Goal: Task Accomplishment & Management: Manage account settings

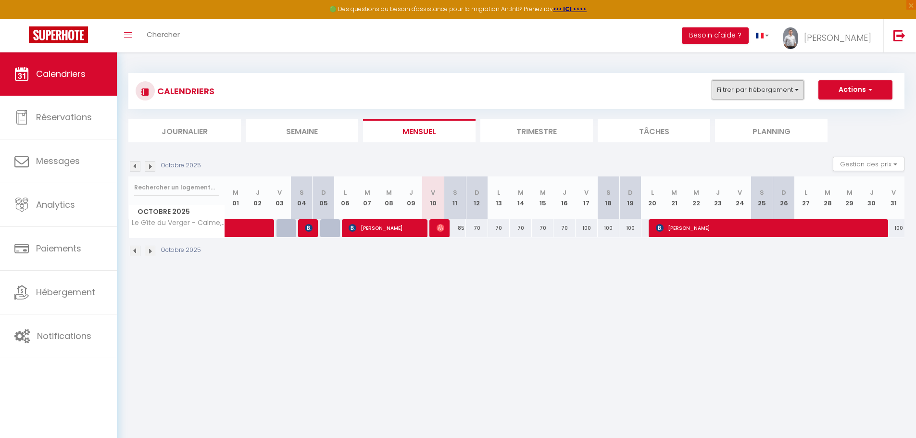
click at [763, 84] on button "Filtrer par hébergement" at bounding box center [758, 89] width 92 height 19
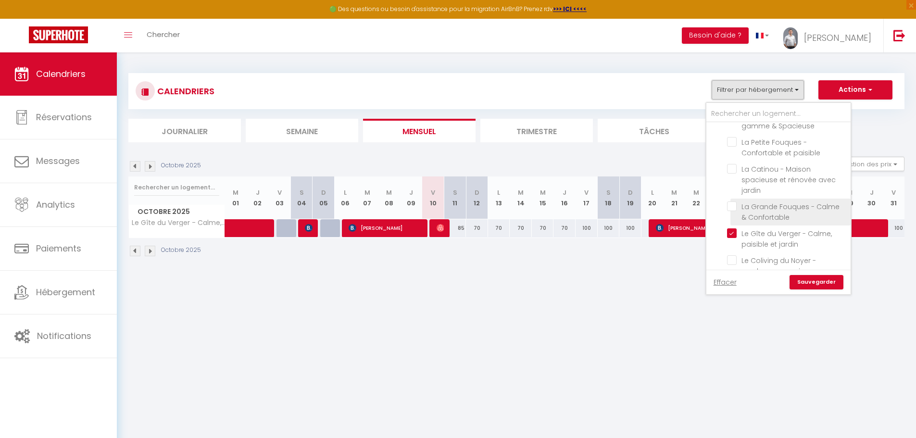
scroll to position [770, 0]
click at [732, 211] on input "Le Gîte du Verger - Calme, paisible et jardin" at bounding box center [787, 216] width 120 height 10
checkbox input "false"
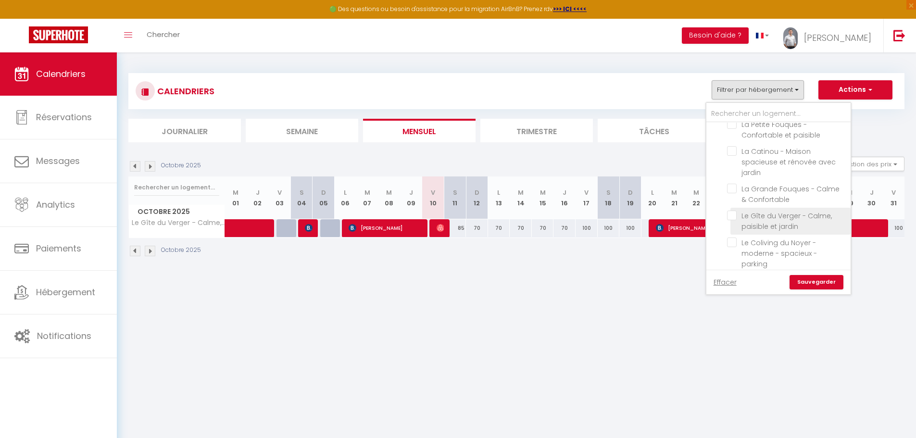
checkbox input "false"
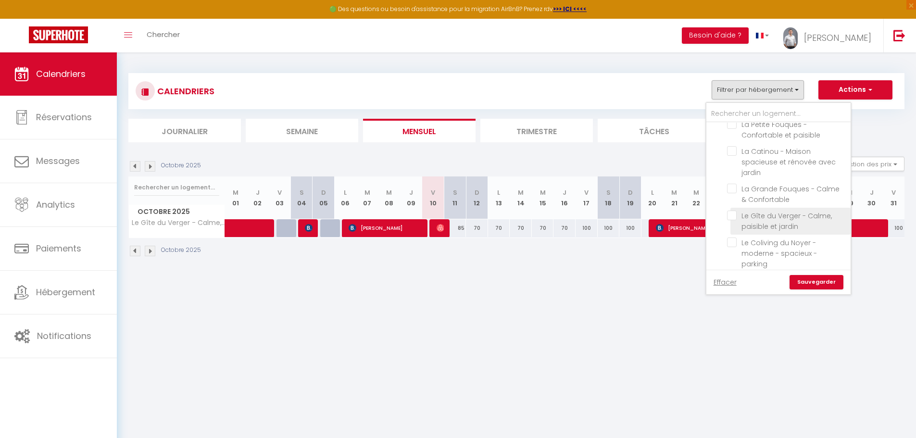
checkbox input "false"
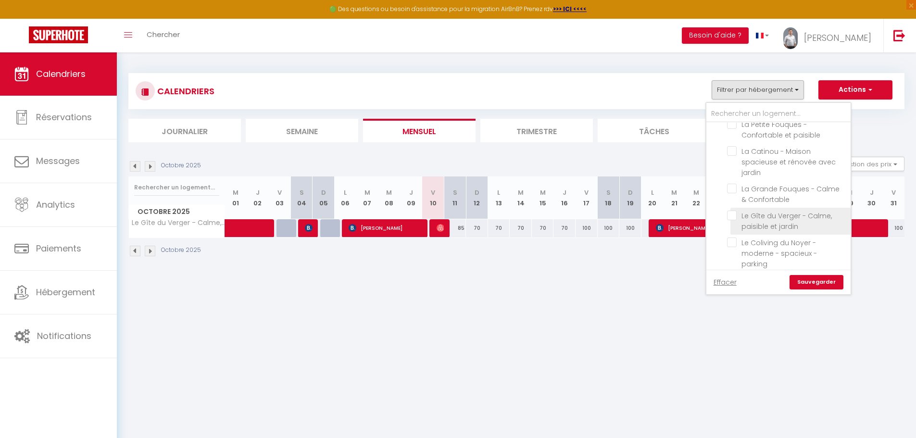
checkbox input "false"
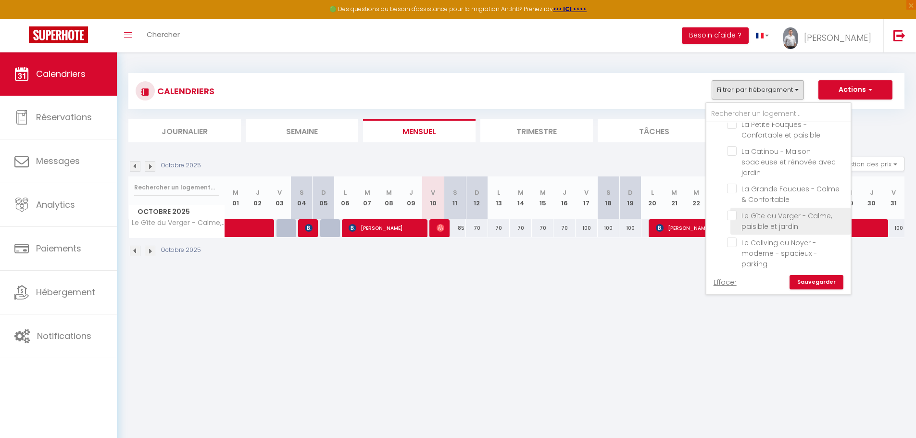
checkbox input "false"
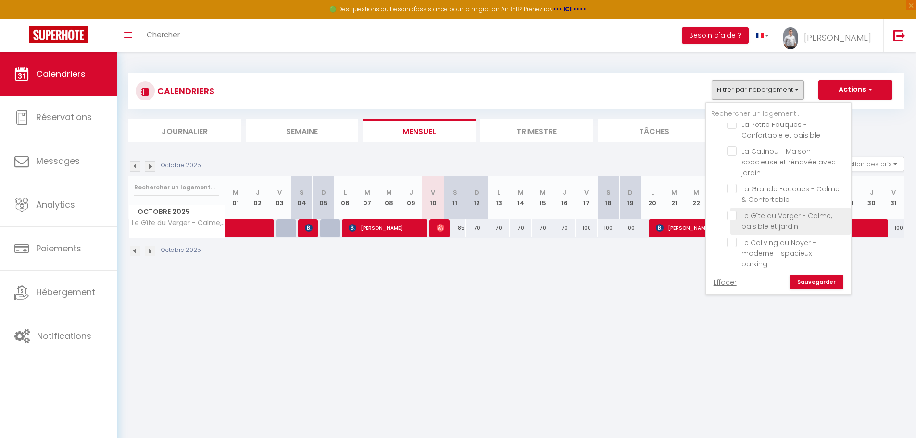
checkbox input "false"
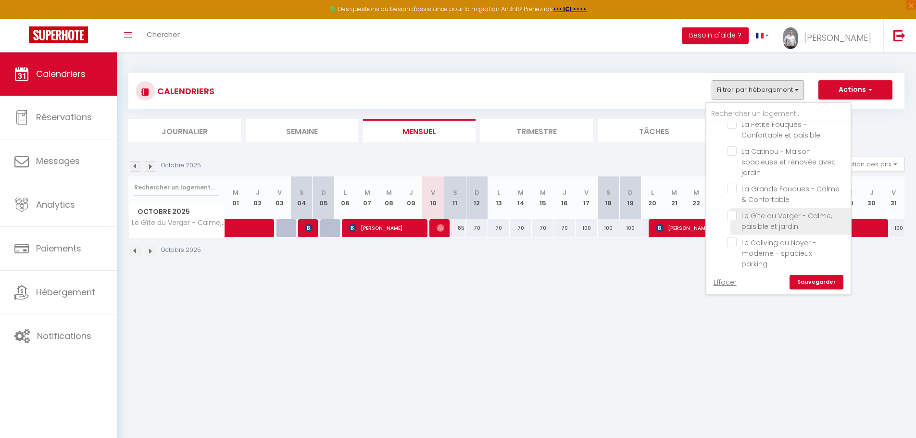
checkbox input "false"
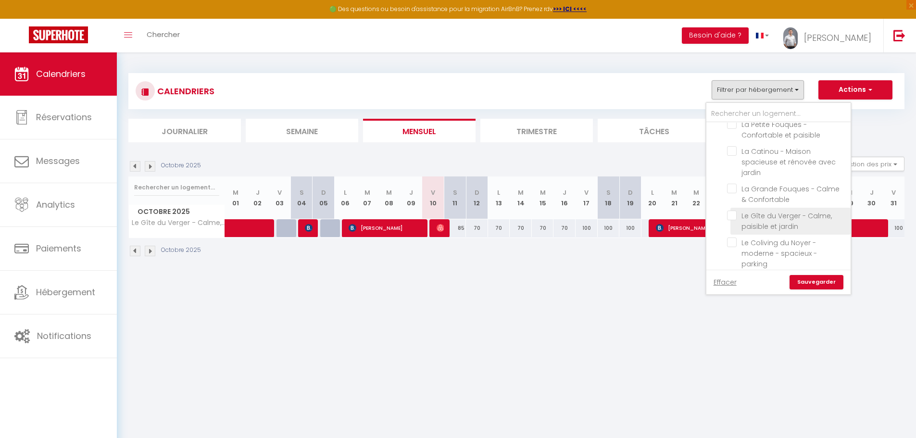
checkbox input "false"
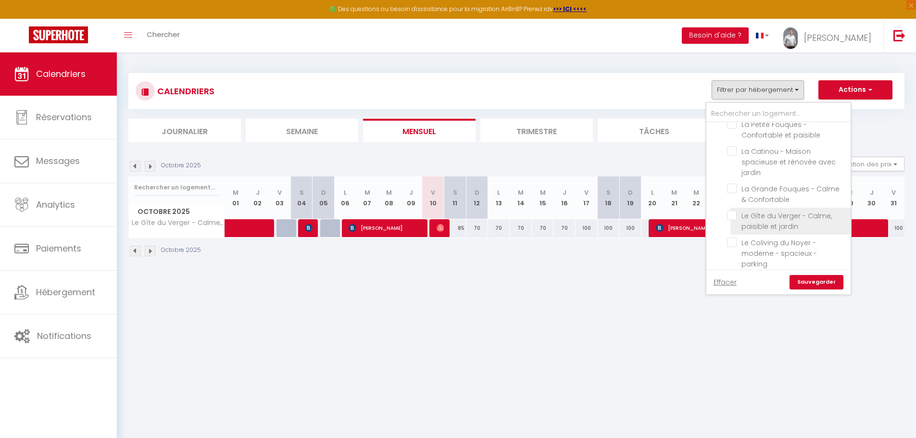
checkbox input "false"
click at [731, 211] on input "Le Gîte du Verger - Calme, paisible et jardin" at bounding box center [787, 216] width 120 height 10
checkbox input "true"
checkbox input "false"
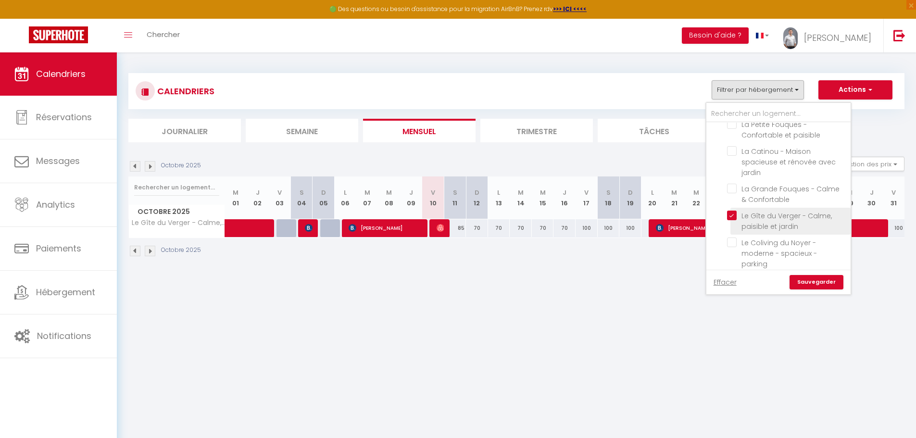
checkbox input "false"
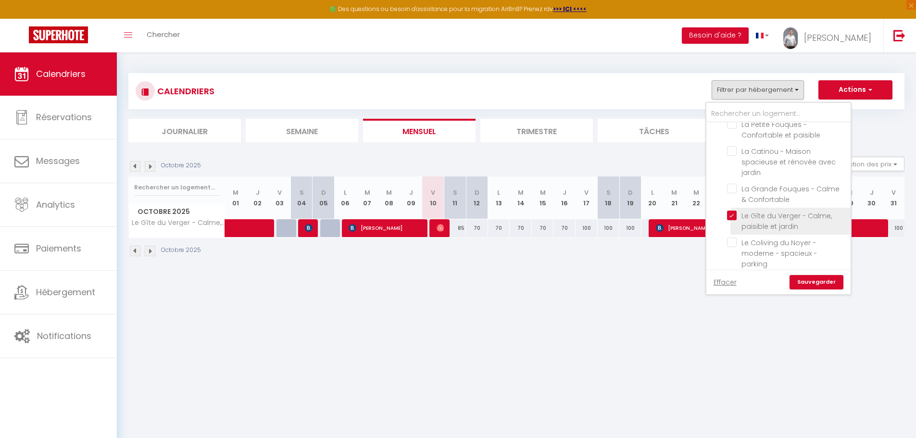
checkbox input "false"
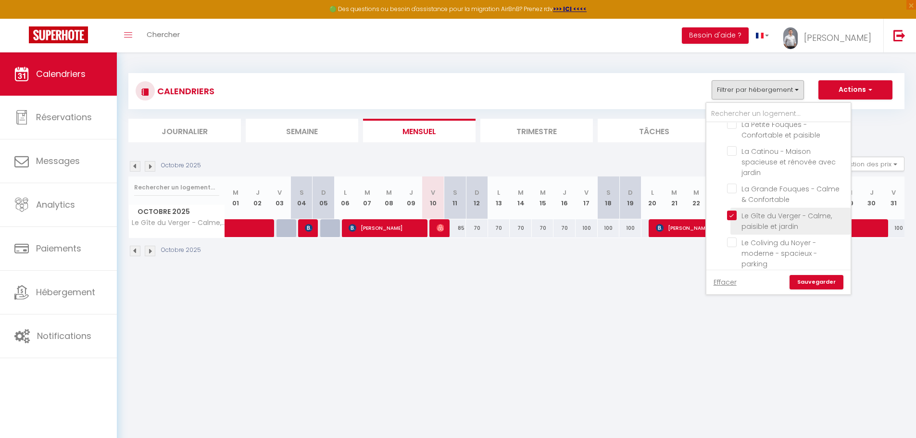
checkbox input "false"
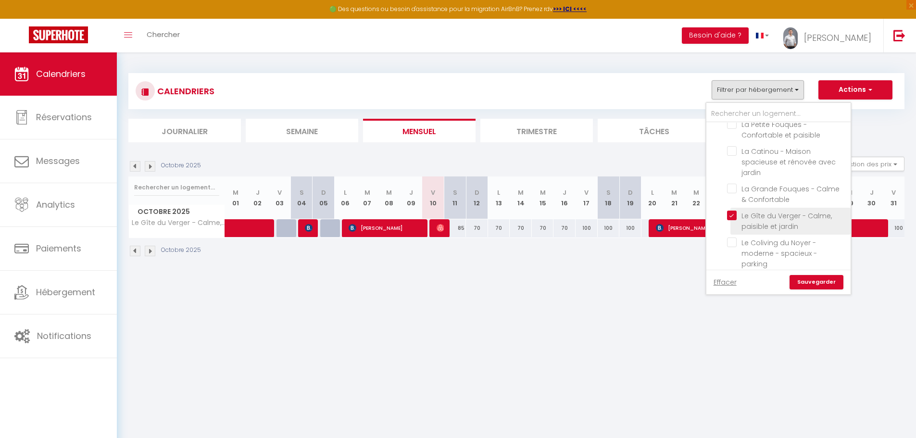
checkbox input "false"
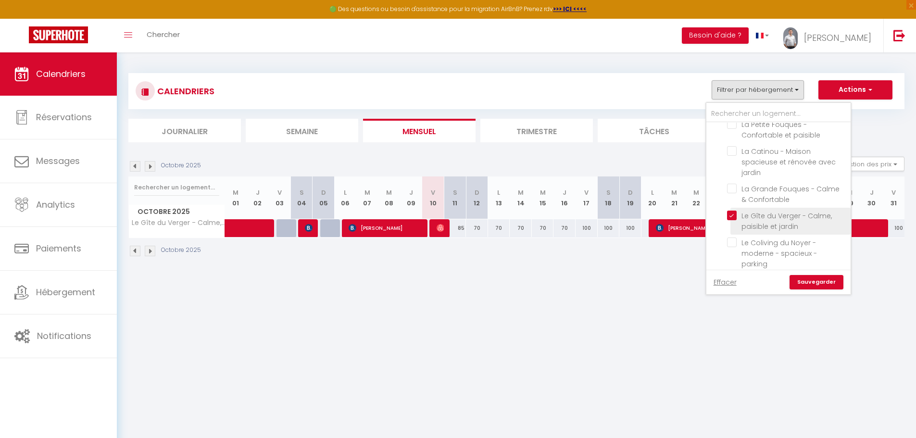
checkbox input "false"
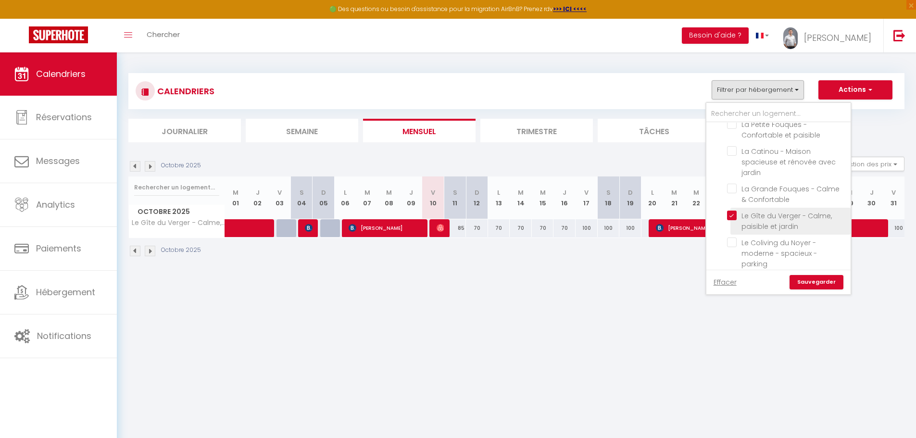
checkbox input "false"
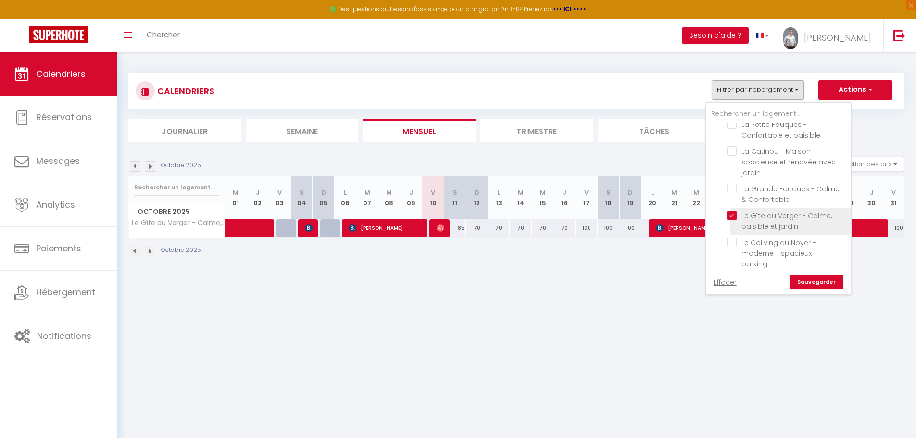
checkbox input "false"
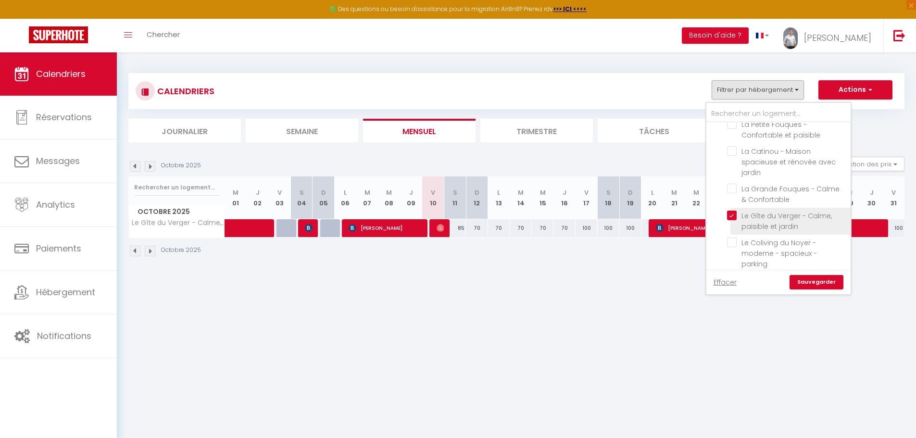
checkbox input "false"
click at [802, 284] on link "Sauvegarder" at bounding box center [817, 282] width 54 height 14
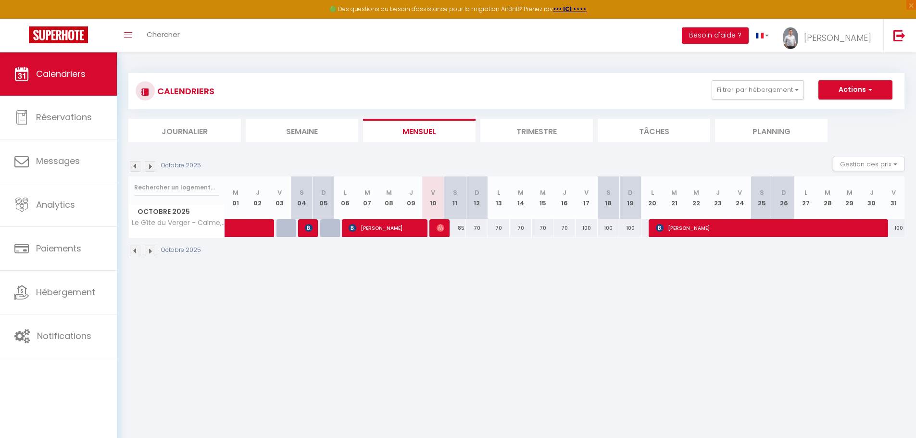
click at [545, 135] on li "Trimestre" at bounding box center [537, 131] width 113 height 24
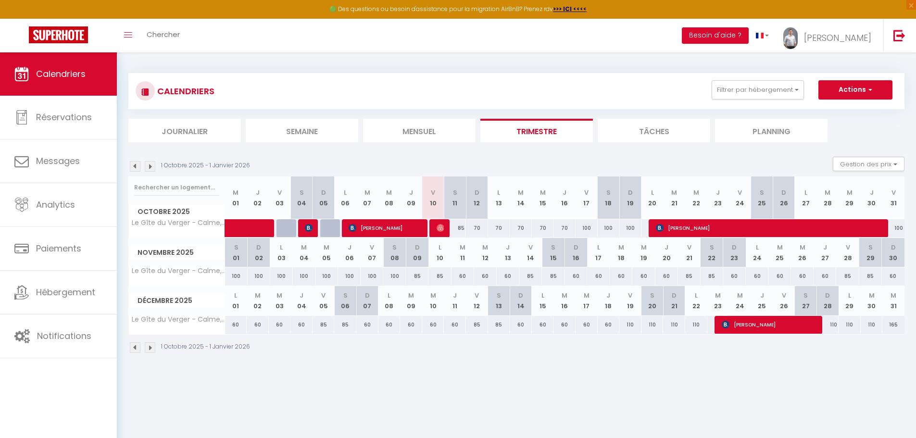
click at [153, 351] on img at bounding box center [150, 347] width 11 height 11
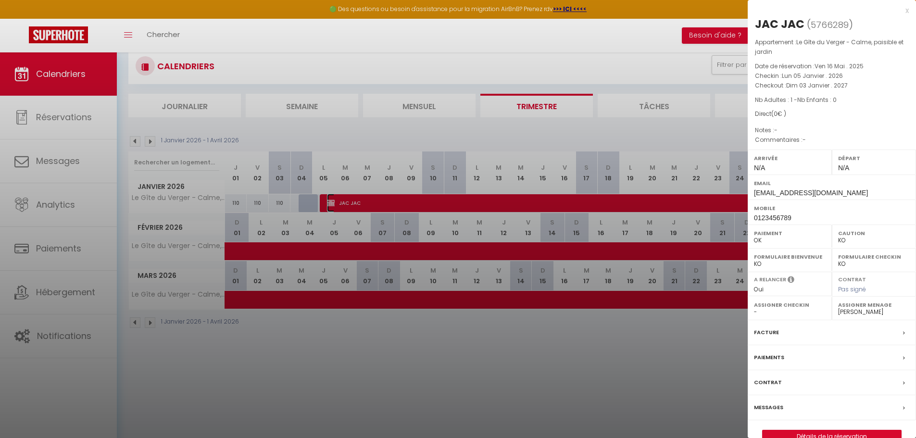
scroll to position [48, 0]
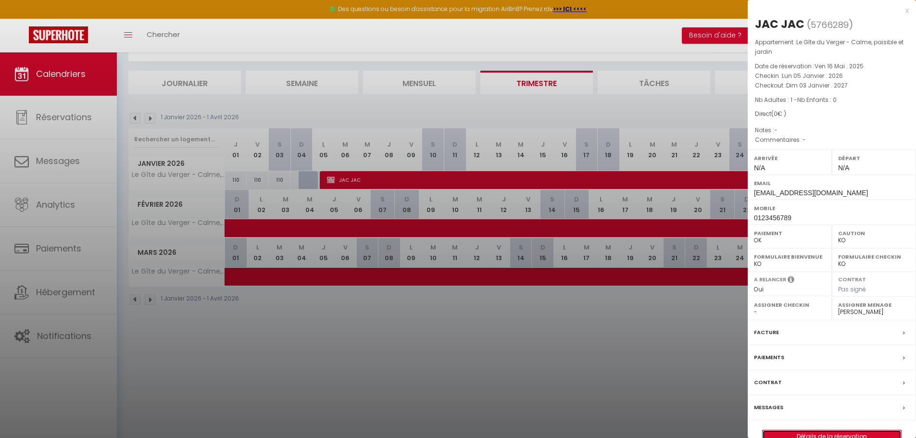
click at [810, 433] on link "Détails de la réservation" at bounding box center [832, 437] width 139 height 13
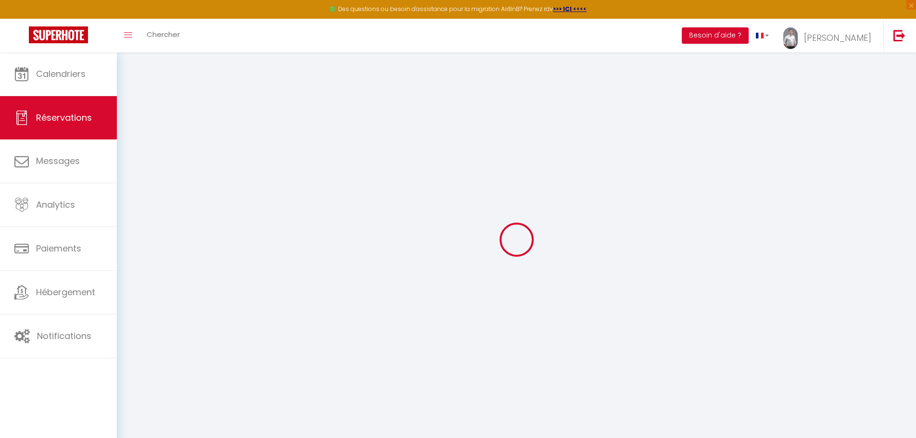
type input "JAC"
type input "[EMAIL_ADDRESS][DOMAIN_NAME]"
type input "0123456789"
select select "FR"
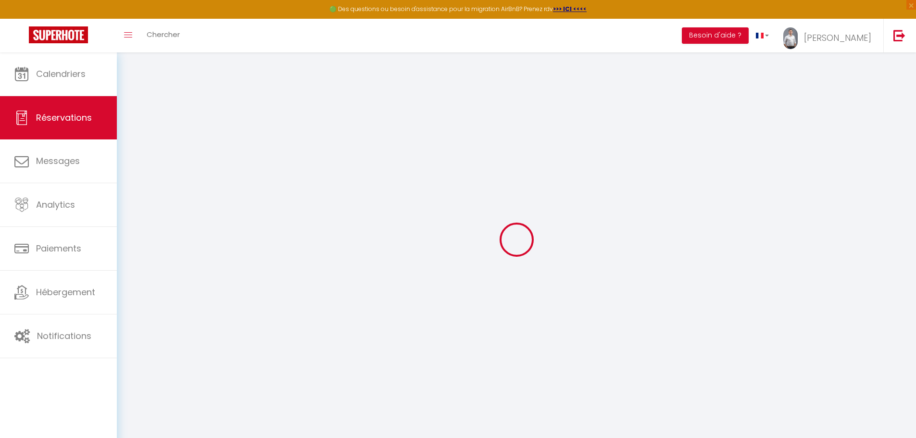
select select "58902"
select select "1"
type input "Lun 05 Janvier 2026"
select select
type input "Dim 03 Janvier 2027"
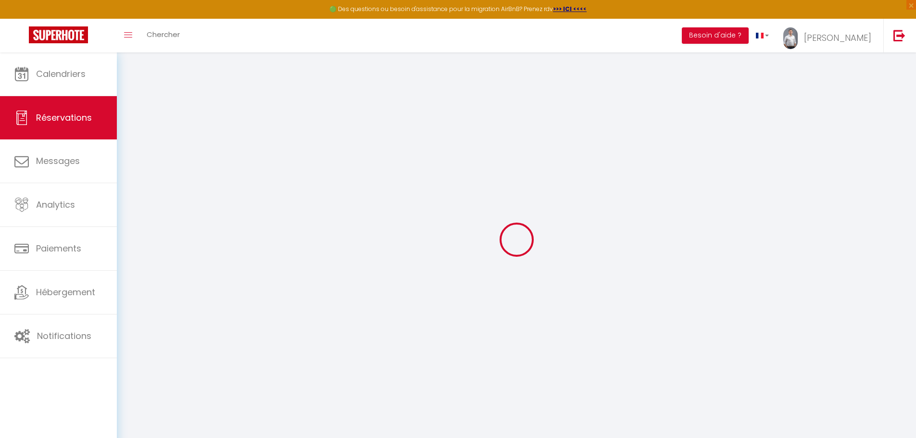
select select
type input "1"
select select "12"
select select
checkbox input "false"
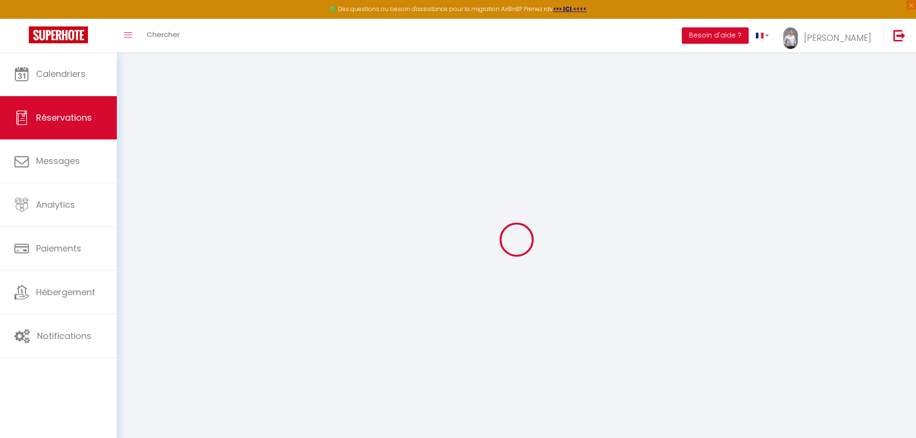
type input "0"
select select
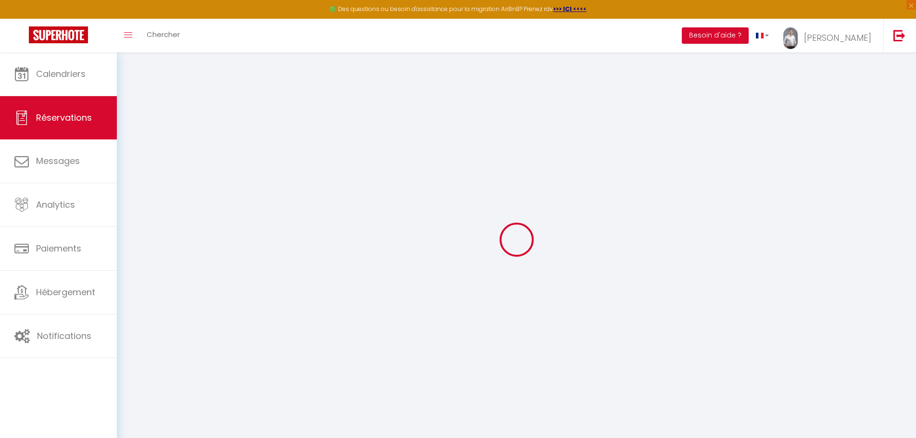
select select
select select "14"
checkbox input "false"
select select
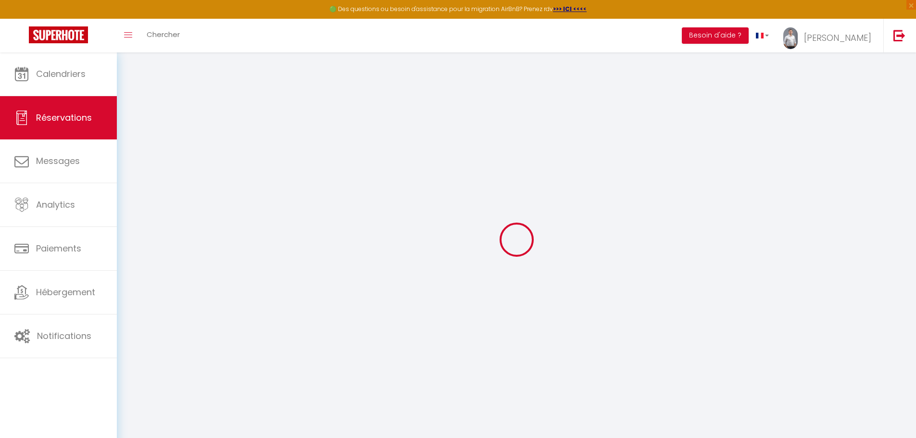
checkbox input "false"
select select
checkbox input "false"
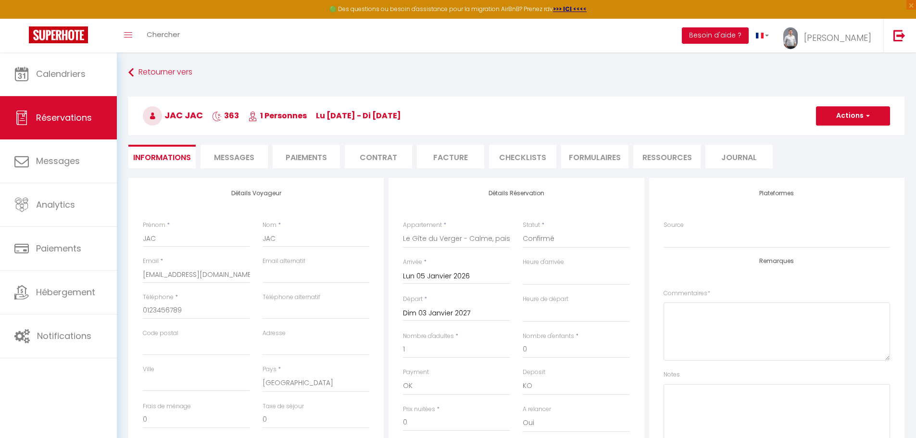
select select
checkbox input "false"
select select
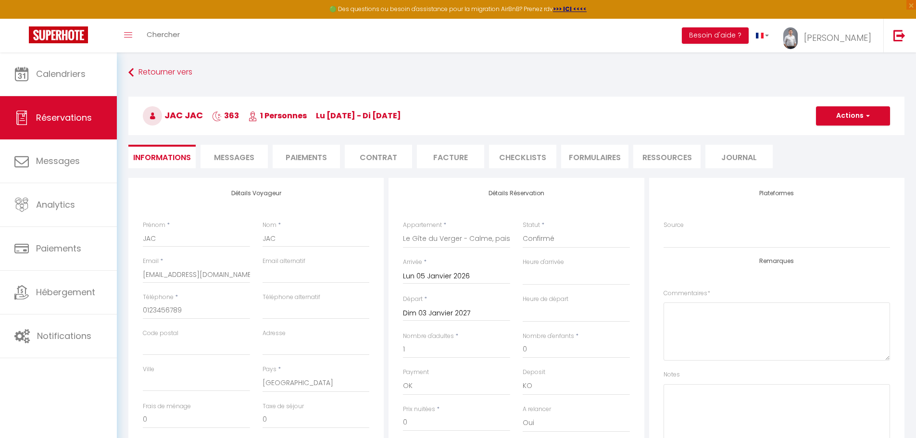
click at [432, 317] on input "Dim 03 Janvier 2027" at bounding box center [456, 313] width 107 height 13
click at [535, 331] on span ">" at bounding box center [537, 329] width 21 height 19
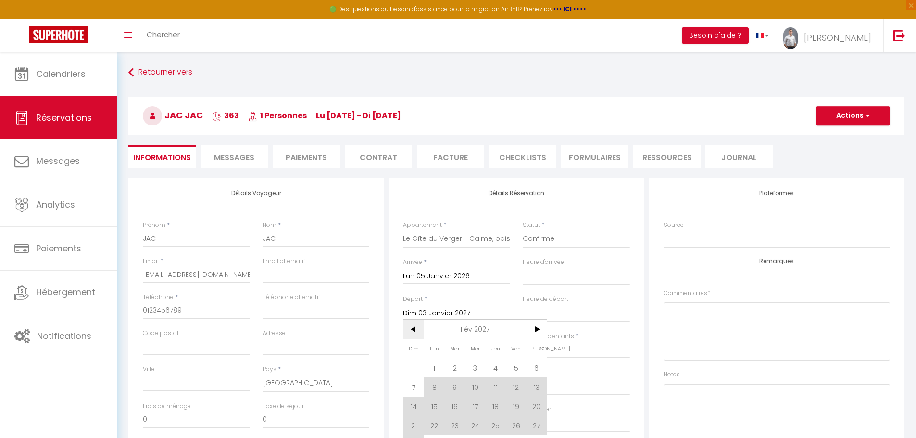
click at [414, 334] on span "<" at bounding box center [414, 329] width 21 height 19
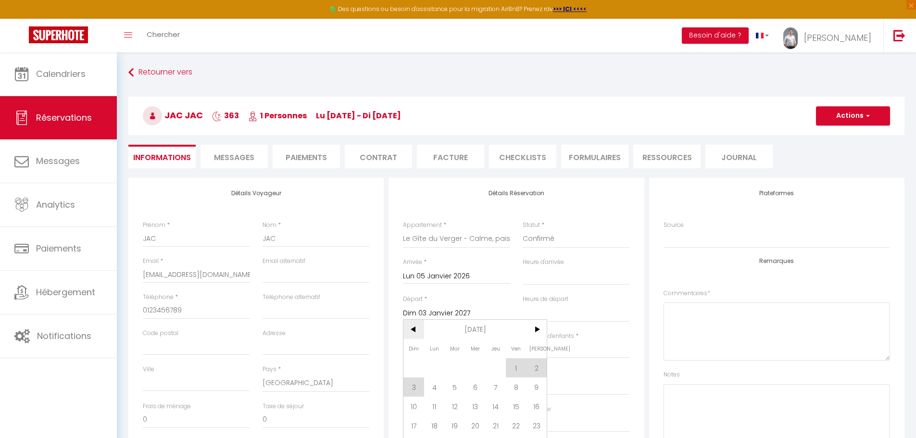
click at [414, 334] on span "<" at bounding box center [414, 329] width 21 height 19
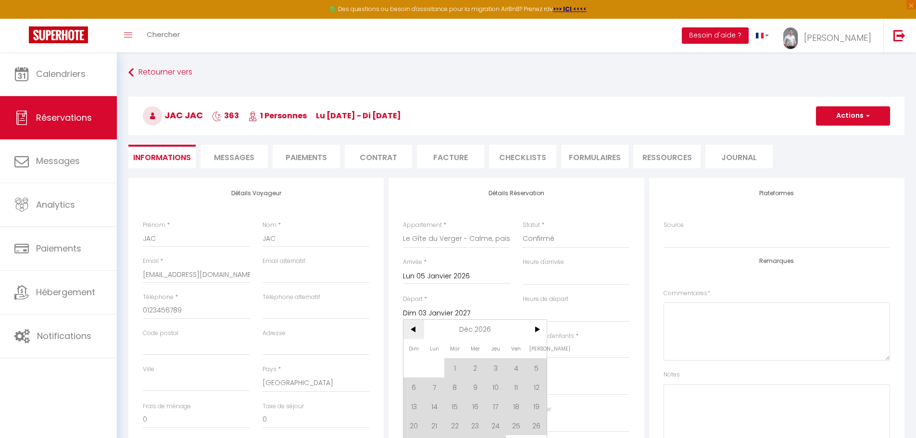
click at [414, 334] on span "<" at bounding box center [414, 329] width 21 height 19
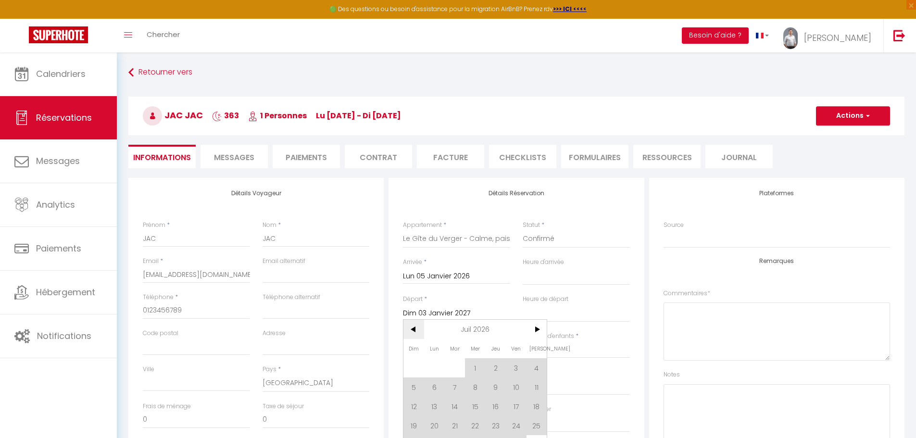
click at [414, 334] on span "<" at bounding box center [414, 329] width 21 height 19
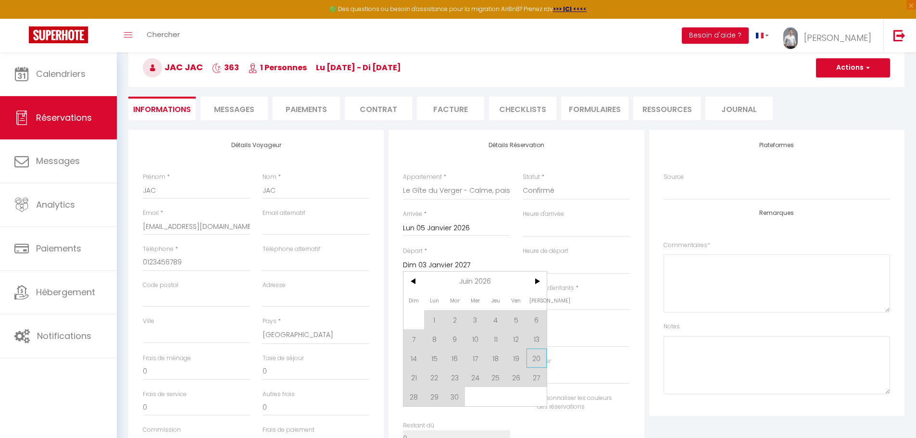
click at [528, 361] on span "20" at bounding box center [537, 358] width 21 height 19
select select
type input "[PERSON_NAME] 20 Juin 2026"
select select
checkbox input "false"
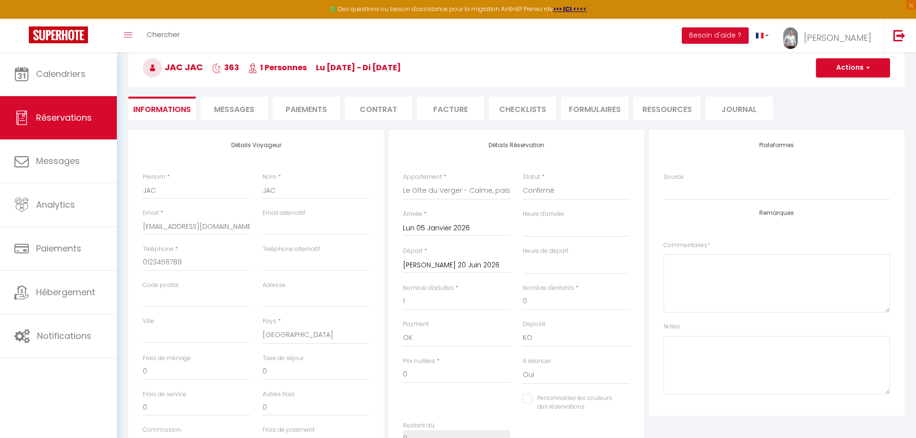
type input "80"
select select
type input "19427"
checkbox input "false"
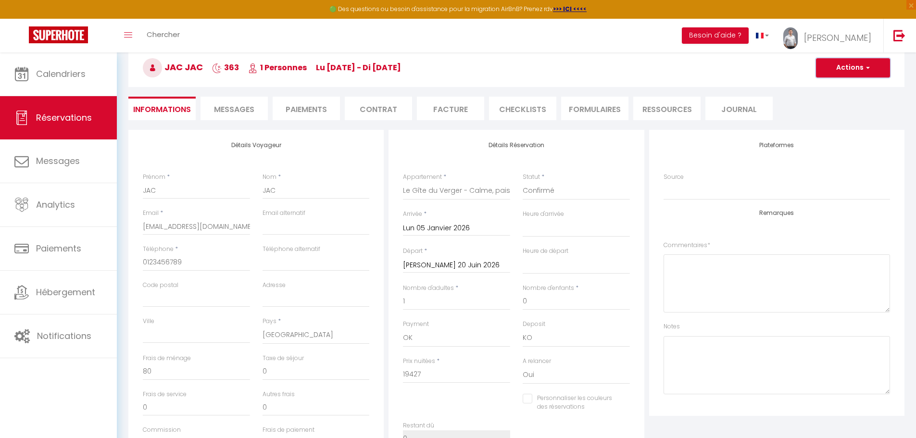
click at [859, 70] on button "Actions" at bounding box center [853, 67] width 74 height 19
click at [836, 85] on link "Enregistrer" at bounding box center [844, 89] width 76 height 13
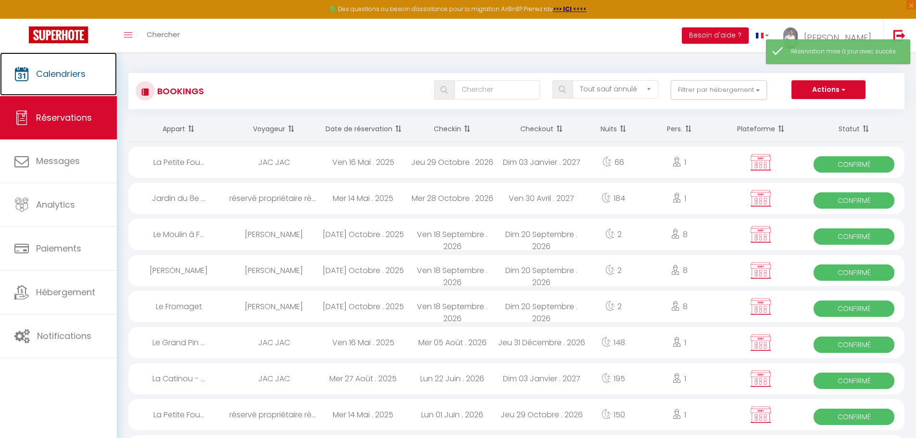
click at [41, 79] on span "Calendriers" at bounding box center [61, 74] width 50 height 12
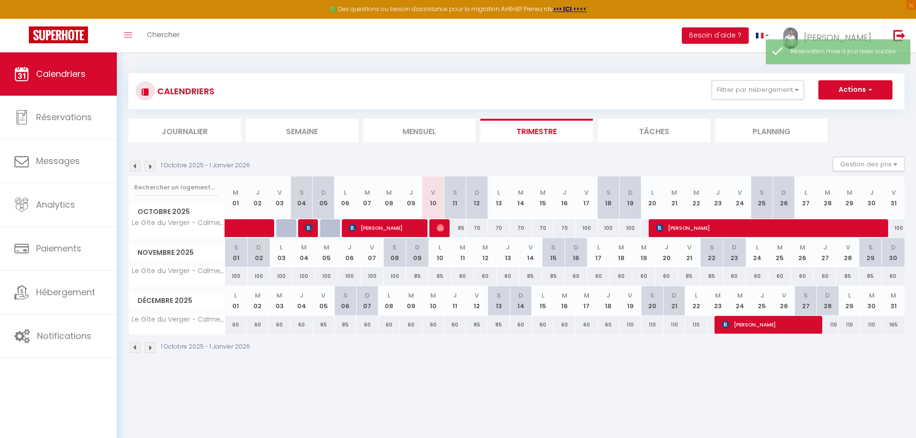
click at [150, 163] on img at bounding box center [150, 166] width 11 height 11
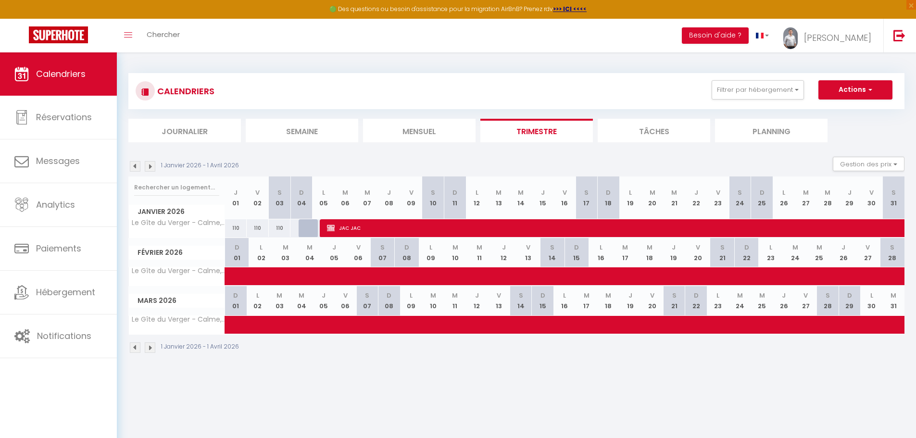
click at [150, 165] on img at bounding box center [150, 166] width 11 height 11
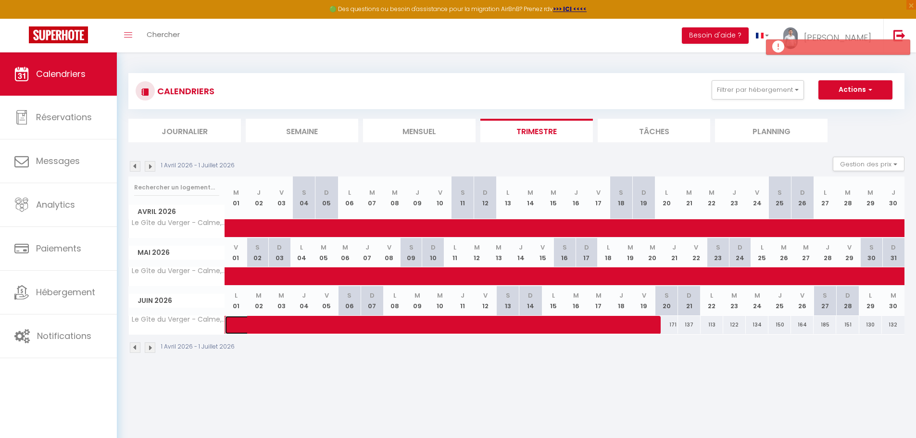
click at [654, 329] on span at bounding box center [450, 325] width 420 height 18
select select "OK"
select select "KO"
select select "0"
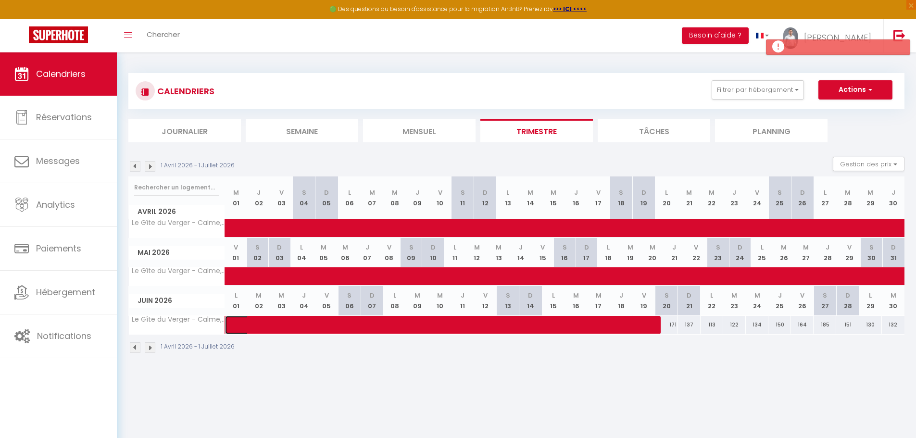
select select "0"
select select
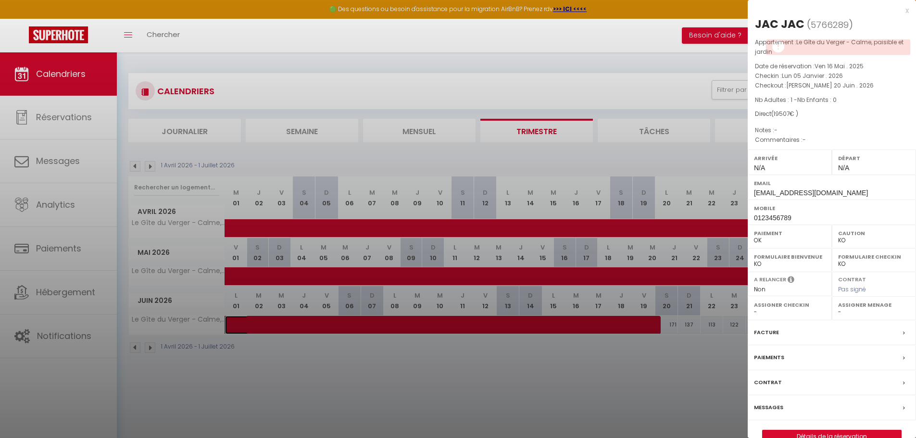
select select "30569"
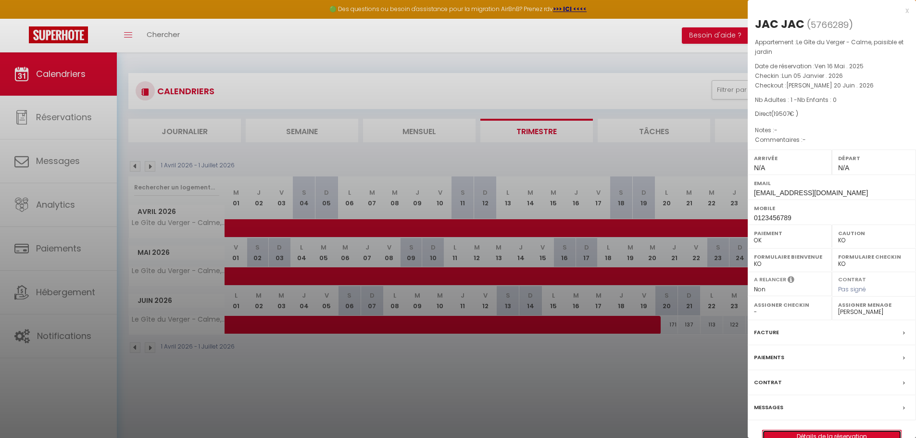
click at [828, 434] on link "Détails de la réservation" at bounding box center [832, 437] width 139 height 13
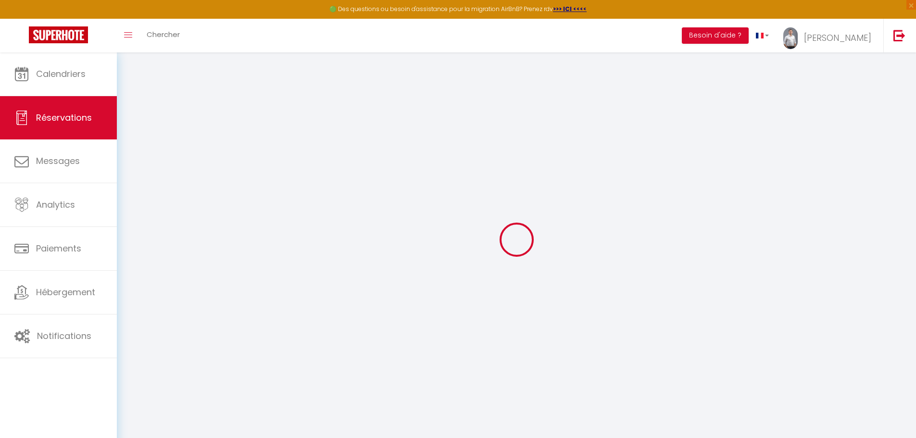
select select
checkbox input "false"
select select
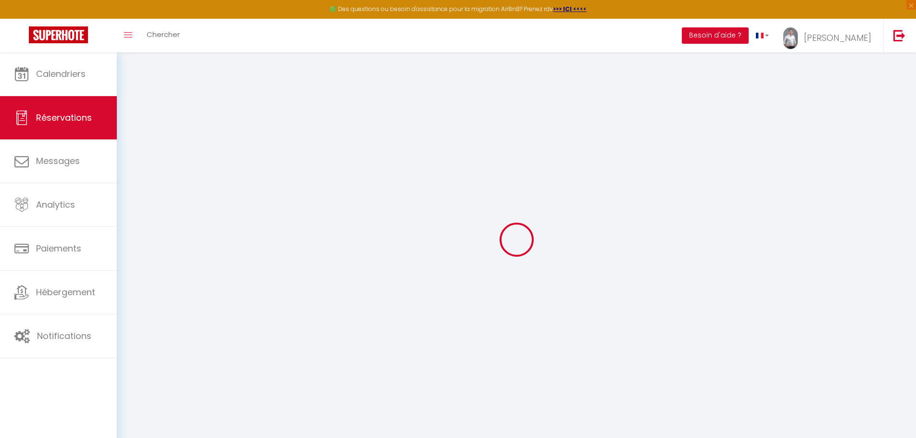
checkbox input "false"
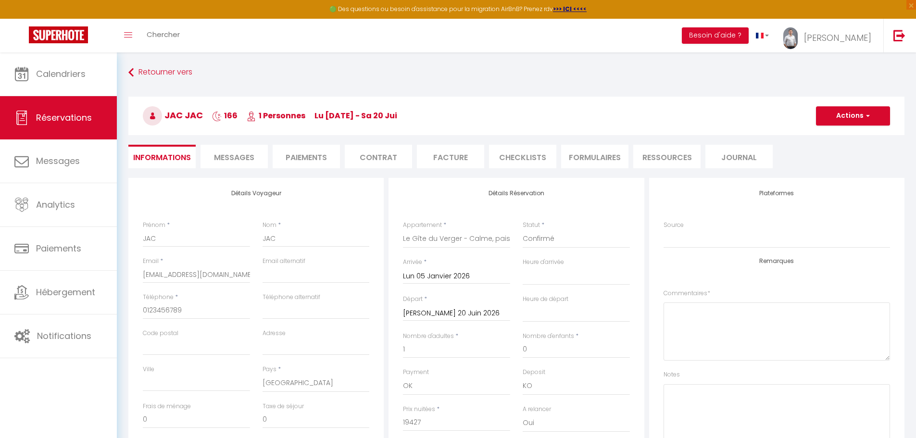
type input "80"
select select
checkbox input "false"
select select
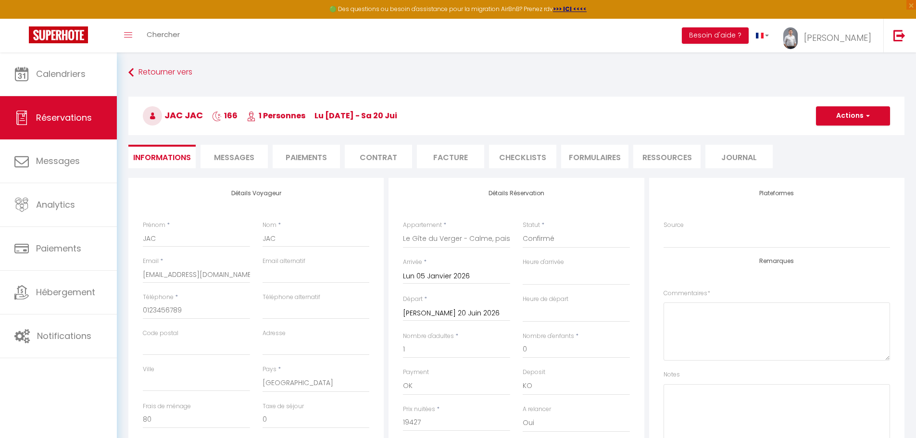
select select
click at [427, 311] on input "[PERSON_NAME] 20 Juin 2026" at bounding box center [456, 313] width 107 height 13
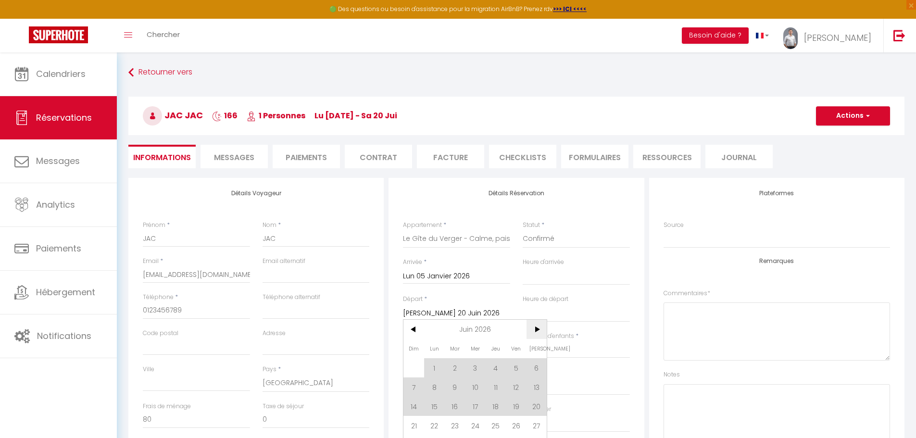
click at [533, 335] on span ">" at bounding box center [537, 329] width 21 height 19
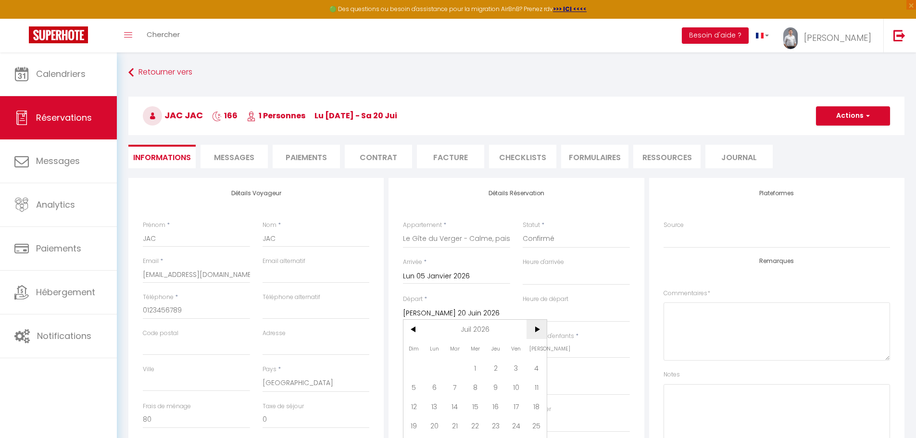
click at [533, 335] on span ">" at bounding box center [537, 329] width 21 height 19
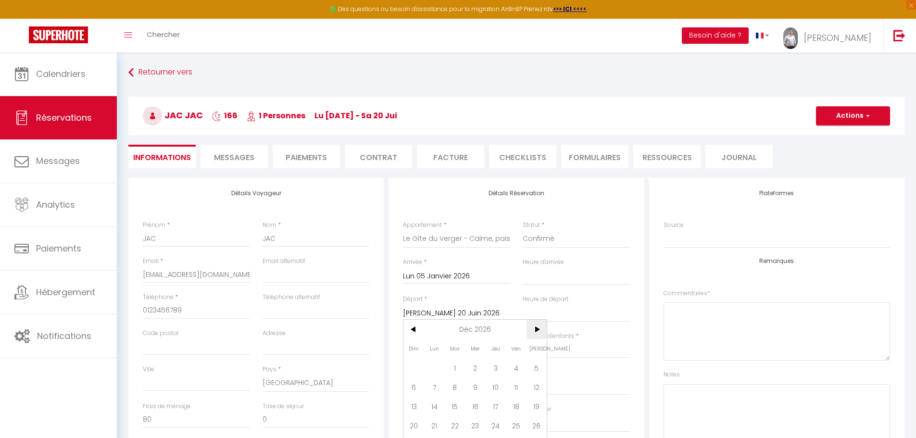
click at [533, 335] on span ">" at bounding box center [537, 329] width 21 height 19
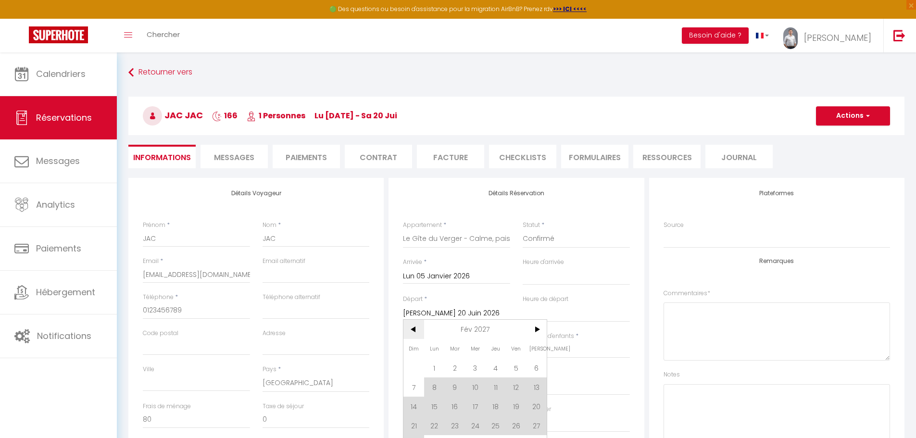
click at [413, 336] on span "<" at bounding box center [414, 329] width 21 height 19
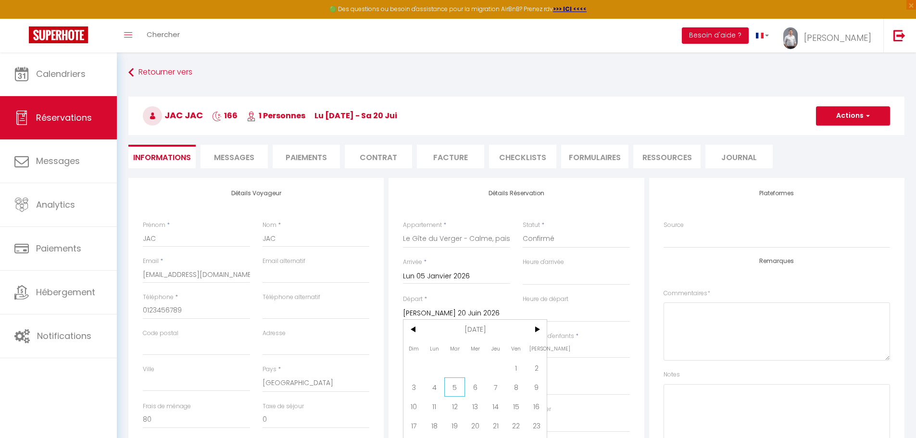
click at [450, 393] on span "5" at bounding box center [454, 387] width 21 height 19
select select
type input "[DATE] Janvier 2027"
select select
checkbox input "false"
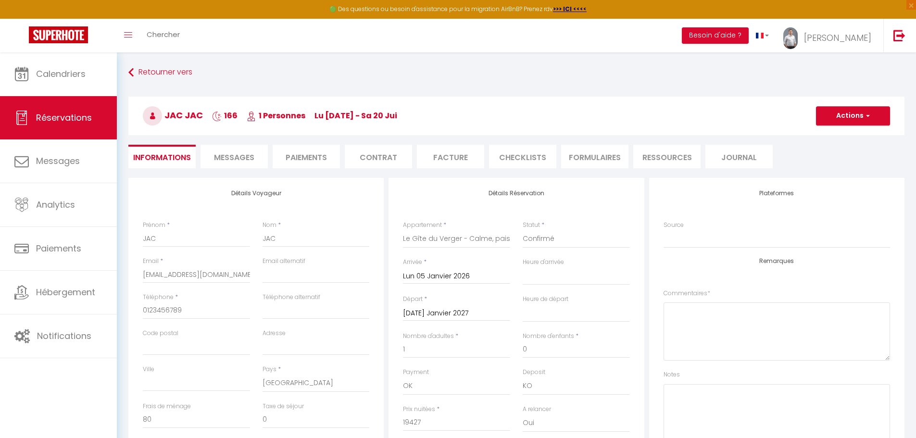
type input "0"
select select
type input "0"
checkbox input "false"
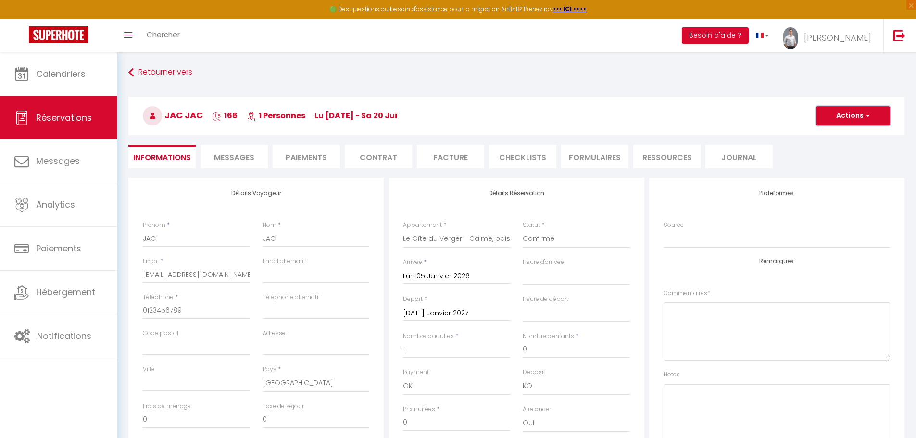
click at [859, 114] on button "Actions" at bounding box center [853, 115] width 74 height 19
click at [831, 134] on link "Enregistrer" at bounding box center [844, 137] width 76 height 13
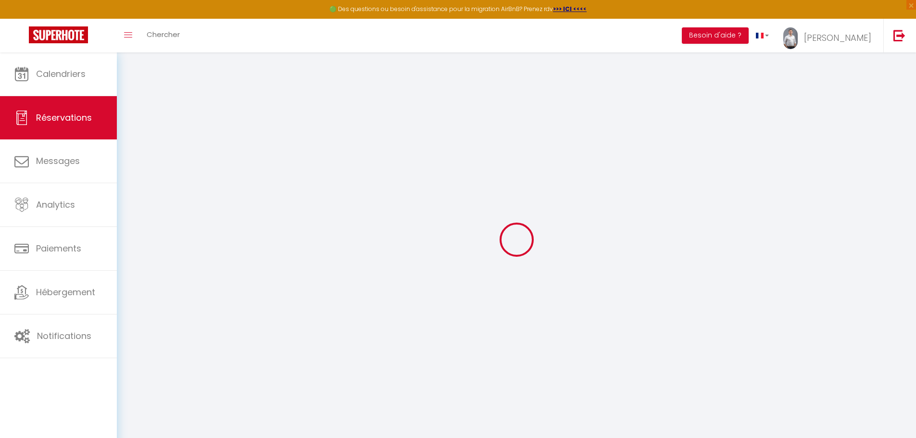
select select "not_cancelled"
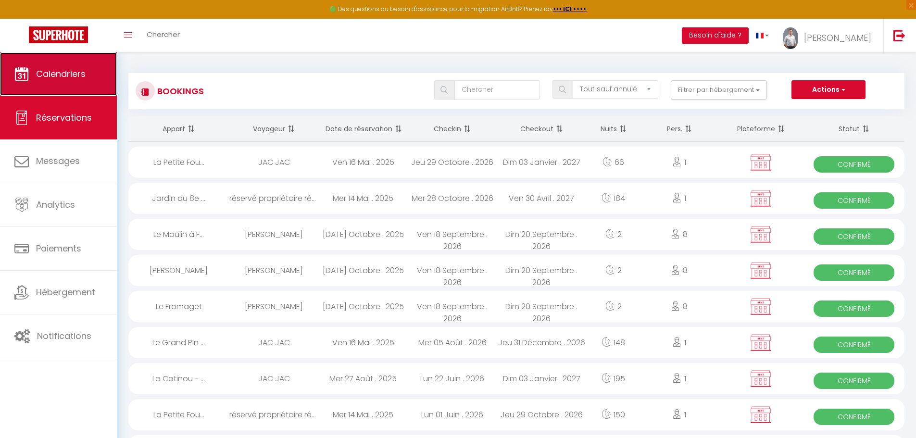
click at [31, 79] on link "Calendriers" at bounding box center [58, 73] width 117 height 43
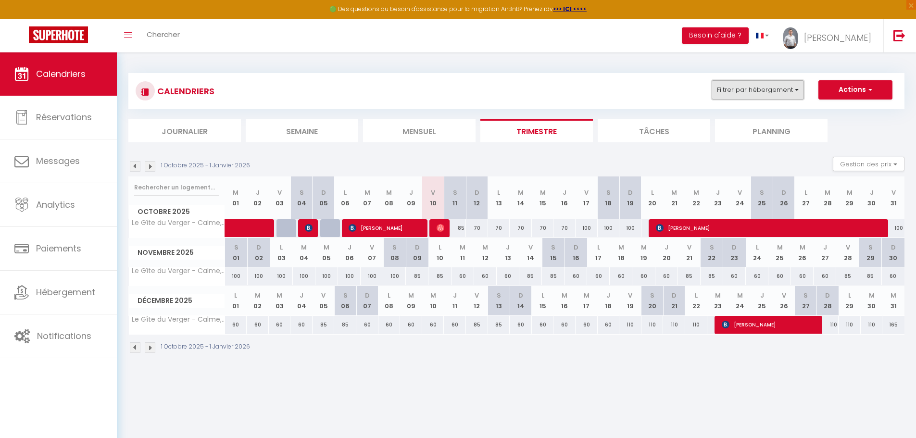
click at [793, 90] on button "Filtrer par hébergement" at bounding box center [758, 89] width 92 height 19
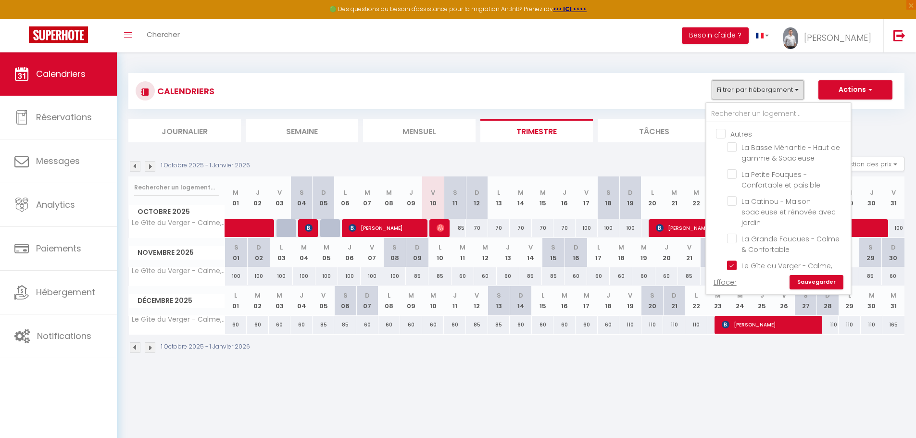
scroll to position [722, 0]
click at [730, 259] on input "Le Gîte du Verger - Calme, paisible et jardin" at bounding box center [787, 264] width 120 height 10
checkbox input "false"
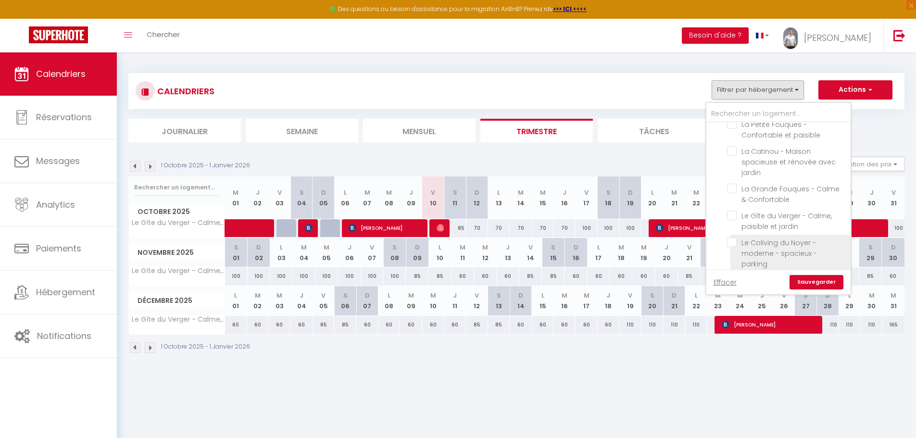
scroll to position [818, 0]
click at [731, 227] on input "Le Gîte du Noyer - appartement moderne & accessible" at bounding box center [787, 232] width 120 height 10
checkbox input "true"
checkbox input "false"
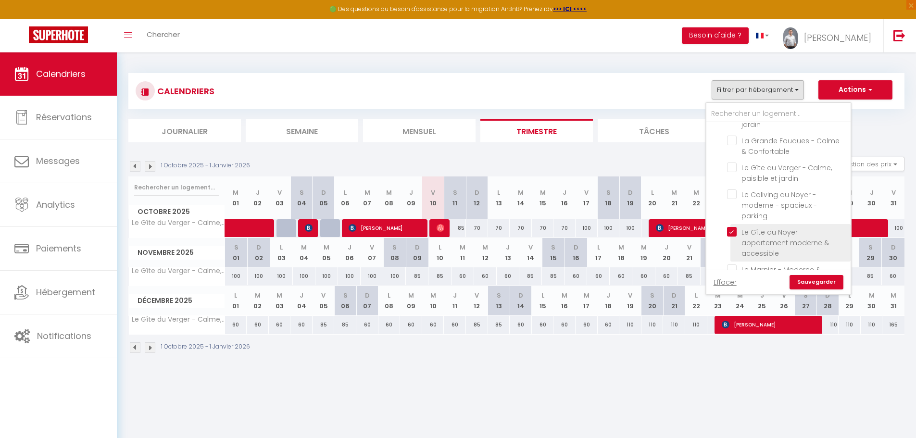
checkbox input "false"
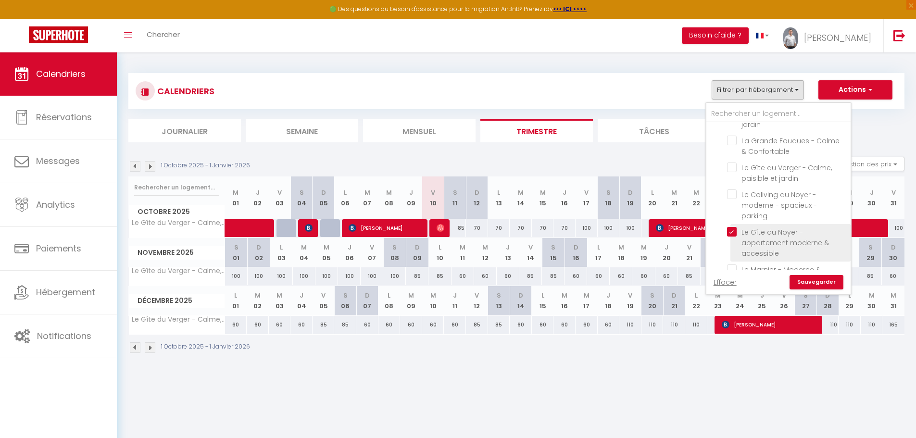
checkbox input "false"
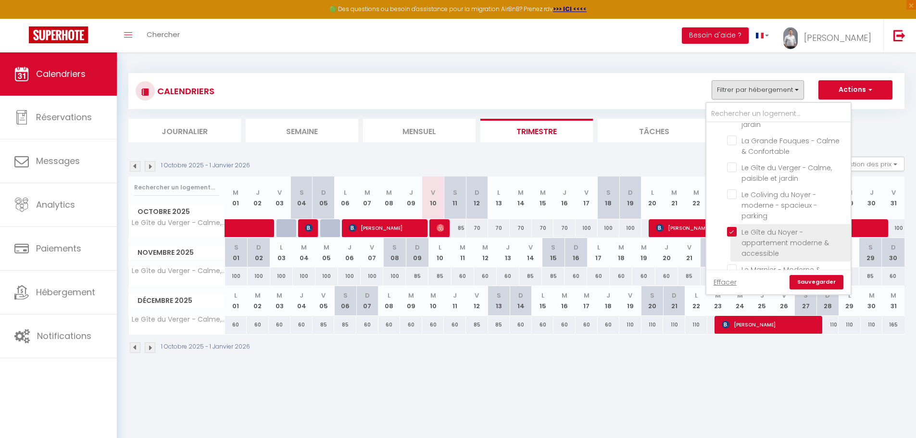
checkbox input "false"
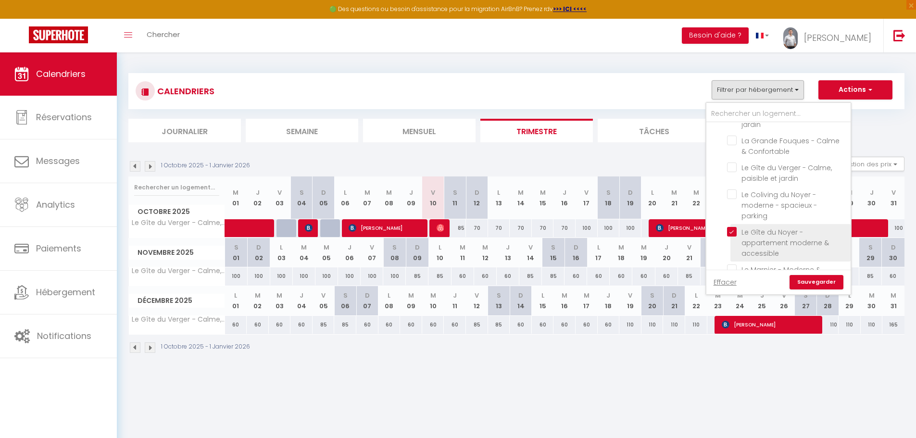
checkbox input "false"
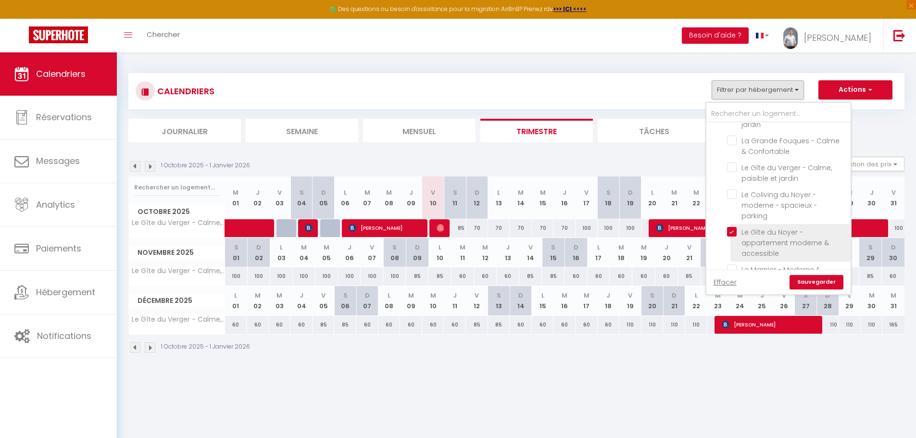
checkbox input "false"
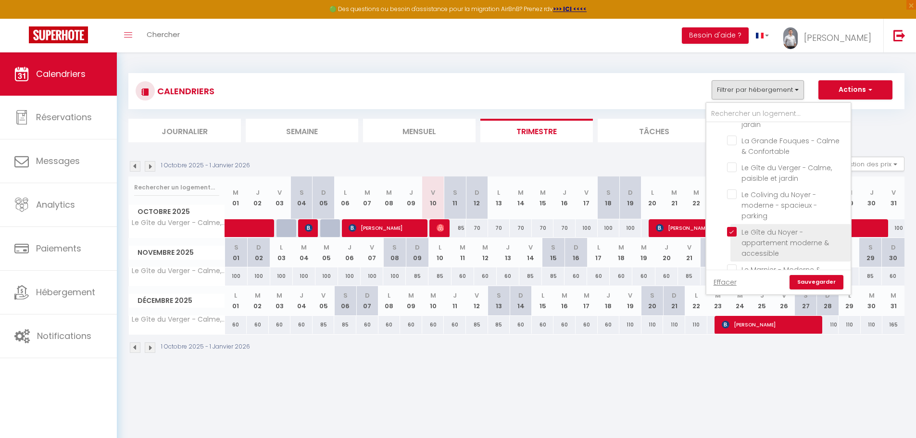
checkbox input "false"
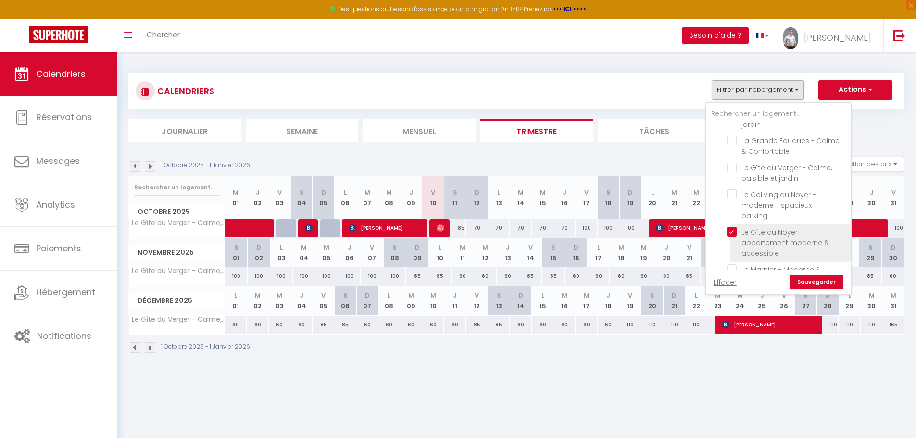
checkbox input "false"
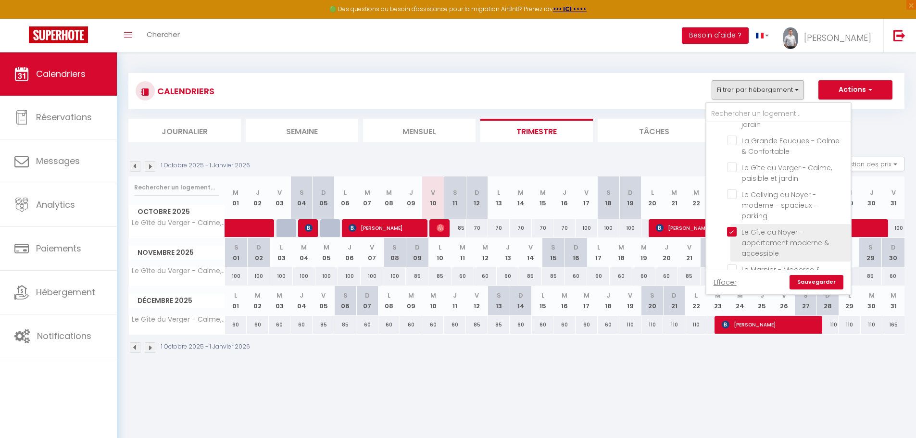
checkbox input "false"
click at [834, 282] on link "Sauvegarder" at bounding box center [817, 282] width 54 height 14
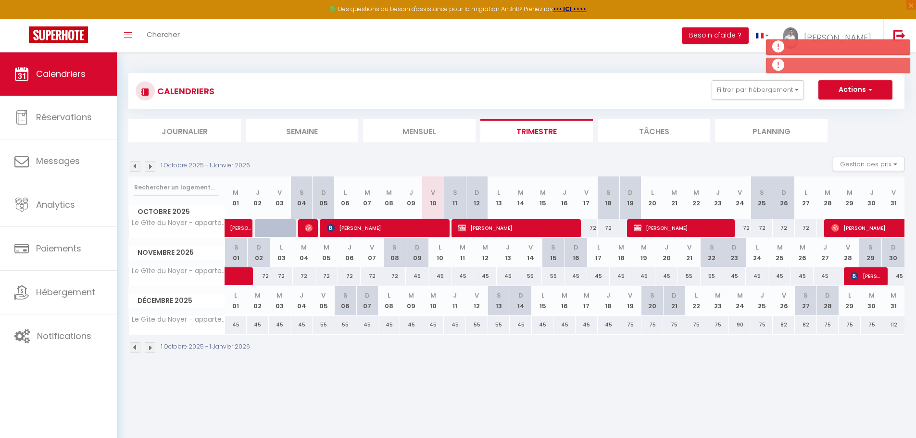
click at [146, 168] on img at bounding box center [150, 166] width 11 height 11
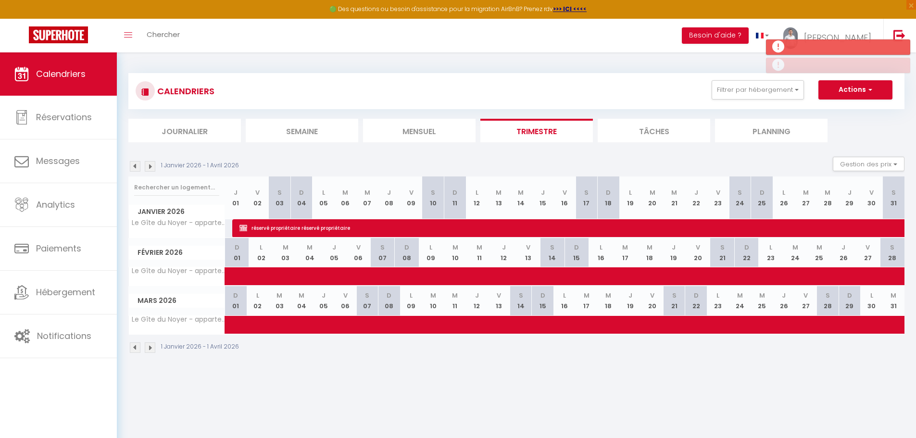
click at [146, 168] on img at bounding box center [150, 166] width 11 height 11
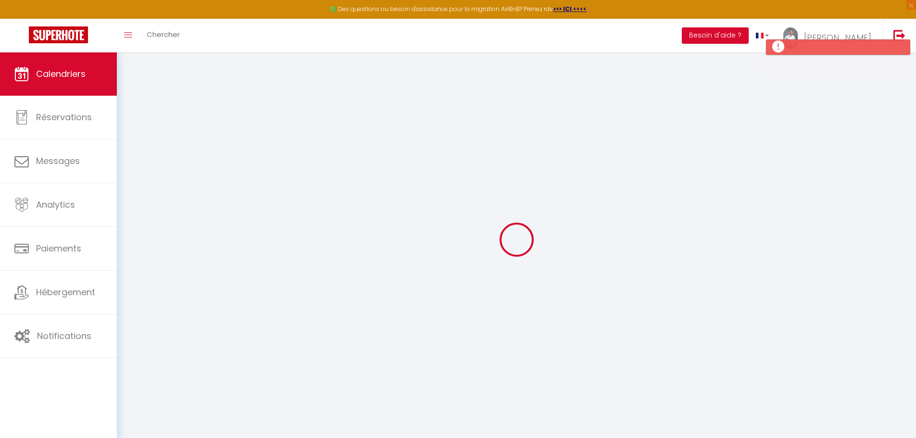
select select
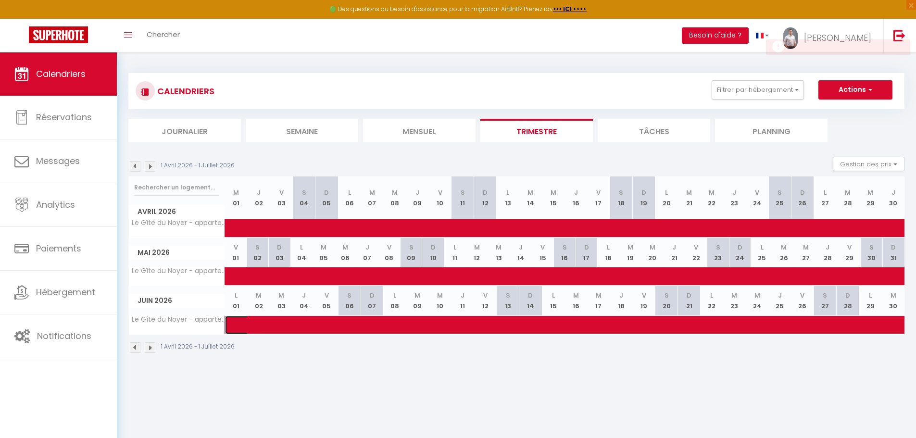
select select "OK"
select select "KO"
select select "0"
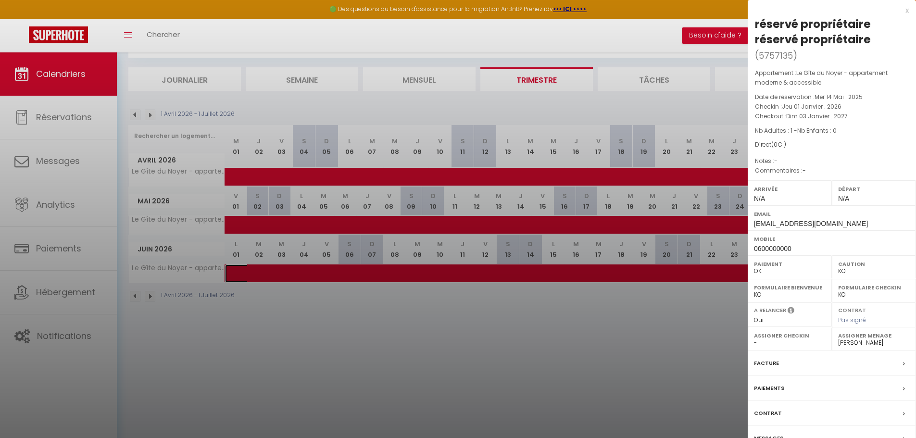
scroll to position [52, 0]
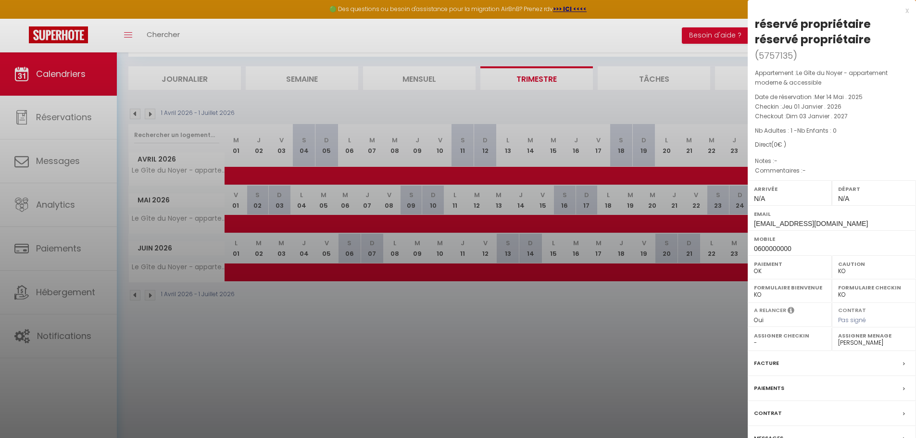
click at [597, 276] on div at bounding box center [458, 219] width 916 height 438
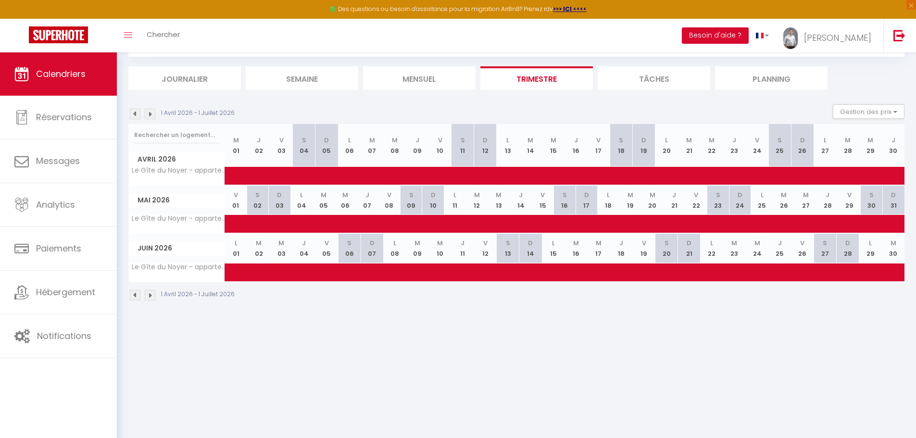
click at [134, 114] on img at bounding box center [135, 114] width 11 height 11
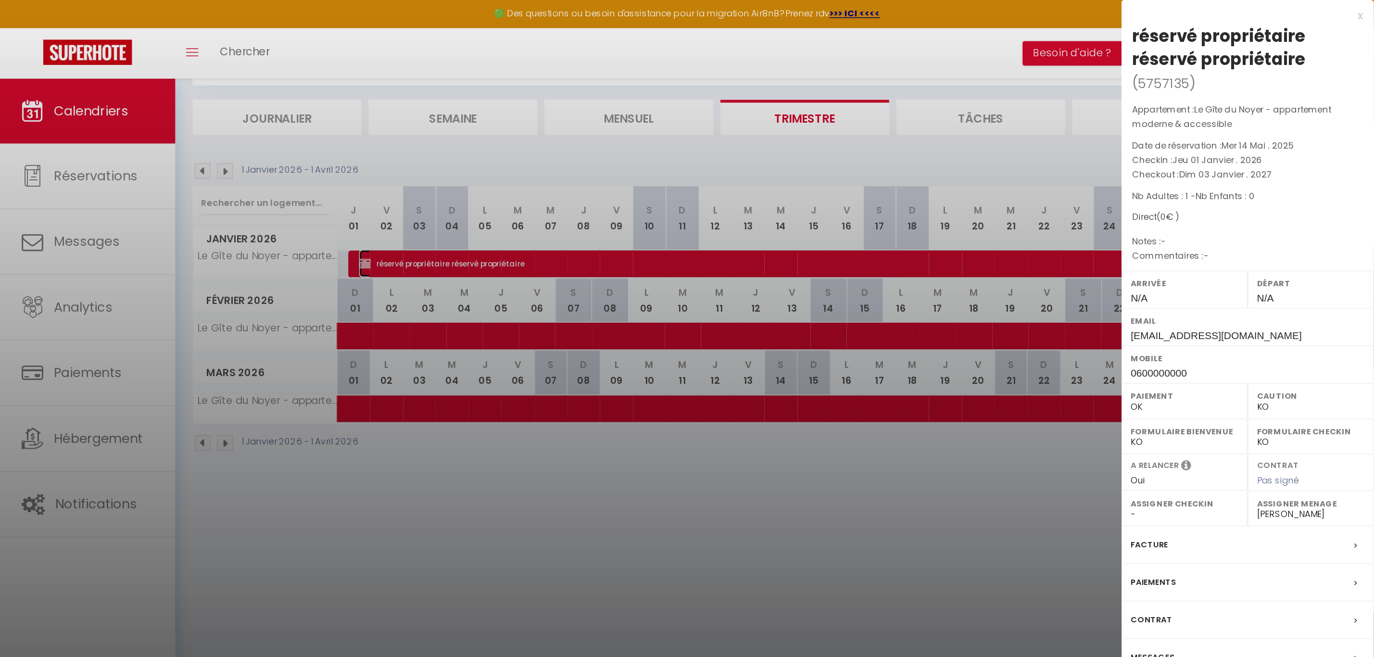
scroll to position [30, 0]
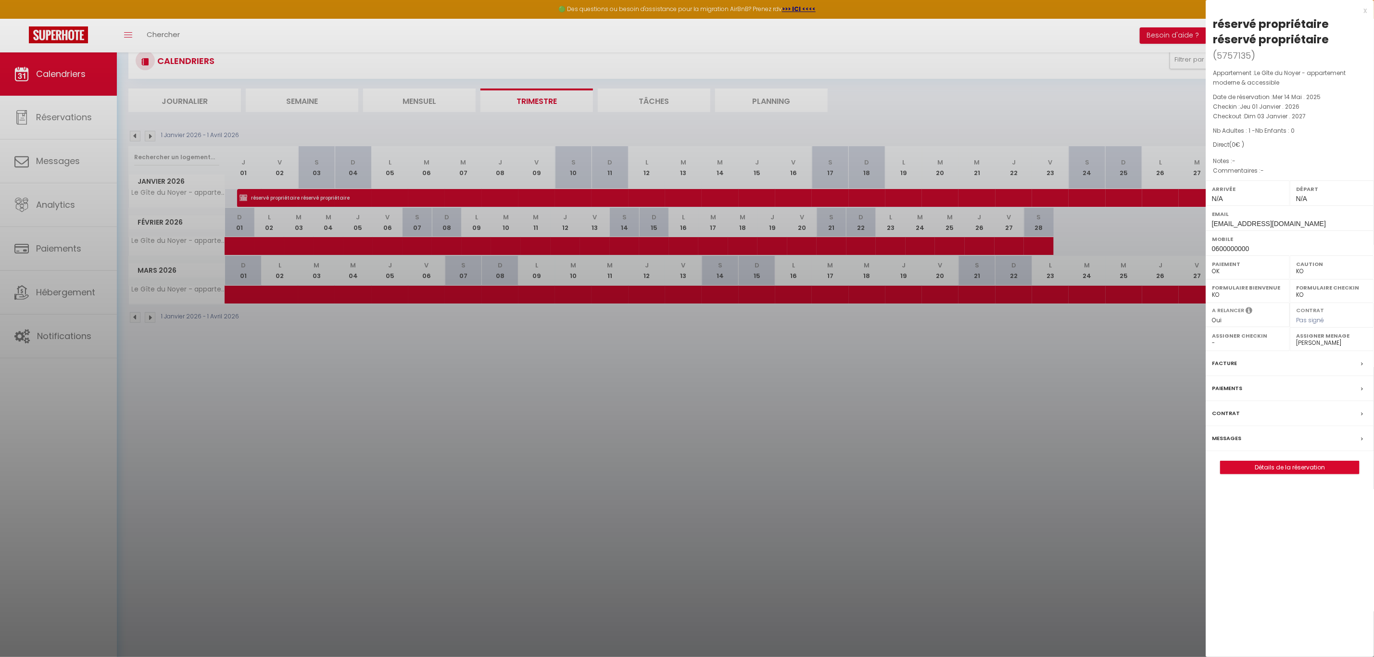
click at [916, 438] on div "x réservé propriétaire réservé propriétaire ( 5757135 ) Appartement : Le Gîte d…" at bounding box center [1290, 244] width 168 height 489
click at [916, 438] on link "Détails de la réservation" at bounding box center [1290, 467] width 139 height 13
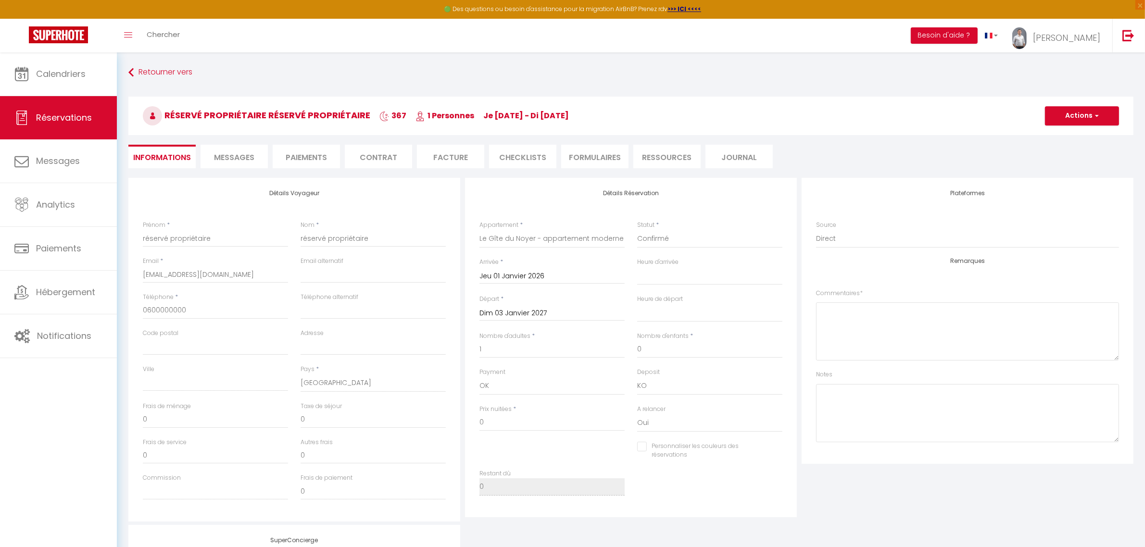
click at [528, 311] on input "Dim 03 Janvier 2027" at bounding box center [552, 313] width 145 height 13
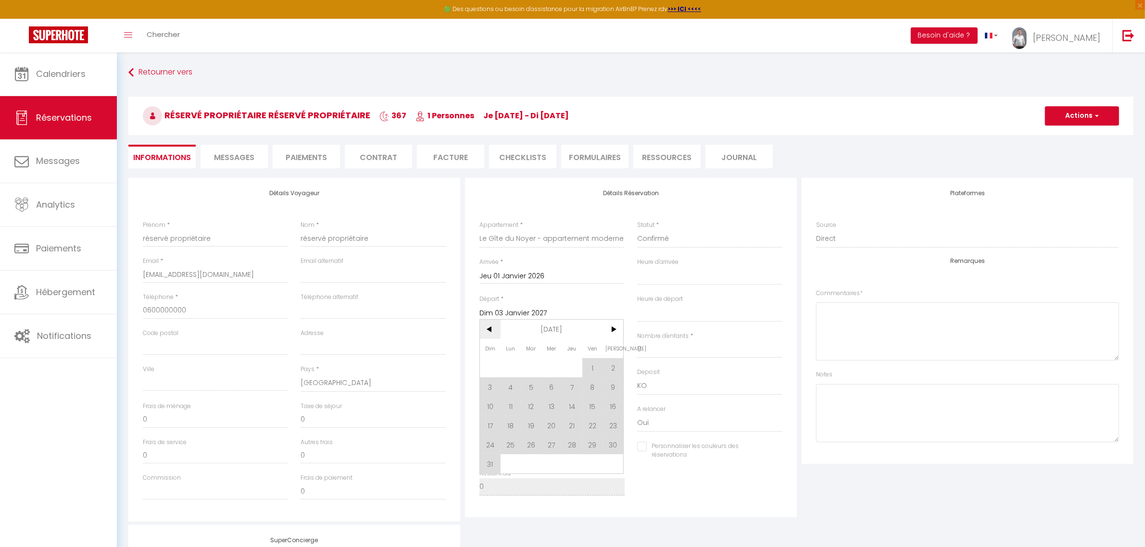
click at [487, 325] on span "<" at bounding box center [490, 329] width 21 height 19
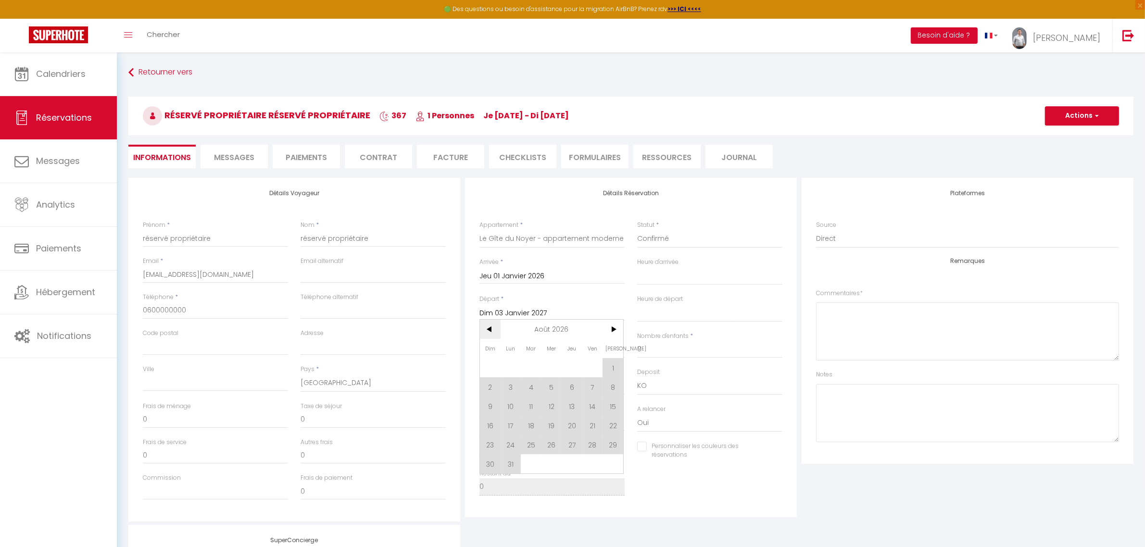
click at [487, 325] on span "<" at bounding box center [490, 329] width 21 height 19
click at [605, 427] on span "27" at bounding box center [613, 425] width 21 height 19
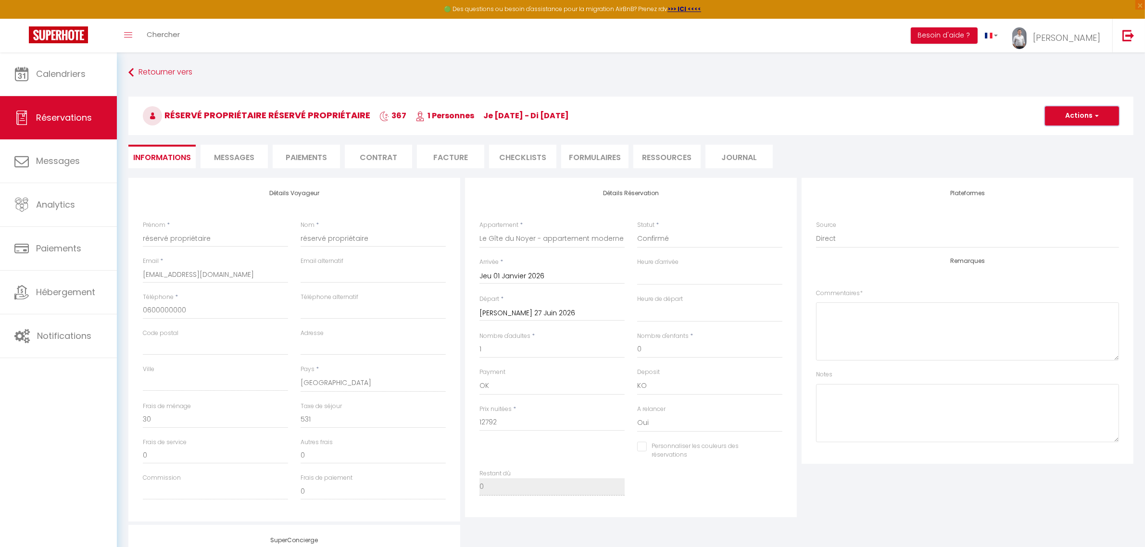
click at [916, 121] on button "Actions" at bounding box center [1082, 115] width 74 height 19
click at [916, 136] on link "Enregistrer" at bounding box center [1073, 137] width 76 height 13
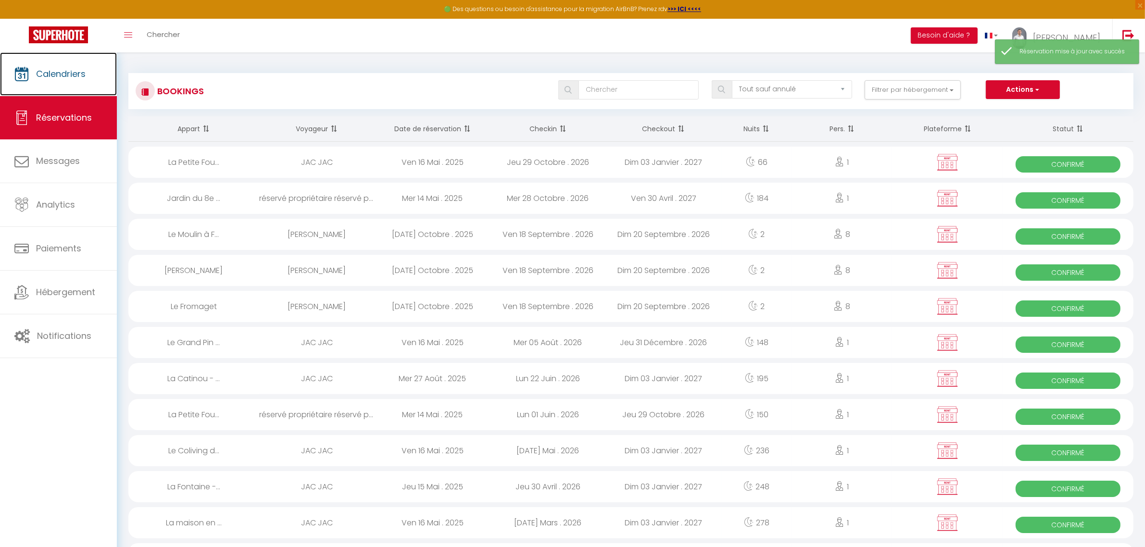
click at [53, 77] on span "Calendriers" at bounding box center [61, 74] width 50 height 12
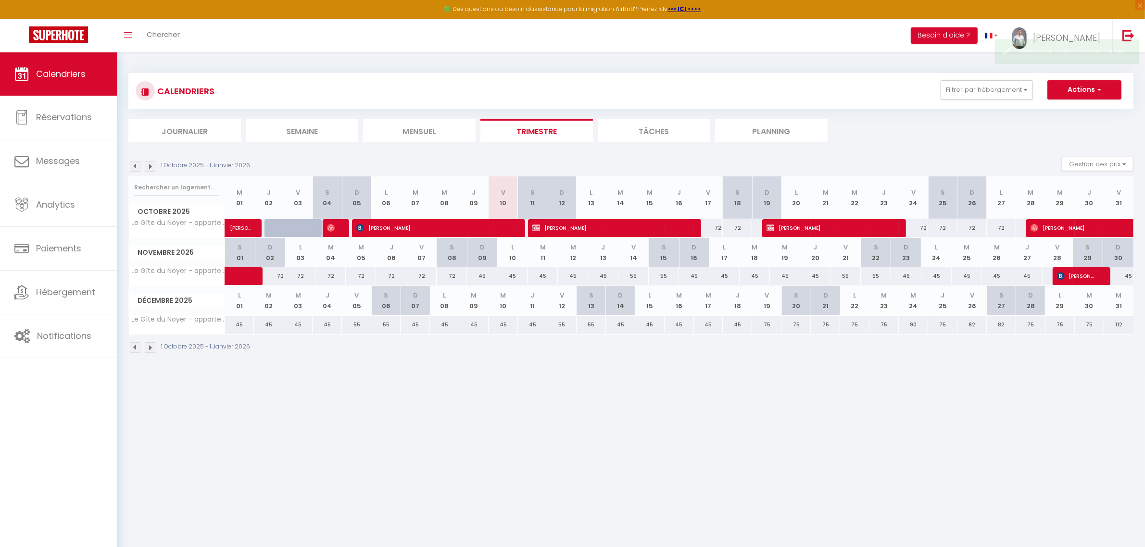
click at [148, 350] on img at bounding box center [150, 347] width 11 height 11
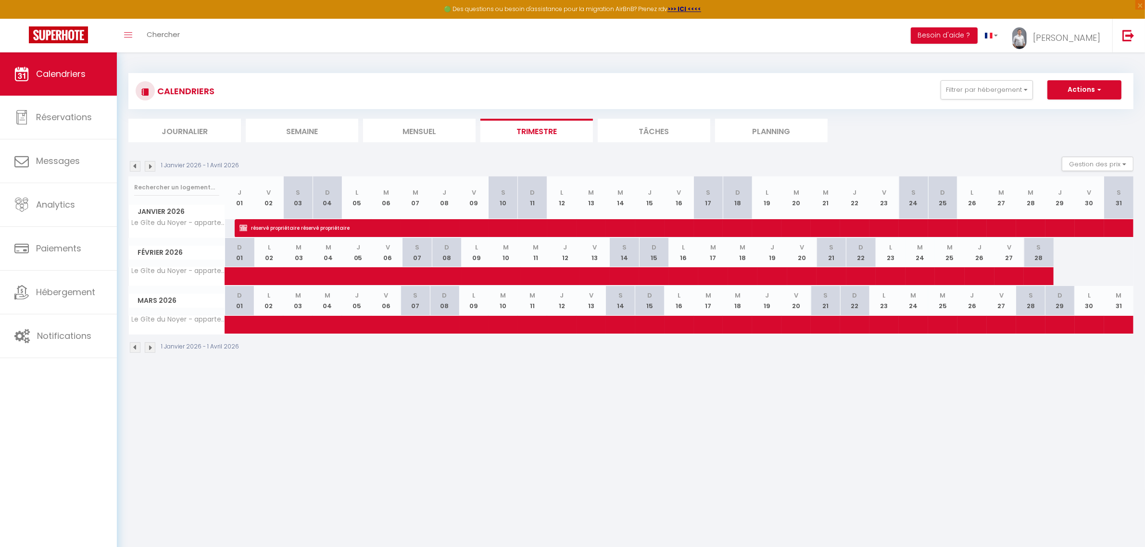
click at [148, 350] on img at bounding box center [150, 347] width 11 height 11
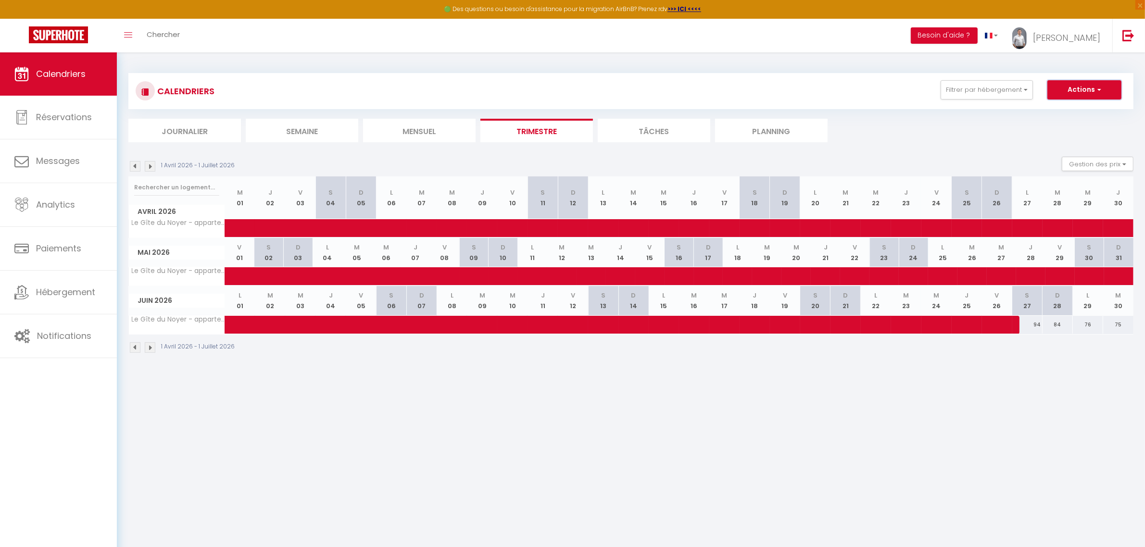
click at [916, 92] on button "Actions" at bounding box center [1085, 89] width 74 height 19
click at [801, 322] on span at bounding box center [527, 325] width 575 height 18
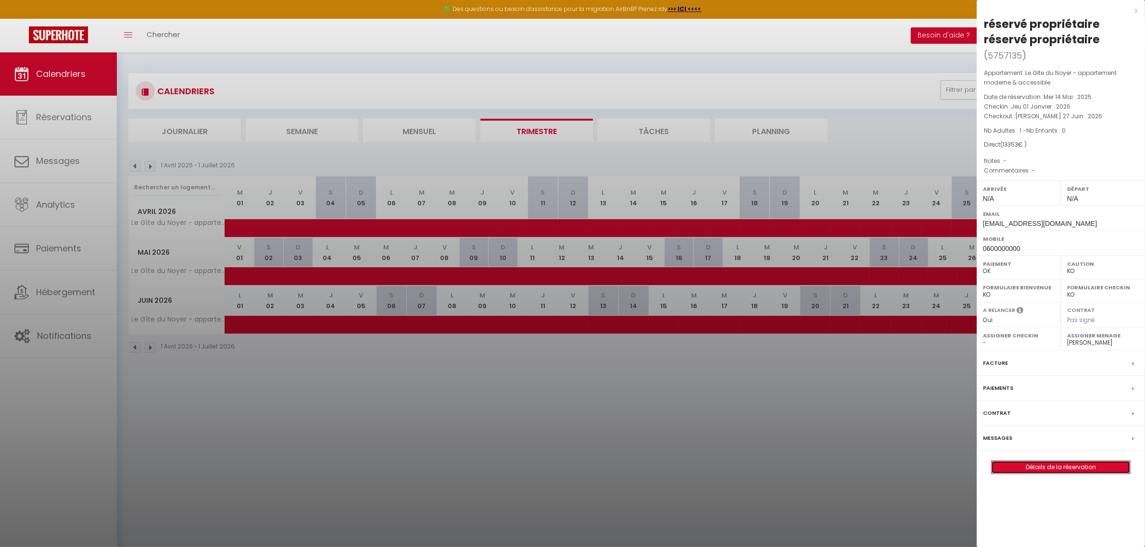
click at [916, 438] on link "Détails de la réservation" at bounding box center [1061, 467] width 139 height 13
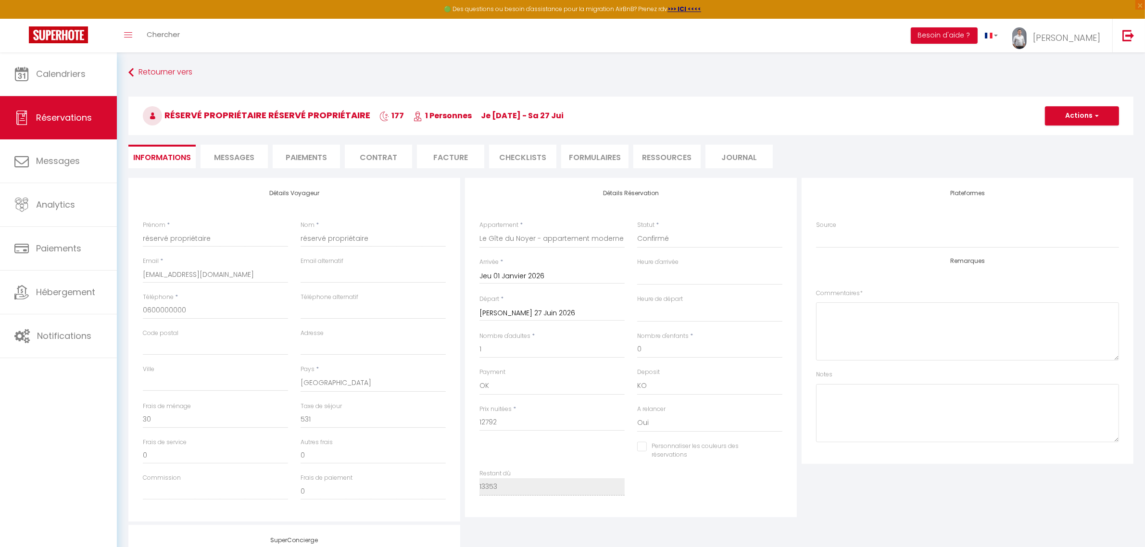
click at [538, 313] on input "[PERSON_NAME] 27 Juin 2026" at bounding box center [552, 313] width 145 height 13
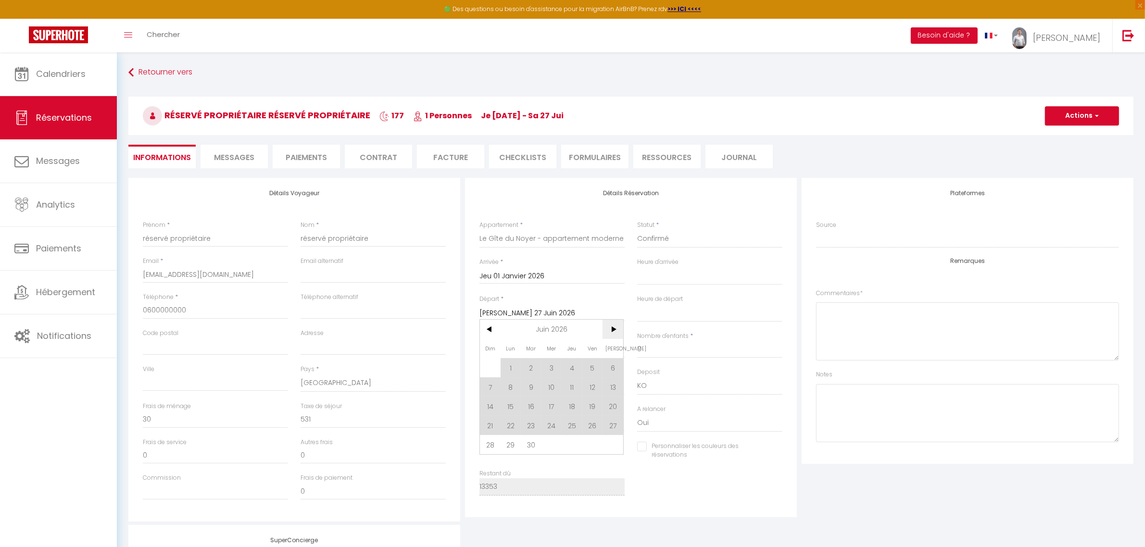
click at [614, 330] on span ">" at bounding box center [613, 329] width 21 height 19
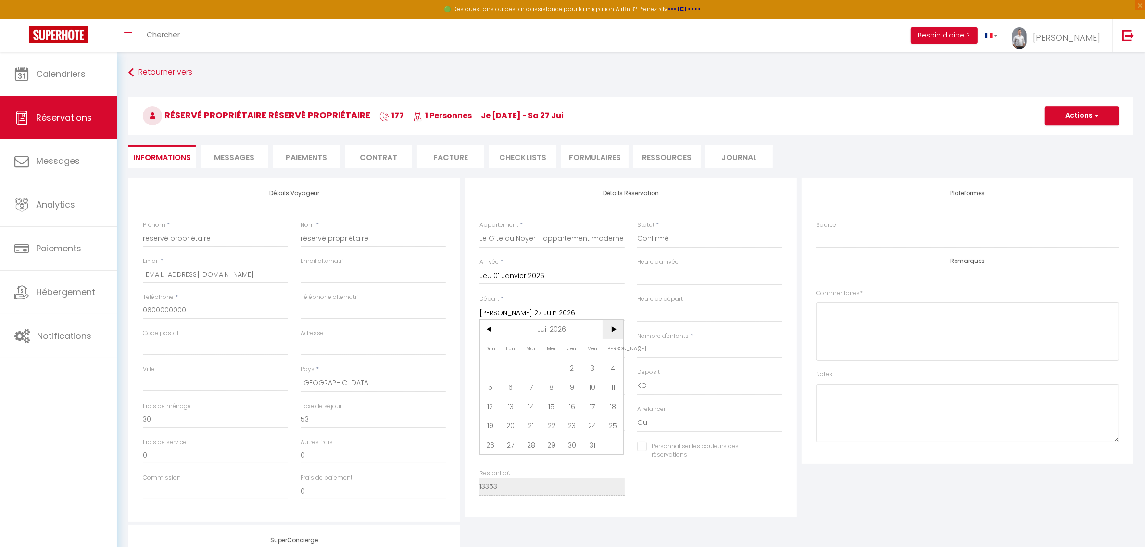
click at [614, 330] on span ">" at bounding box center [613, 329] width 21 height 19
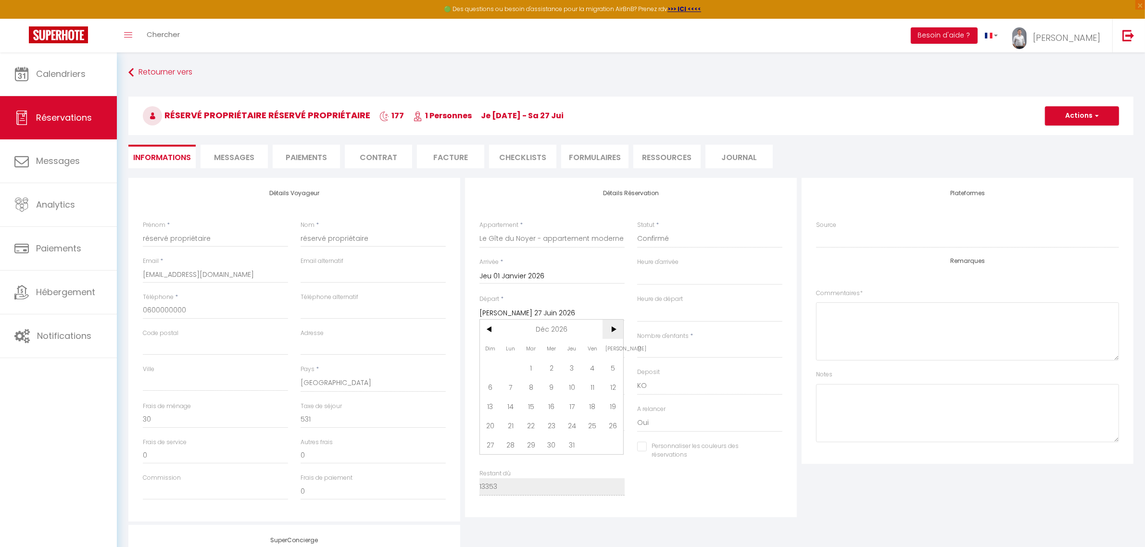
click at [614, 330] on span ">" at bounding box center [613, 329] width 21 height 19
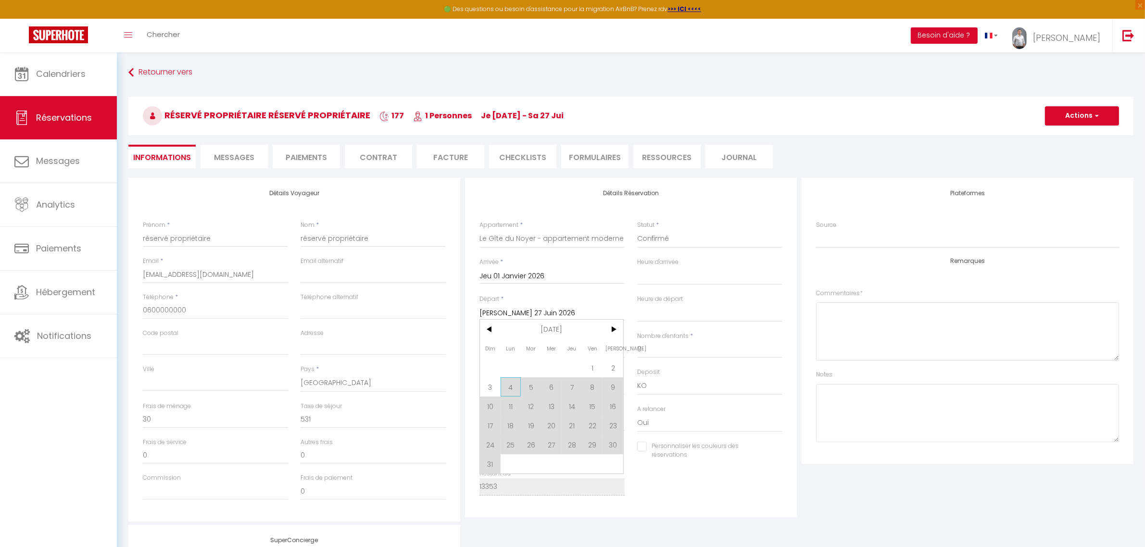
click at [511, 385] on span "4" at bounding box center [511, 387] width 21 height 19
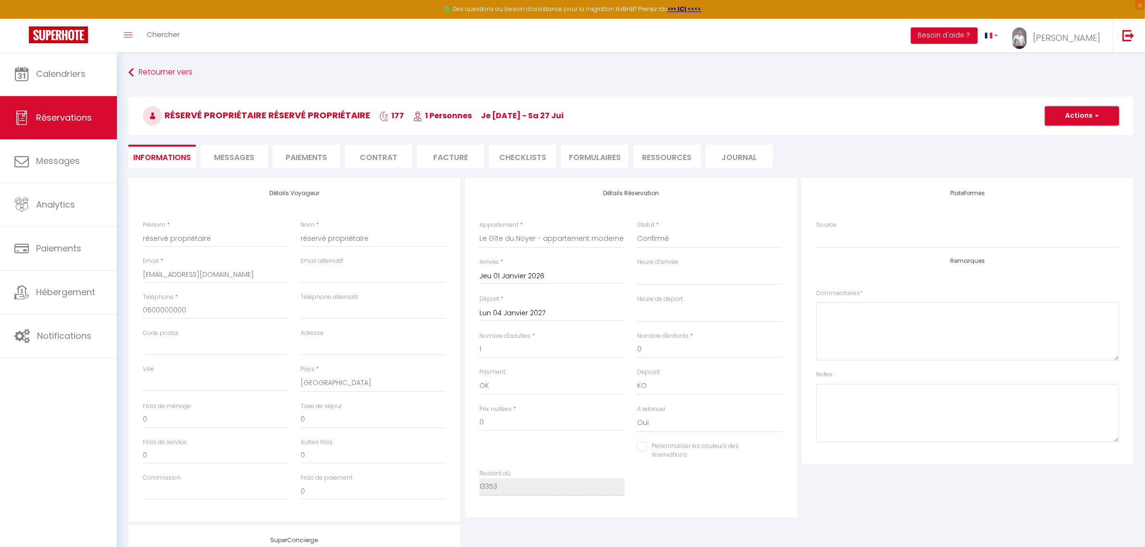
click at [916, 115] on button "Actions" at bounding box center [1082, 115] width 74 height 19
click at [916, 139] on link "Enregistrer" at bounding box center [1073, 137] width 76 height 13
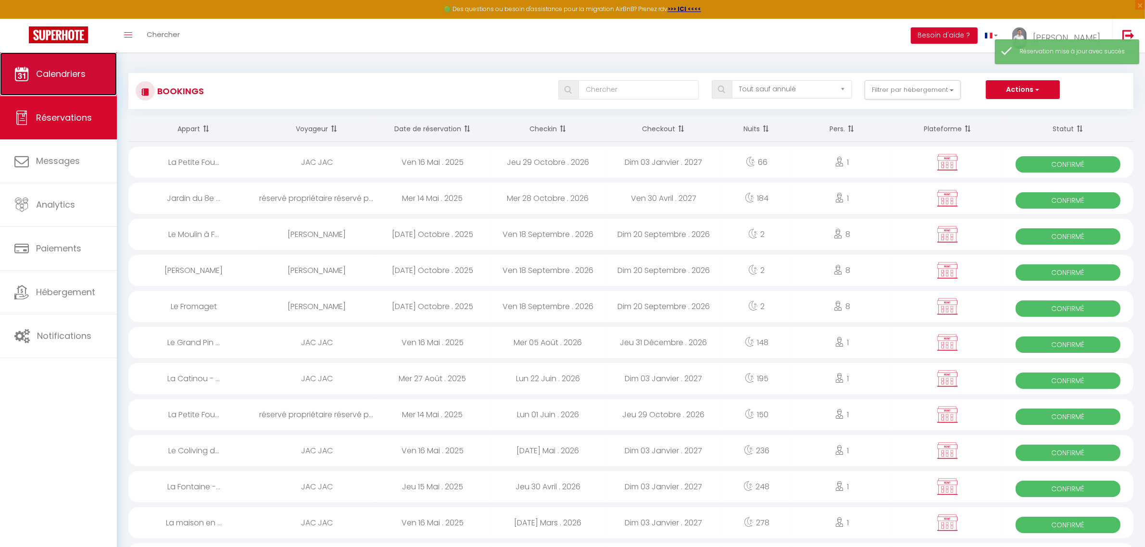
click at [66, 84] on link "Calendriers" at bounding box center [58, 73] width 117 height 43
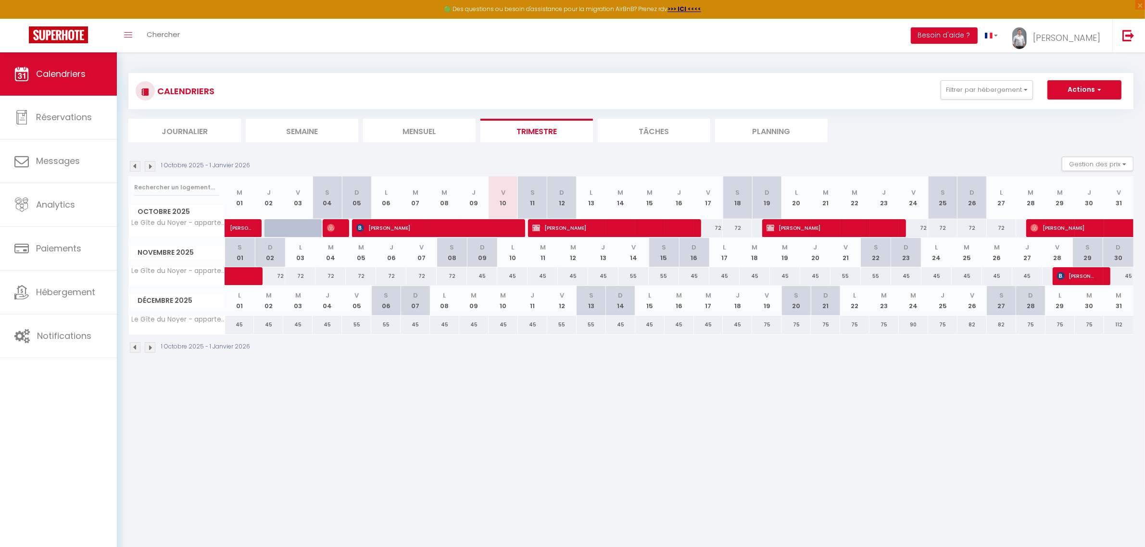
click at [152, 346] on img at bounding box center [150, 347] width 11 height 11
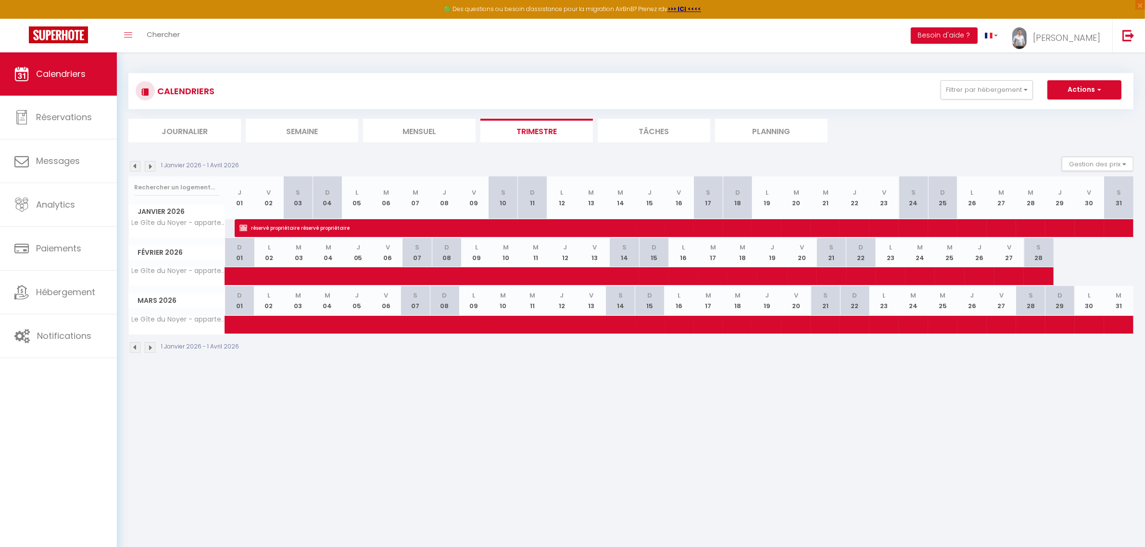
click at [152, 346] on img at bounding box center [150, 347] width 11 height 11
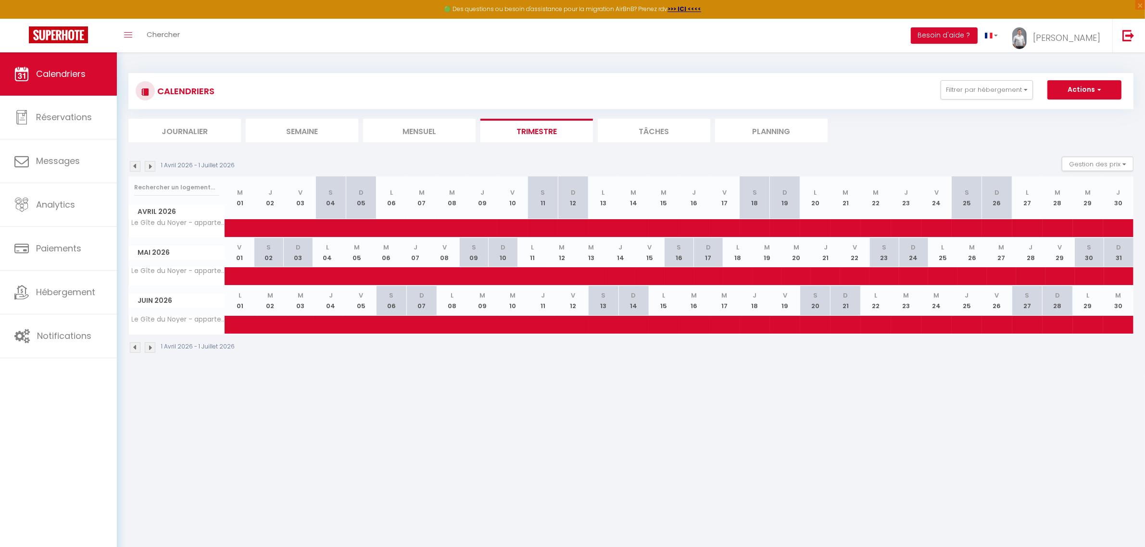
click at [152, 346] on img at bounding box center [150, 347] width 11 height 11
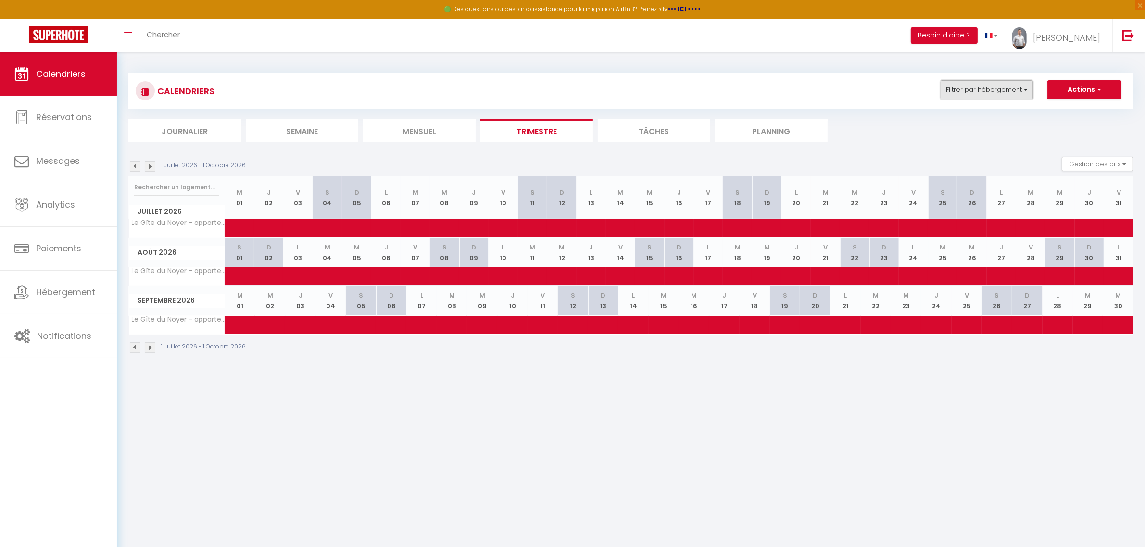
click at [916, 92] on button "Filtrer par hébergement" at bounding box center [987, 89] width 92 height 19
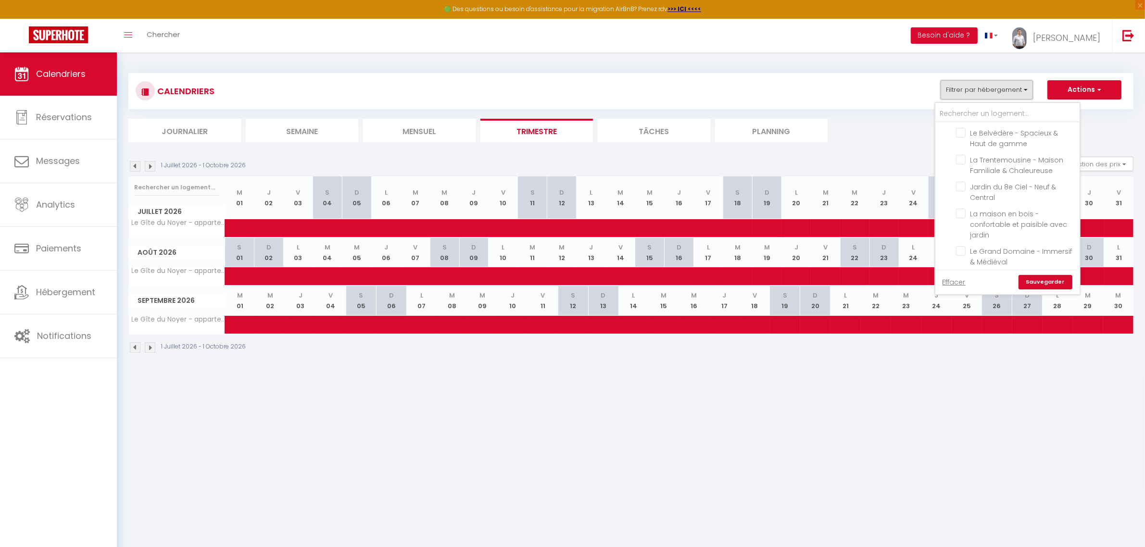
scroll to position [601, 0]
click at [916, 247] on input "Autres" at bounding box center [1017, 252] width 144 height 10
click at [916, 282] on link "Sauvegarder" at bounding box center [1046, 282] width 54 height 14
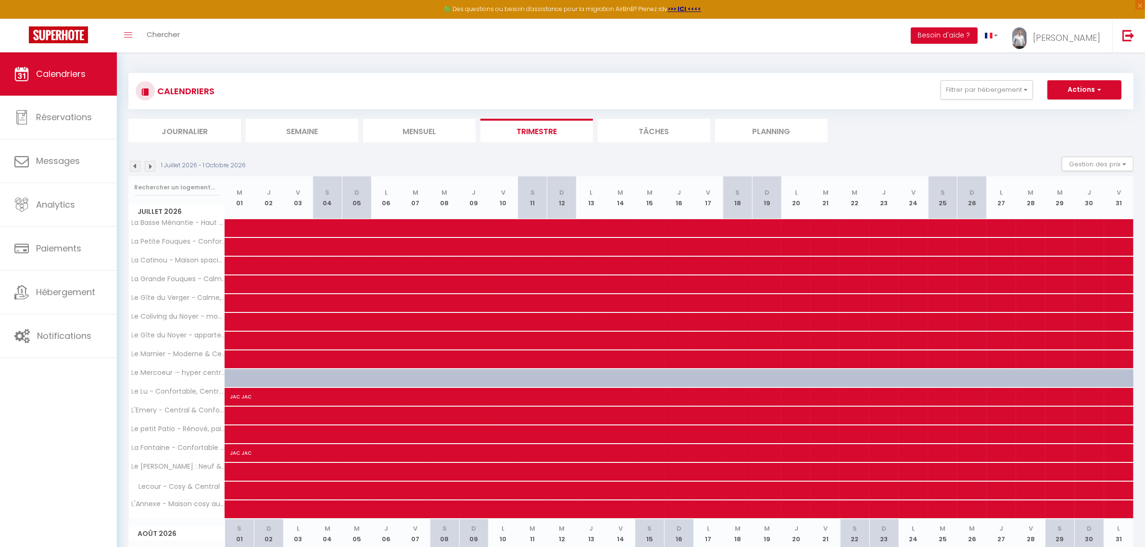
click at [135, 167] on img at bounding box center [135, 166] width 11 height 11
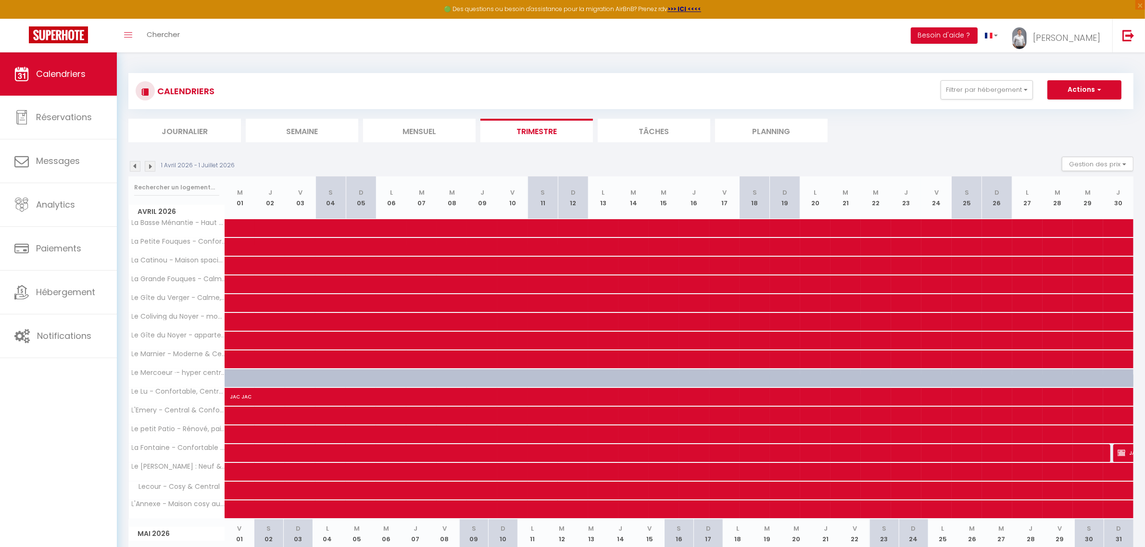
click at [135, 167] on img at bounding box center [135, 166] width 11 height 11
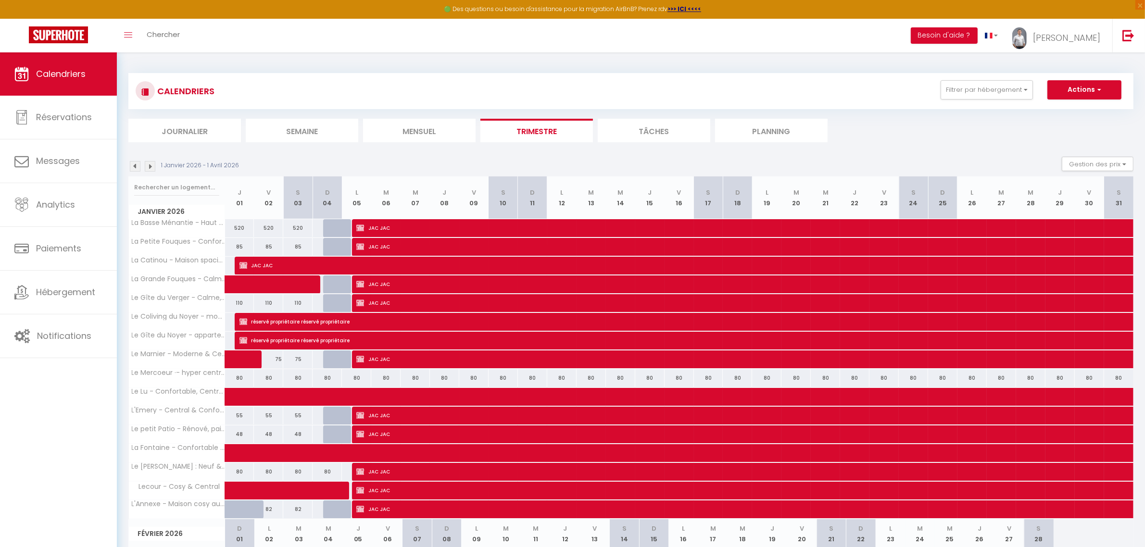
click at [135, 167] on img at bounding box center [135, 166] width 11 height 11
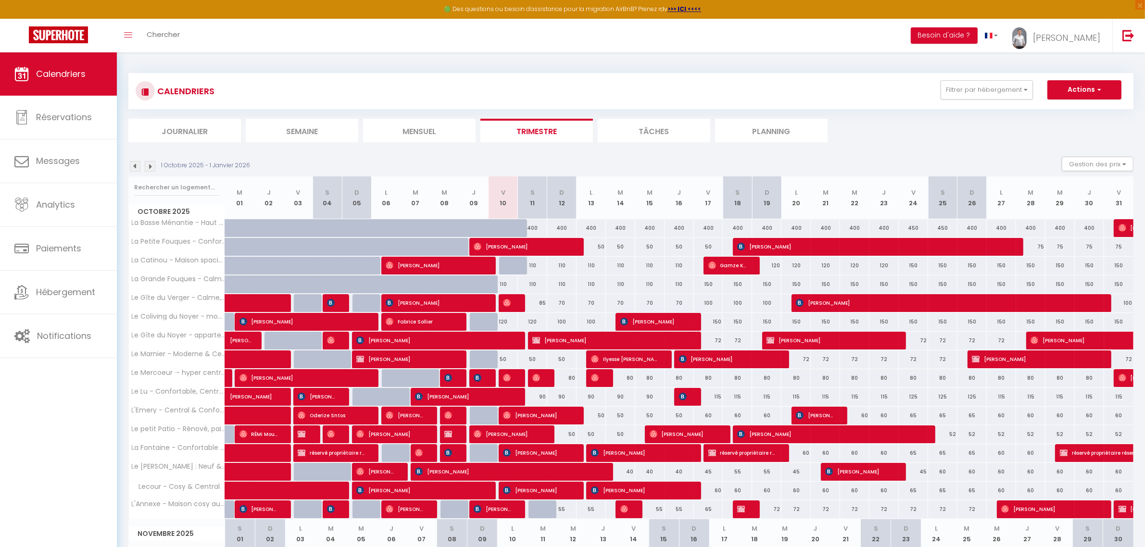
click at [135, 167] on img at bounding box center [135, 166] width 11 height 11
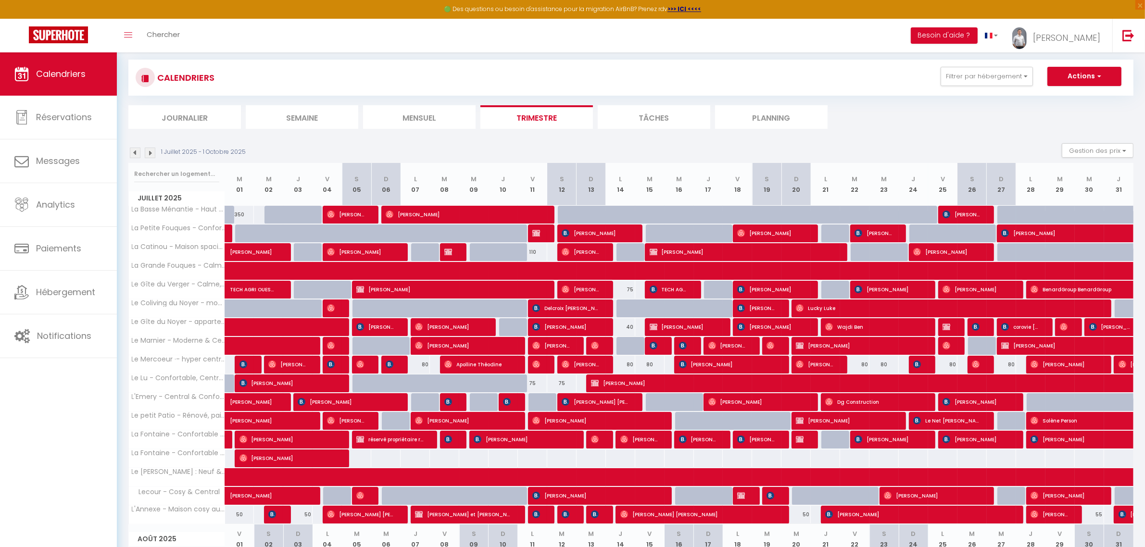
scroll to position [0, 0]
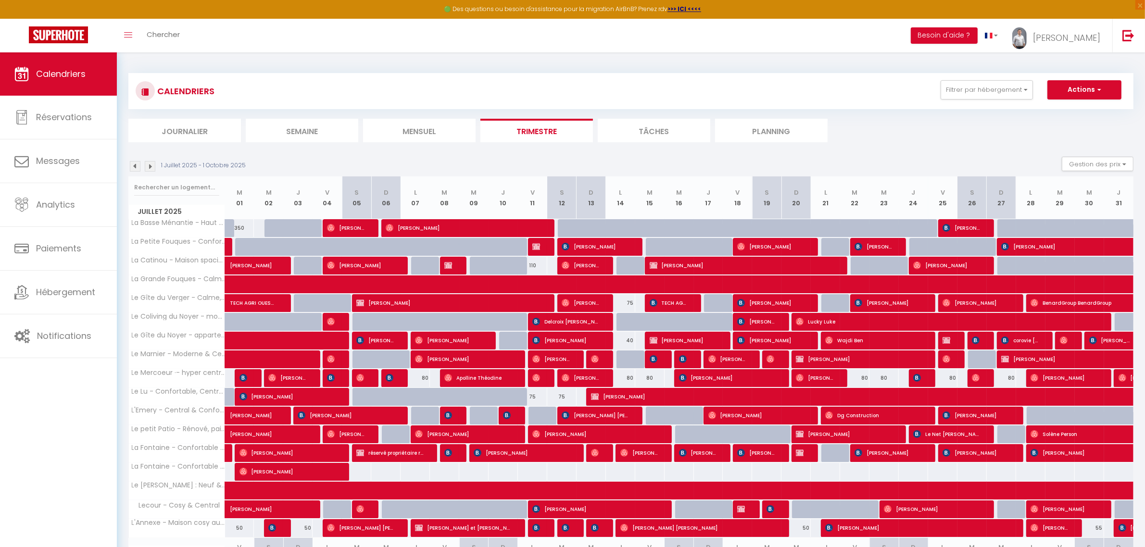
click at [443, 129] on li "Mensuel" at bounding box center [419, 131] width 113 height 24
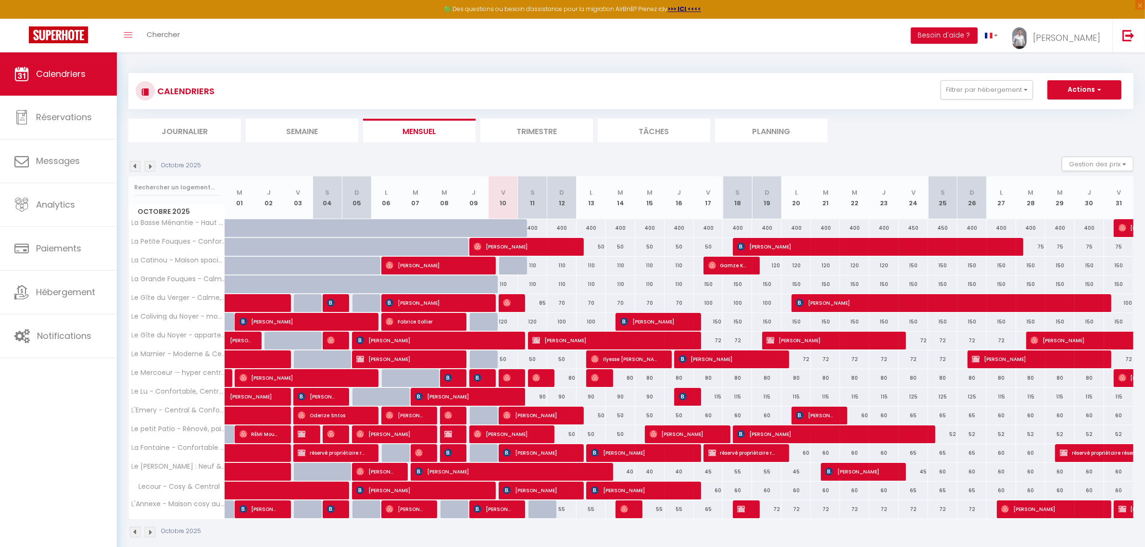
click at [137, 166] on img at bounding box center [135, 166] width 11 height 11
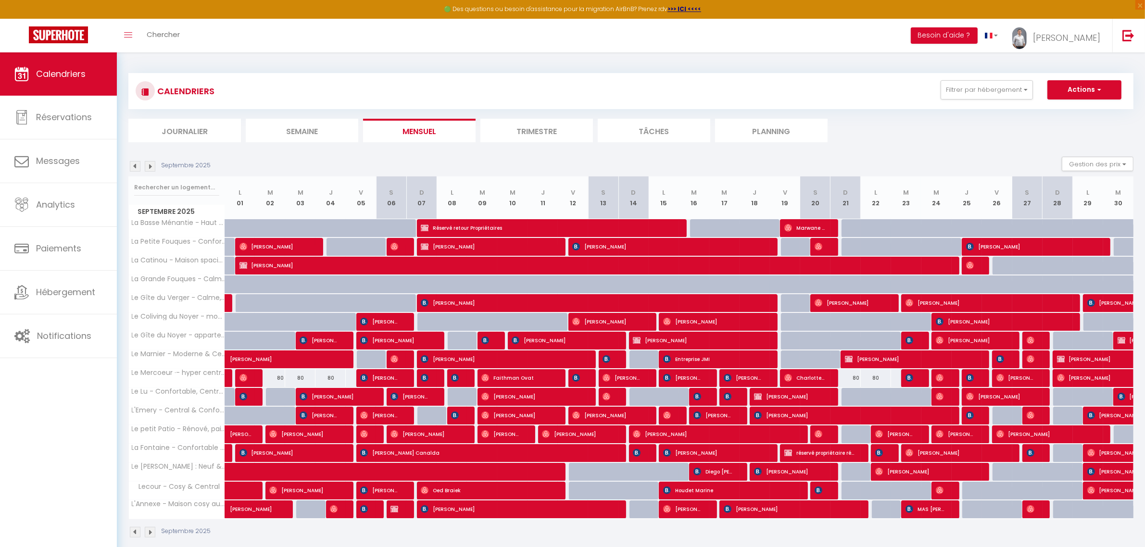
click at [137, 166] on img at bounding box center [135, 166] width 11 height 11
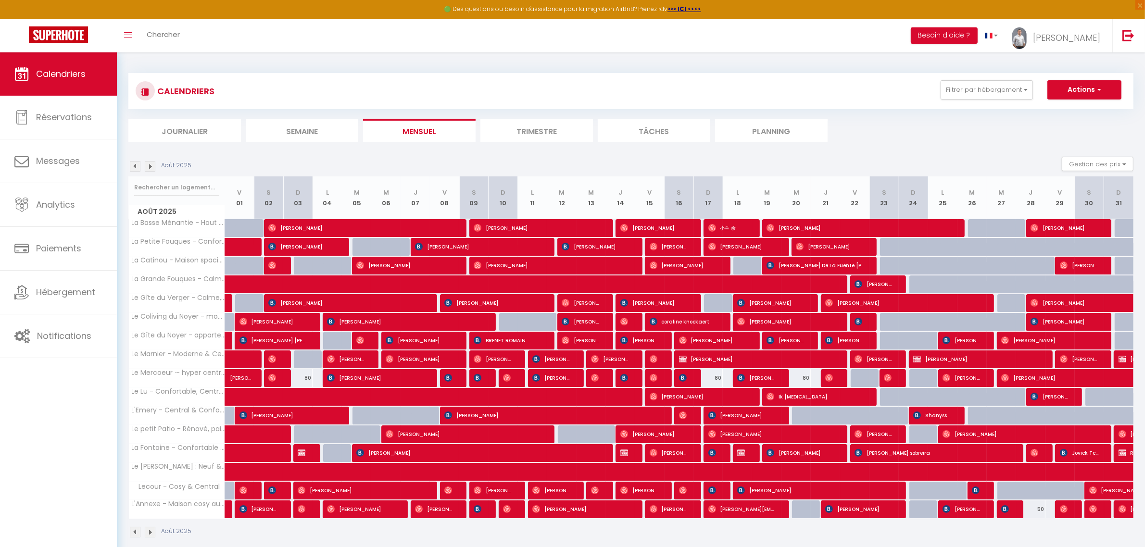
click at [137, 166] on img at bounding box center [135, 166] width 11 height 11
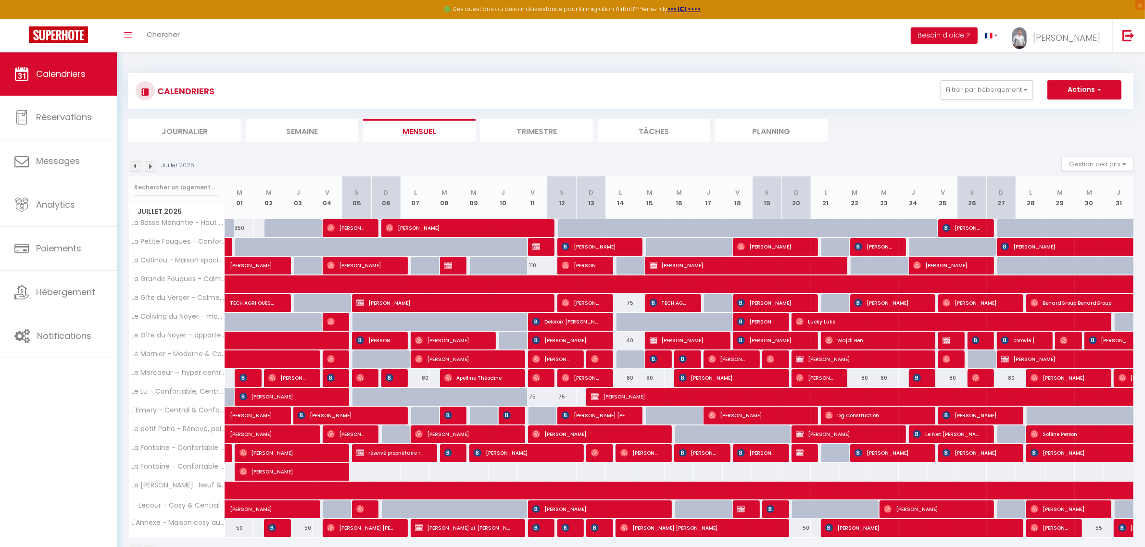
click at [137, 166] on img at bounding box center [135, 166] width 11 height 11
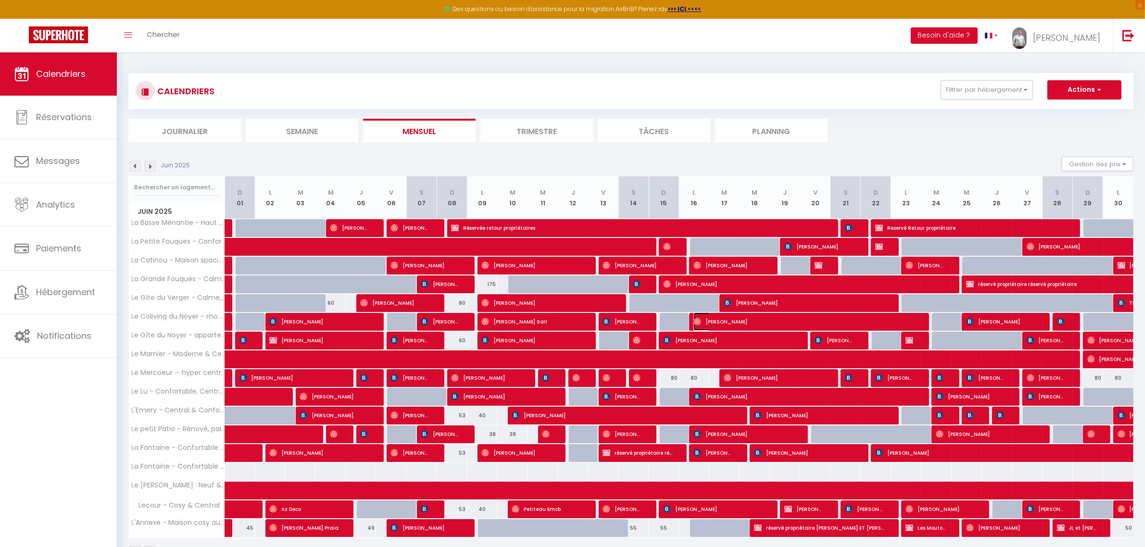
click at [766, 321] on span "[PERSON_NAME]" at bounding box center [805, 322] width 222 height 18
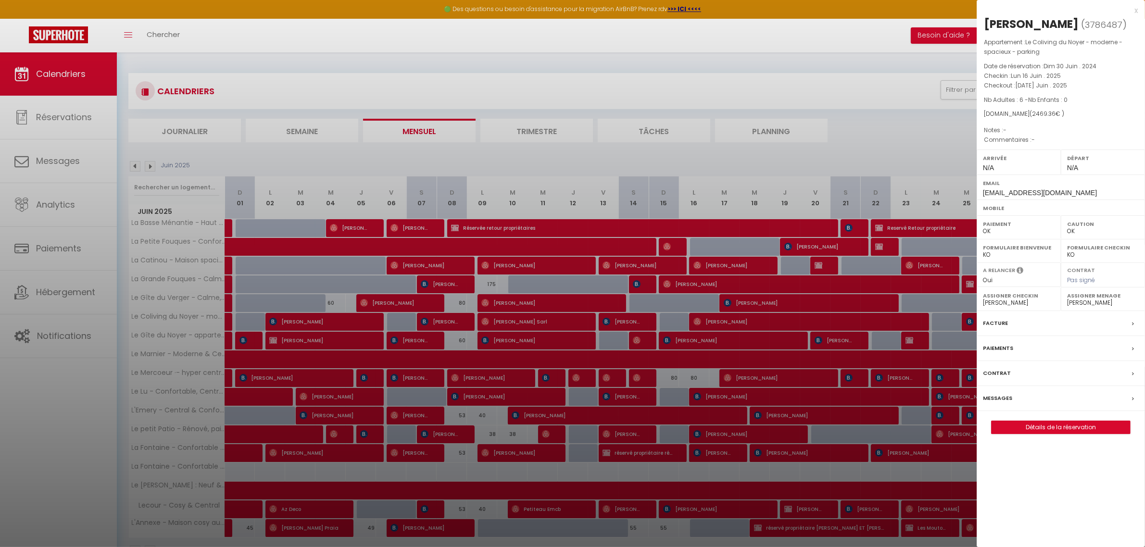
click at [383, 157] on div at bounding box center [572, 273] width 1145 height 547
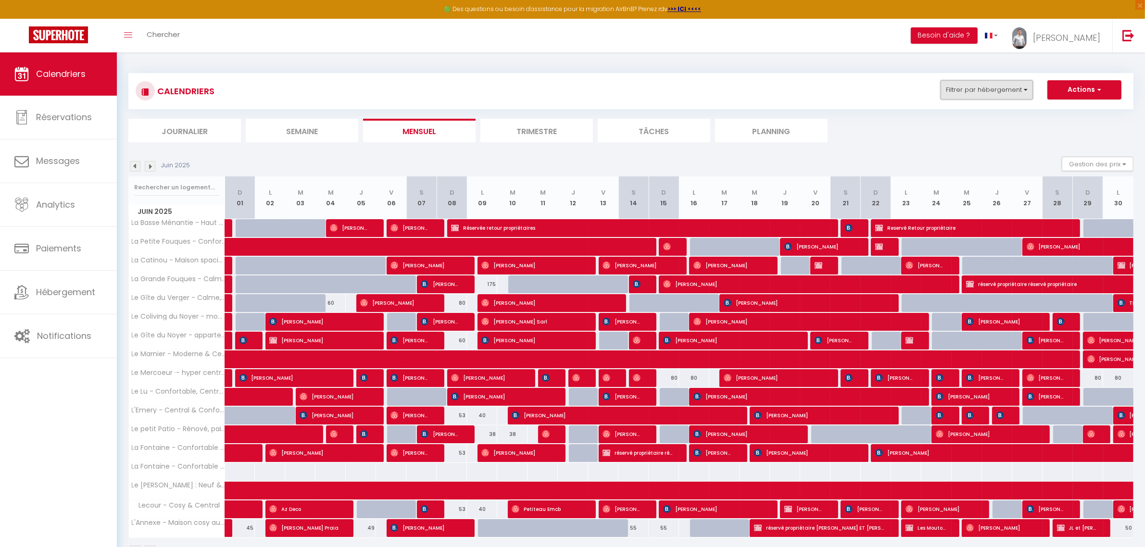
click at [916, 95] on button "Filtrer par hébergement" at bounding box center [987, 89] width 92 height 19
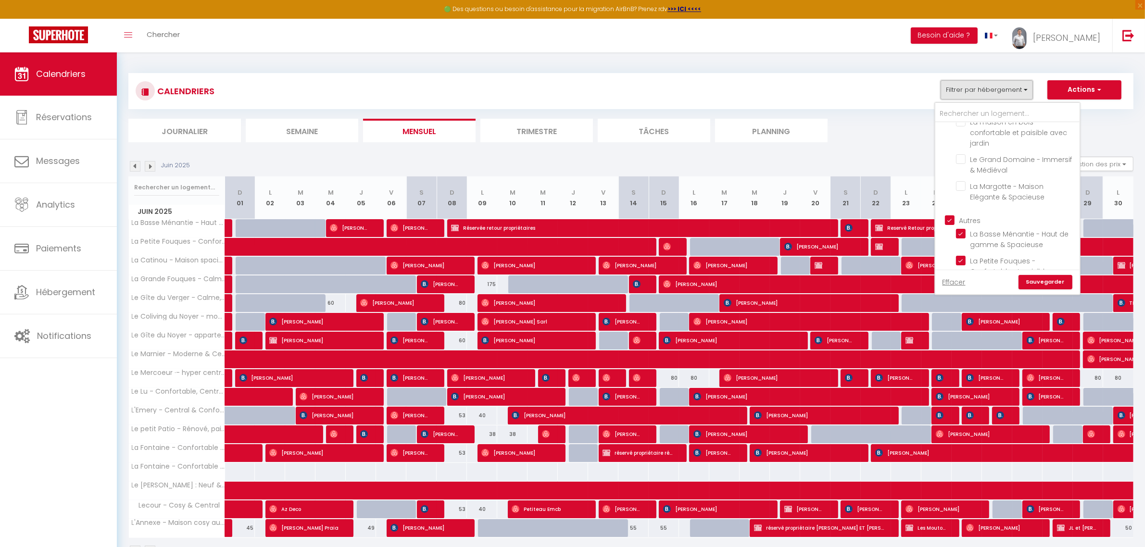
scroll to position [661, 0]
click at [916, 201] on input "La Basse Ménantie - Haut de gamme & Spacieuse" at bounding box center [1016, 206] width 120 height 10
click at [916, 228] on input "La Petite Fouques - Confortable et paisible" at bounding box center [1016, 233] width 120 height 10
click at [916, 254] on input "La Catinou - Maison spacieuse et rénovée avec jardin" at bounding box center [1016, 259] width 120 height 10
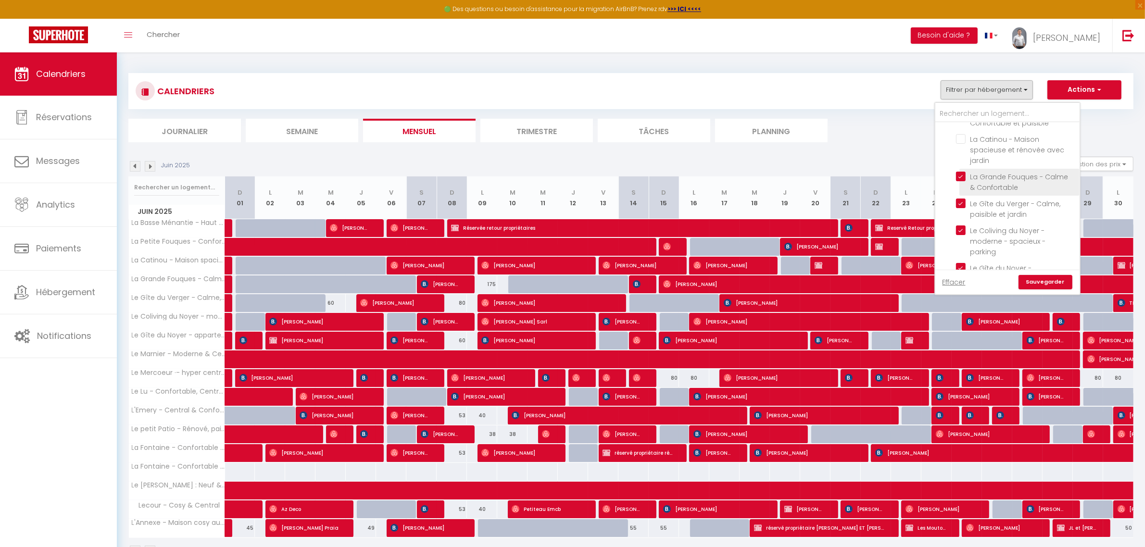
click at [916, 172] on input "La Grande Fouques - Calme & Confortable" at bounding box center [1016, 177] width 120 height 10
click at [916, 165] on input "Le Coliving du Noyer - moderne - spacieux - parking" at bounding box center [1016, 170] width 120 height 10
click at [916, 255] on input "L'Annexe - Maison cosy au calme avec jardin" at bounding box center [1016, 260] width 120 height 10
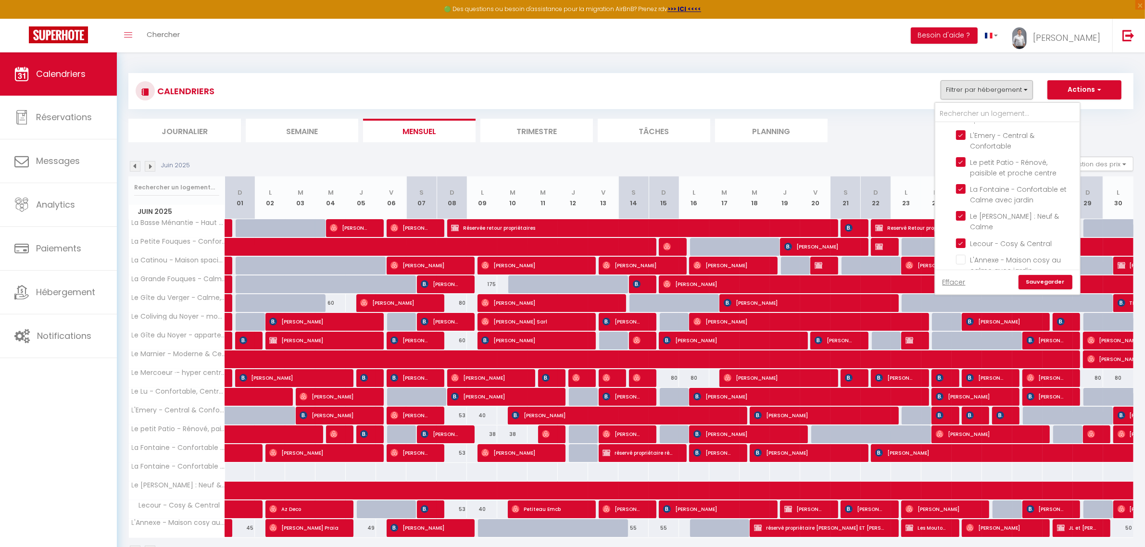
click at [916, 285] on link "Sauvegarder" at bounding box center [1046, 282] width 54 height 14
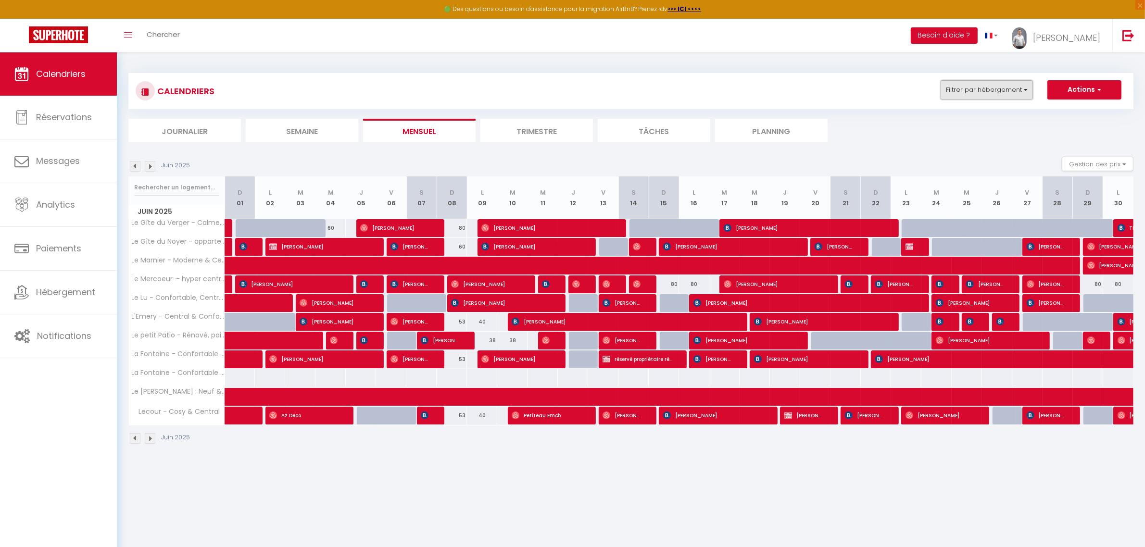
click at [916, 91] on button "Filtrer par hébergement" at bounding box center [987, 89] width 92 height 19
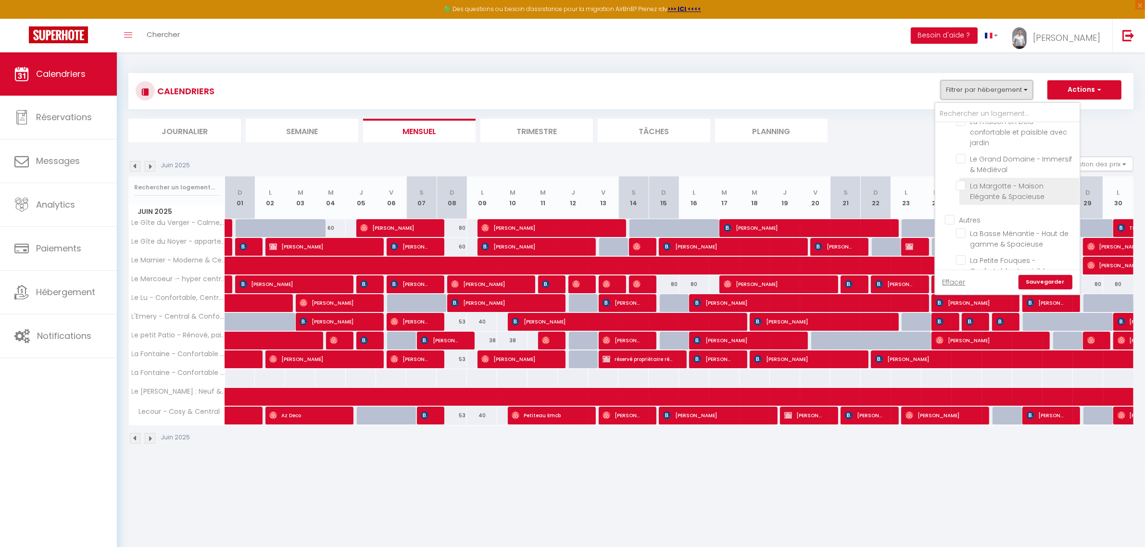
scroll to position [661, 0]
click at [916, 187] on input "Autres" at bounding box center [1017, 192] width 144 height 10
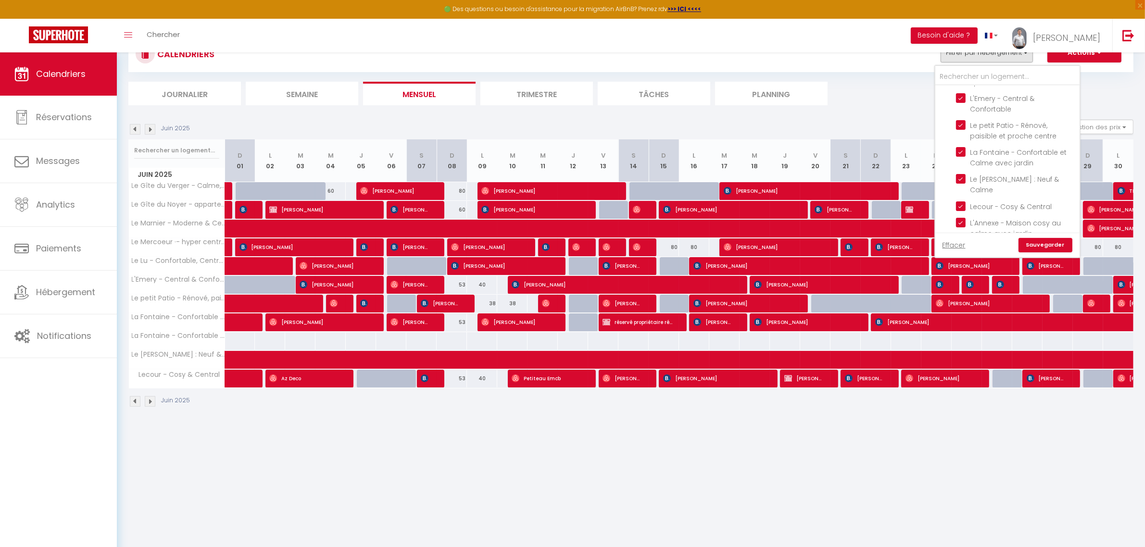
scroll to position [52, 0]
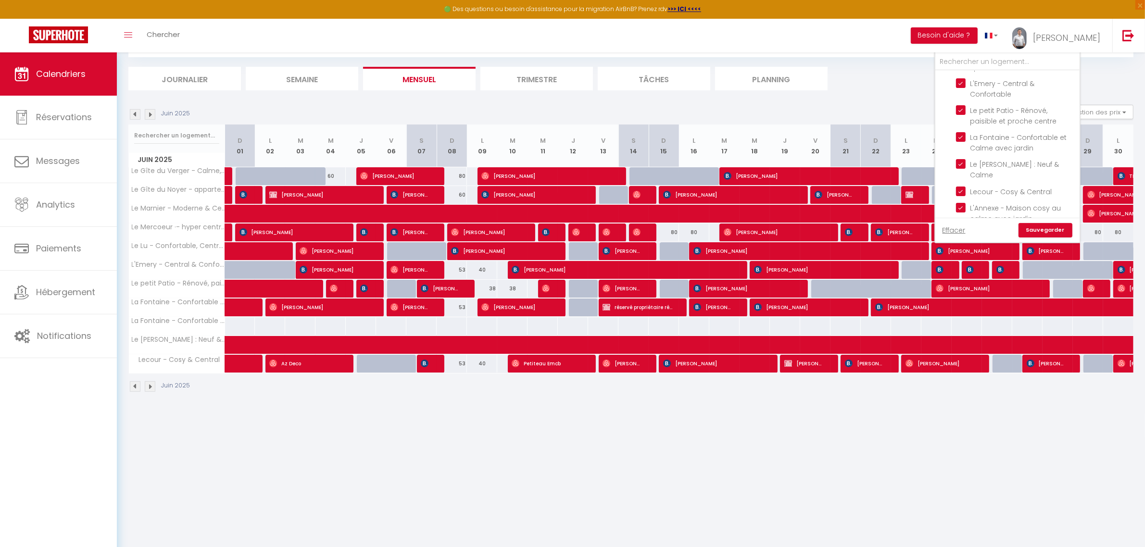
click at [916, 224] on link "Sauvegarder" at bounding box center [1046, 230] width 54 height 14
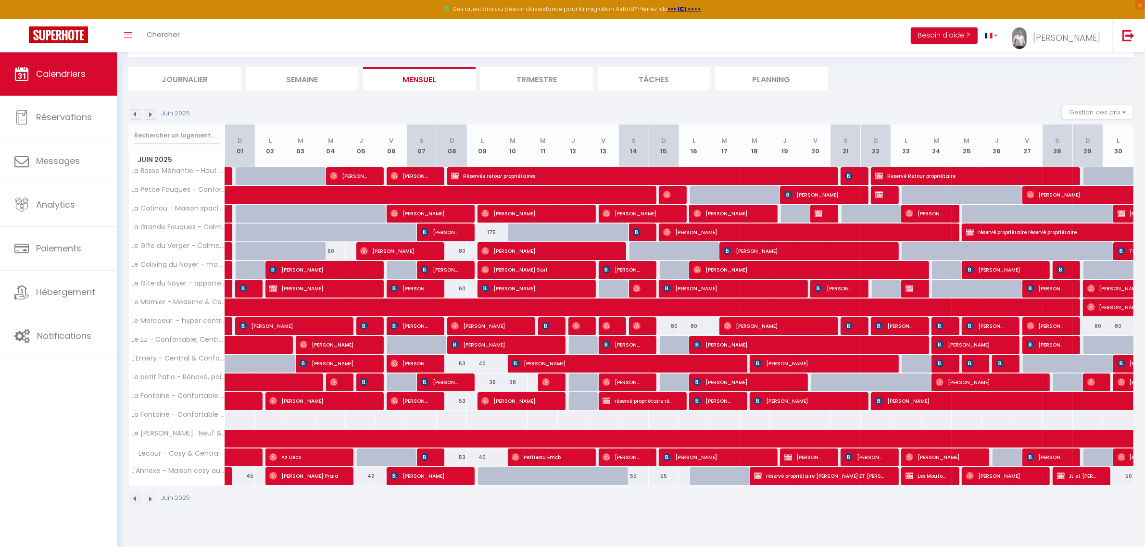
click at [152, 116] on img at bounding box center [150, 114] width 11 height 11
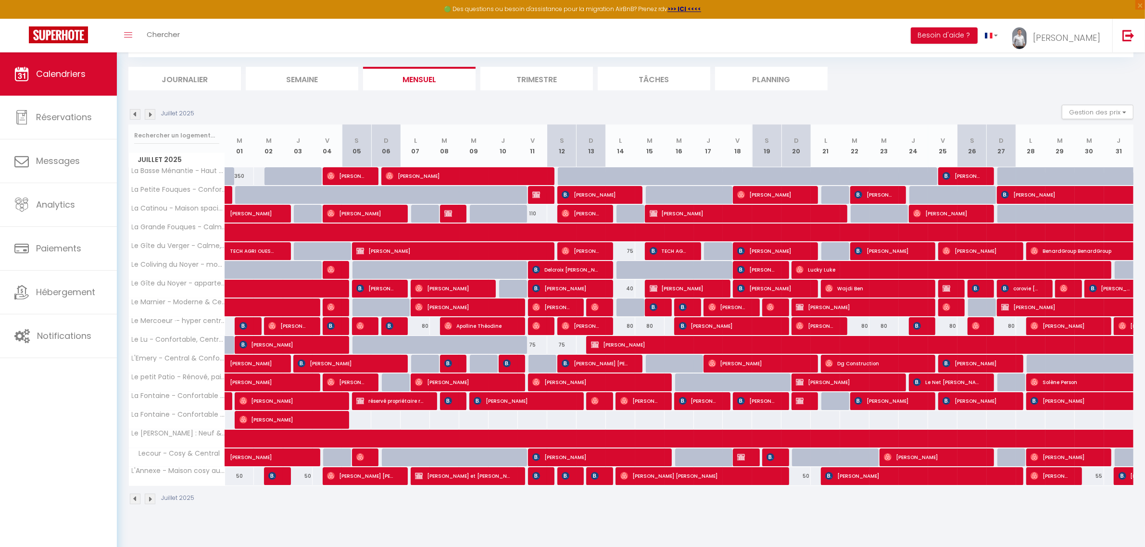
click at [152, 116] on img at bounding box center [150, 114] width 11 height 11
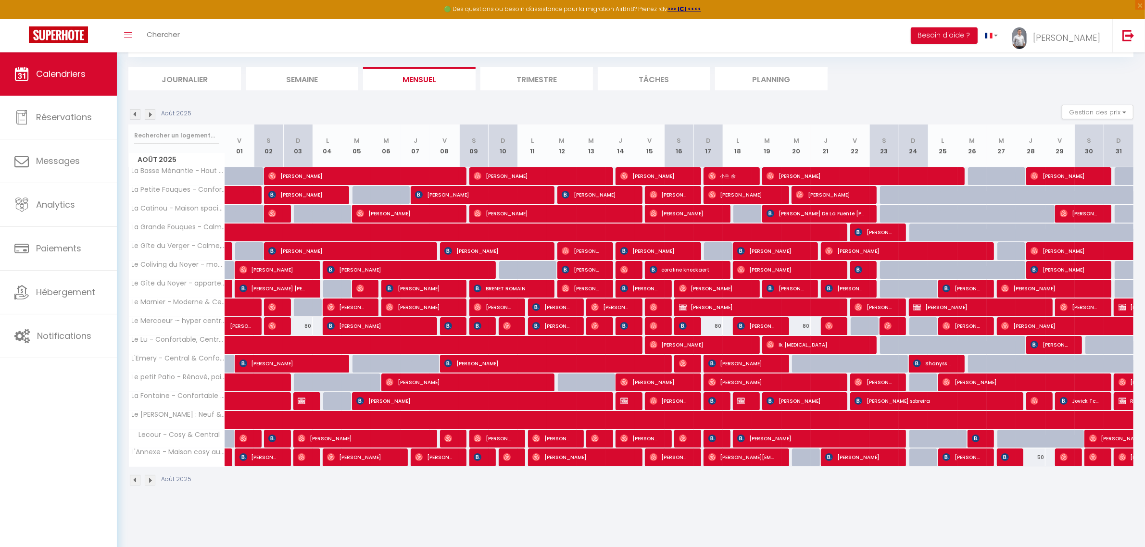
click at [152, 116] on img at bounding box center [150, 114] width 11 height 11
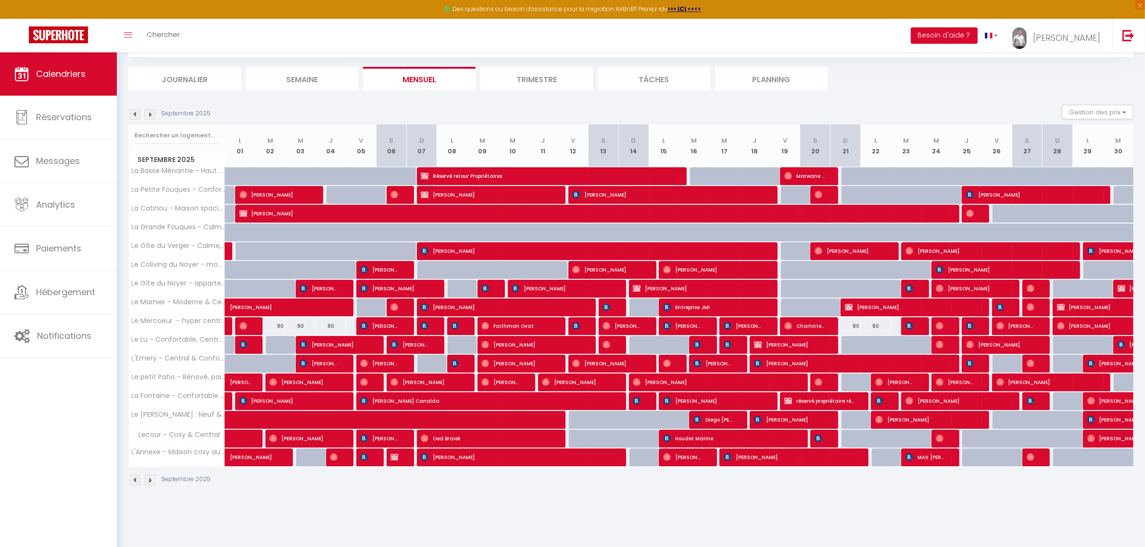
click at [152, 116] on img at bounding box center [150, 114] width 11 height 11
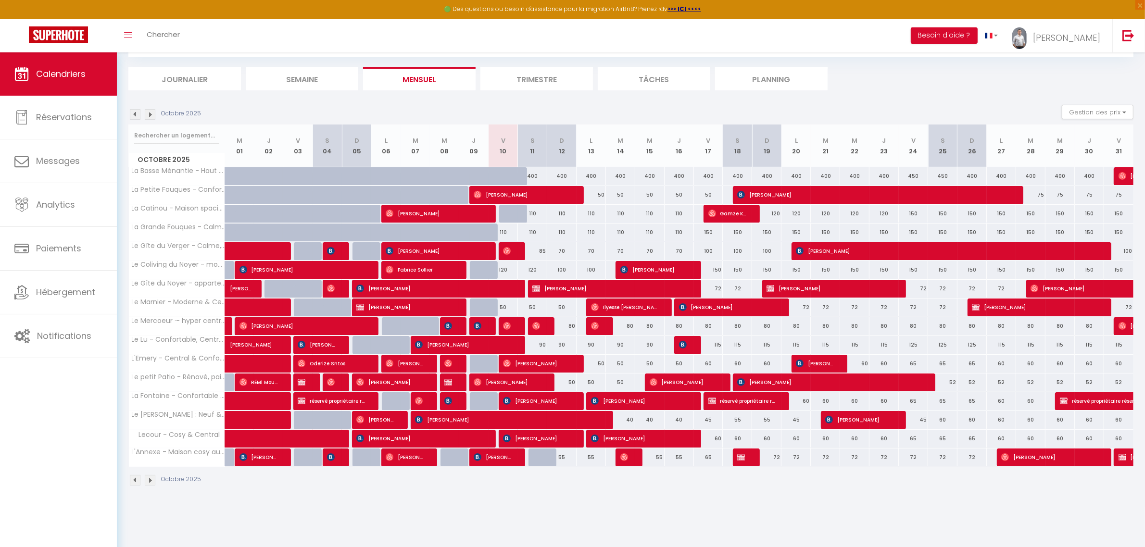
click at [152, 116] on img at bounding box center [150, 114] width 11 height 11
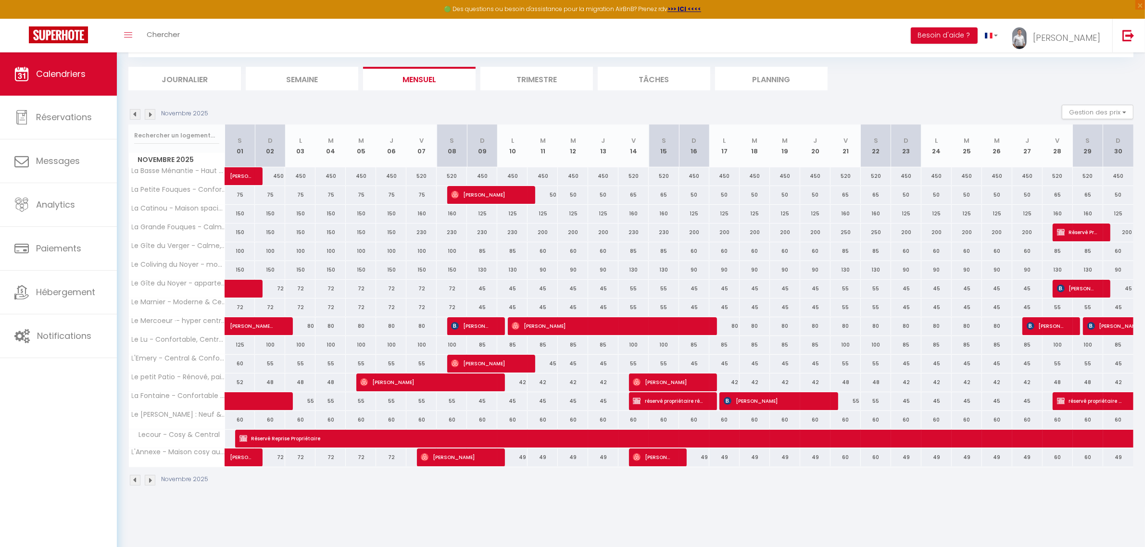
click at [152, 116] on img at bounding box center [150, 114] width 11 height 11
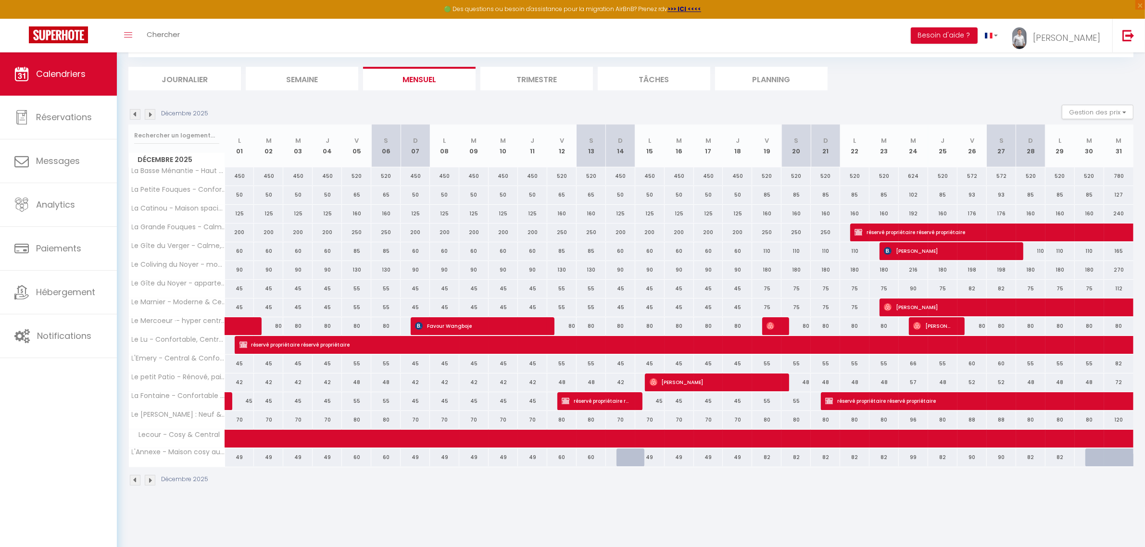
click at [152, 116] on img at bounding box center [150, 114] width 11 height 11
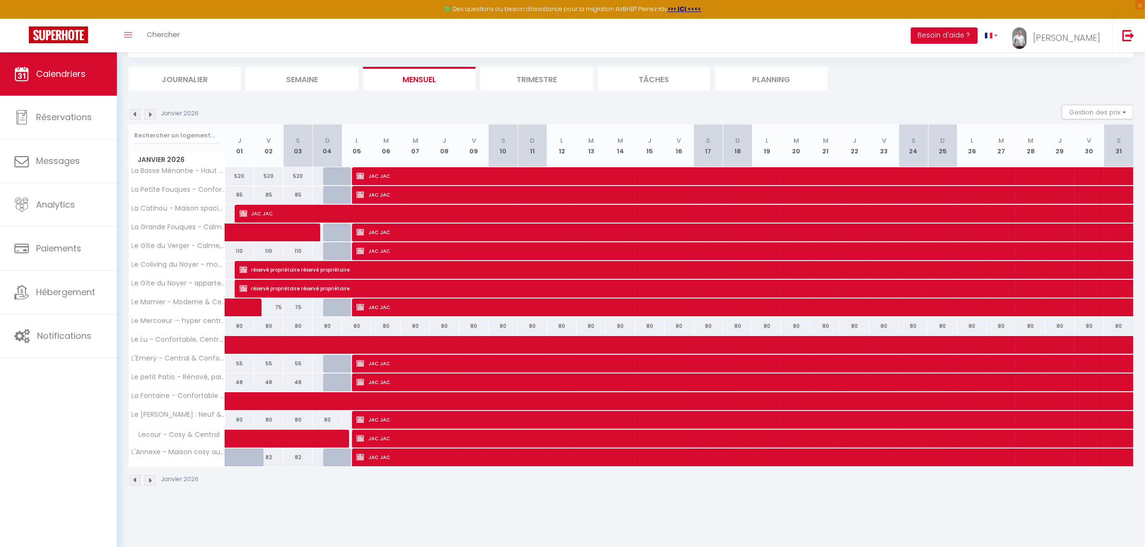
click at [152, 116] on img at bounding box center [150, 114] width 11 height 11
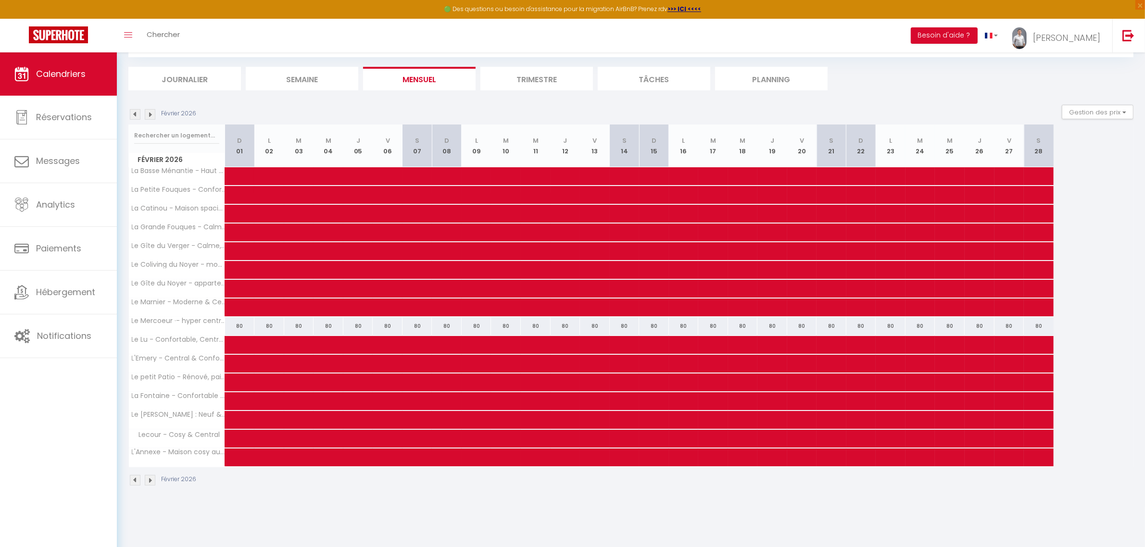
click at [152, 116] on img at bounding box center [150, 114] width 11 height 11
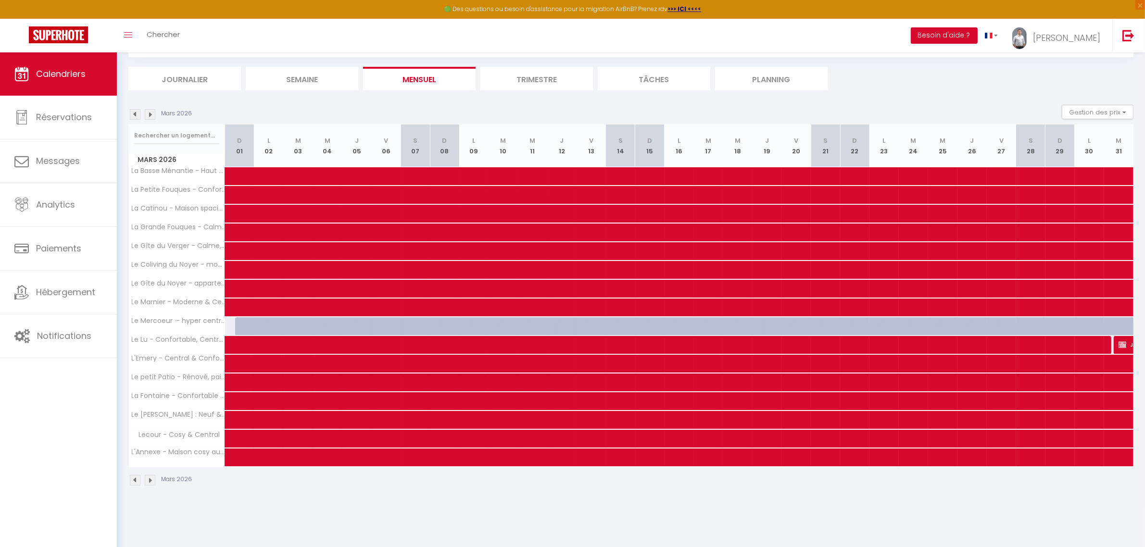
click at [152, 116] on img at bounding box center [150, 114] width 11 height 11
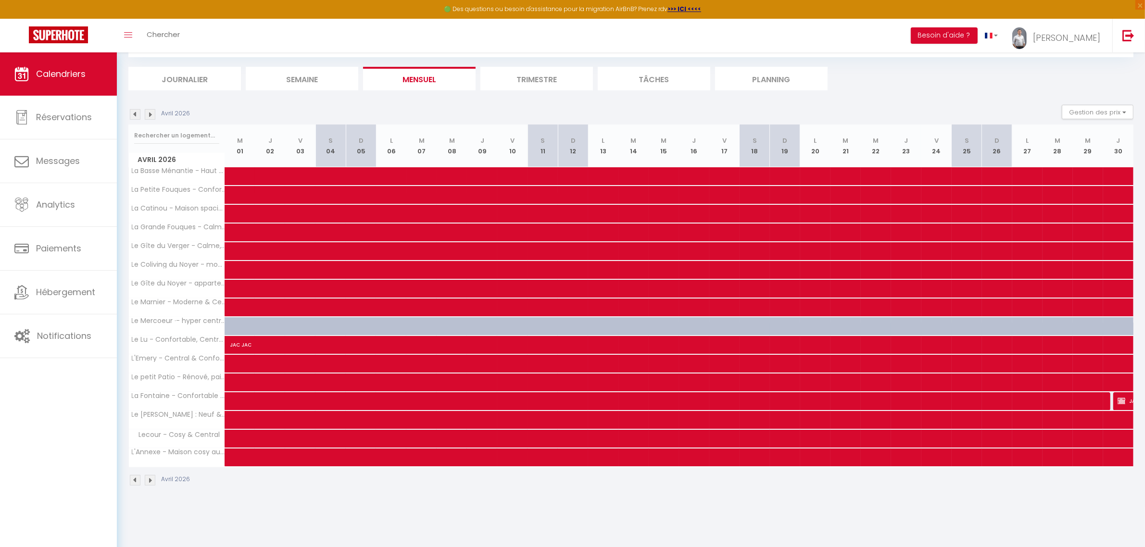
click at [152, 116] on img at bounding box center [150, 114] width 11 height 11
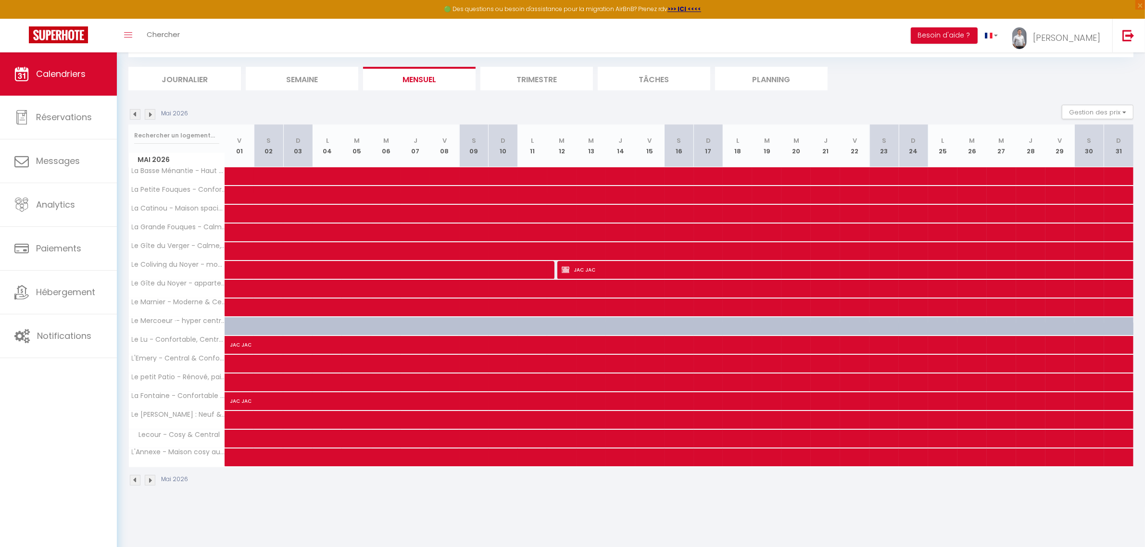
click at [152, 116] on img at bounding box center [150, 114] width 11 height 11
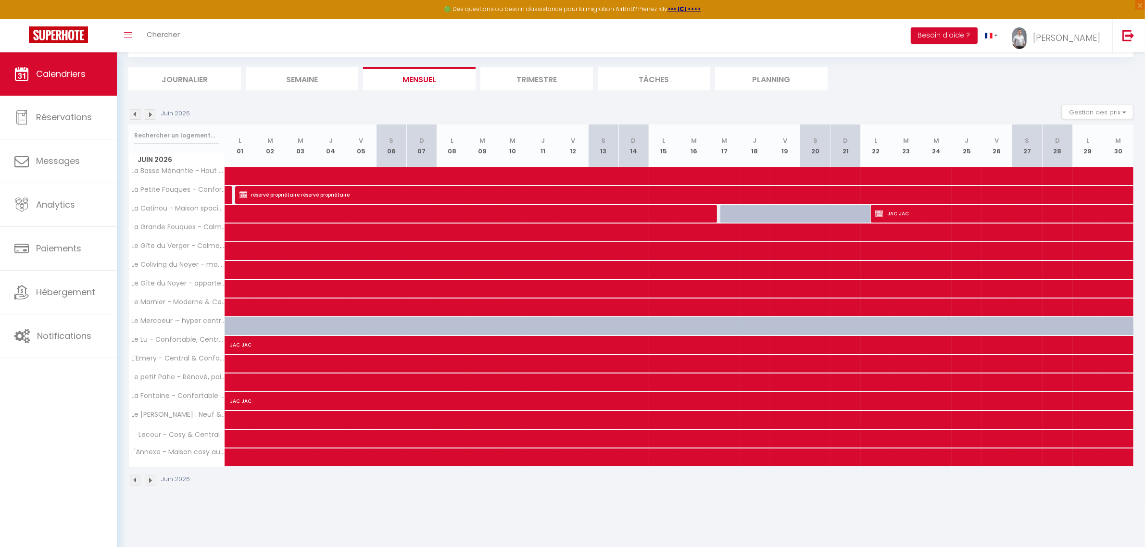
click at [135, 438] on img at bounding box center [135, 480] width 11 height 11
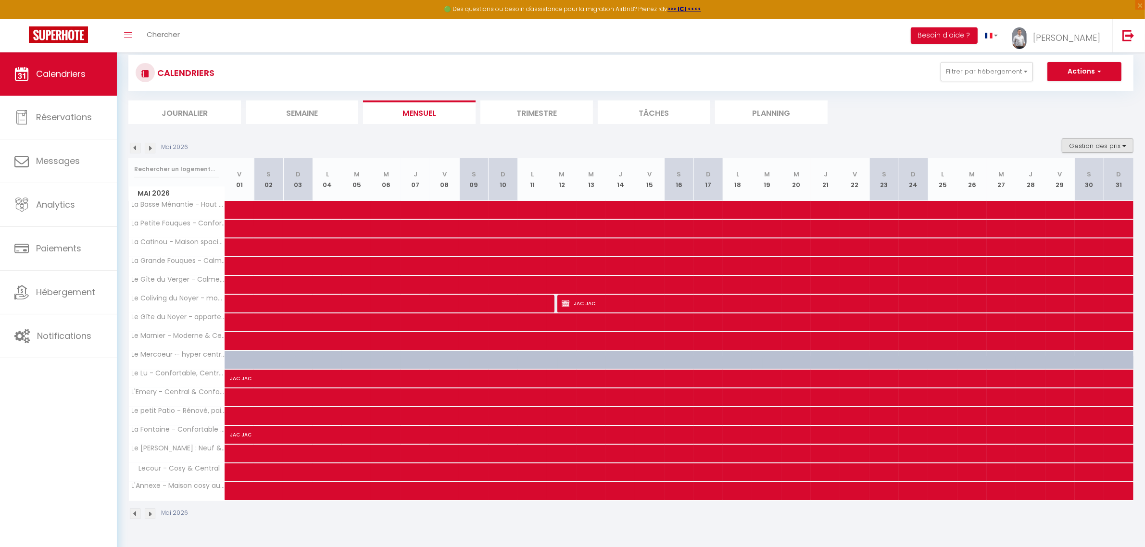
scroll to position [0, 0]
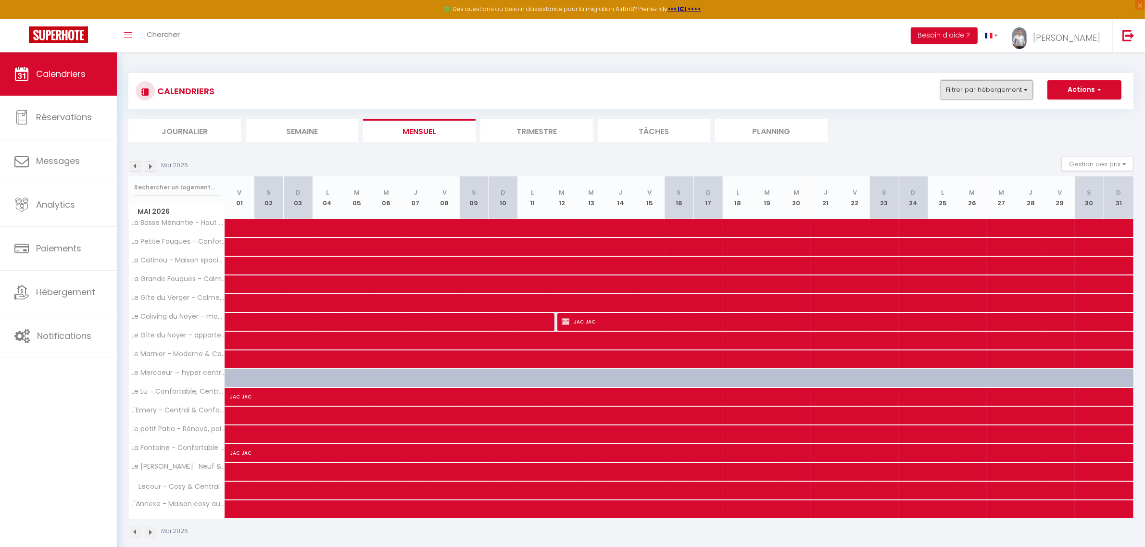
click at [916, 97] on button "Filtrer par hébergement" at bounding box center [987, 89] width 92 height 19
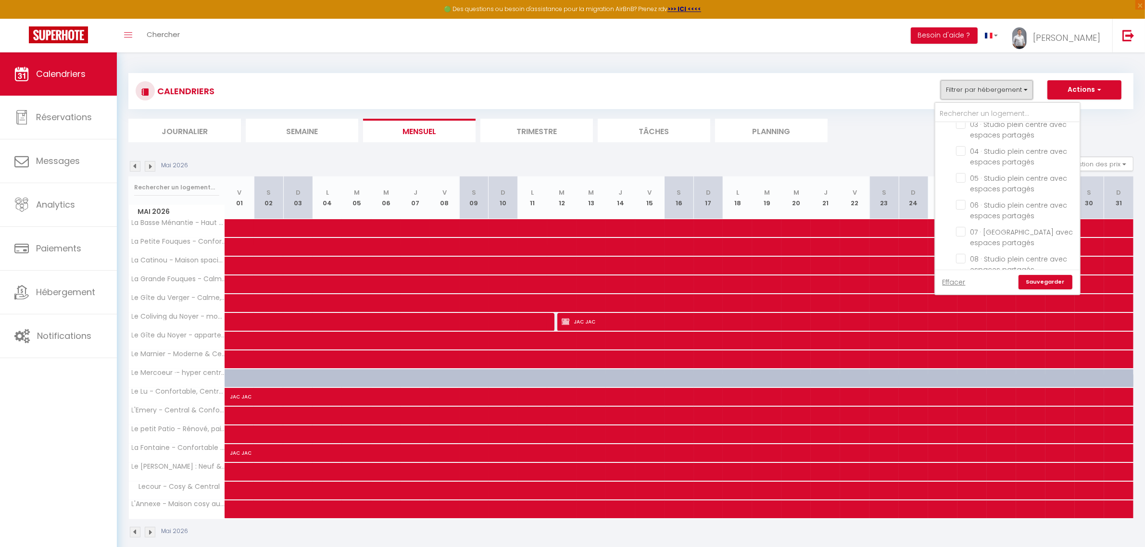
scroll to position [180, 0]
click at [916, 281] on link "Effacer" at bounding box center [954, 282] width 23 height 11
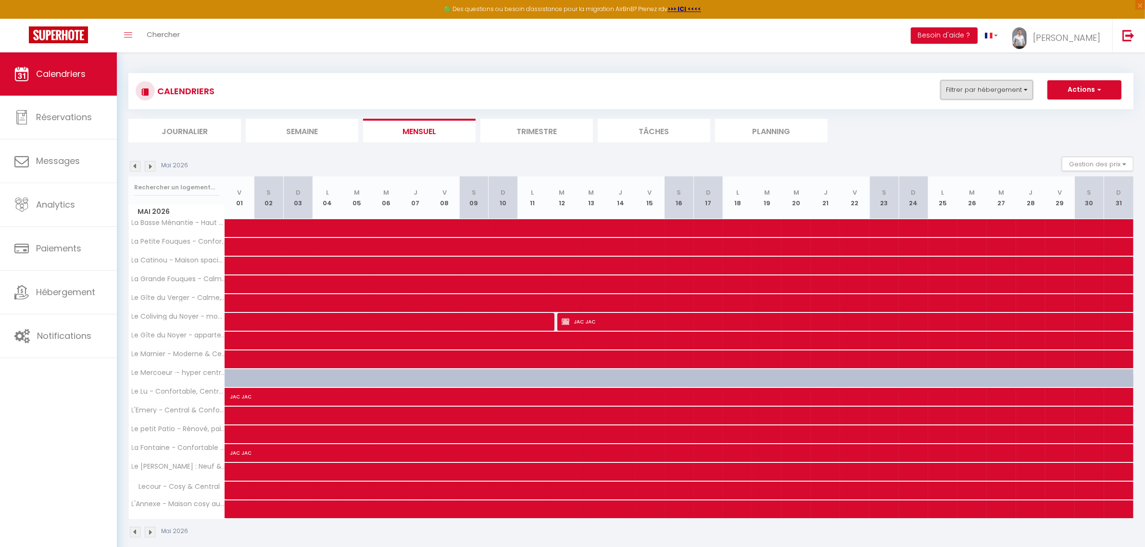
click at [916, 89] on button "Filtrer par hébergement" at bounding box center [987, 89] width 92 height 19
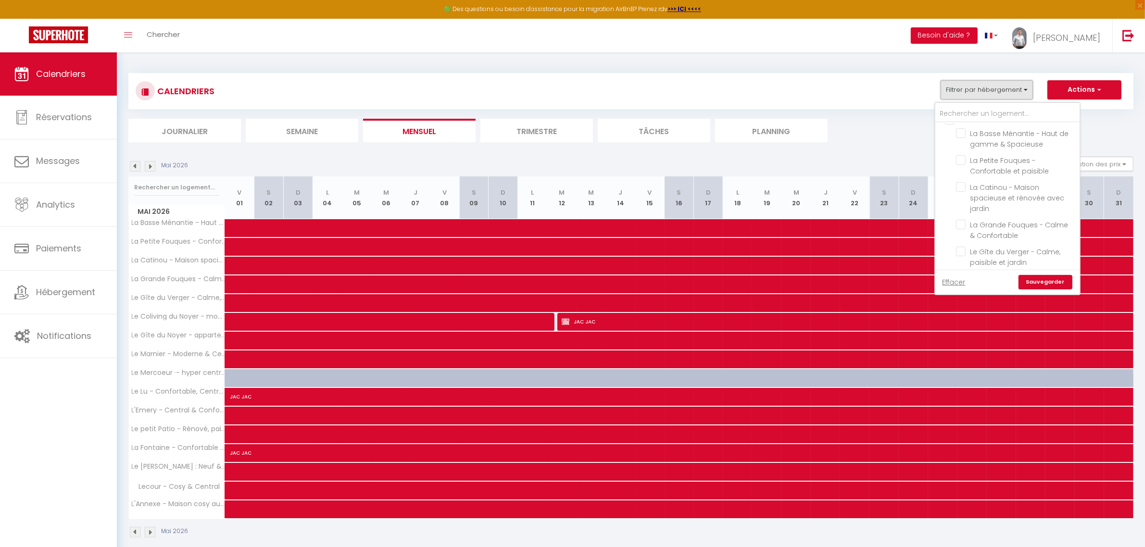
scroll to position [782, 0]
click at [916, 134] on input "La Catinou - Maison spacieuse et rénovée avec jardin" at bounding box center [1016, 139] width 120 height 10
click at [916, 276] on link "Sauvegarder" at bounding box center [1046, 282] width 54 height 14
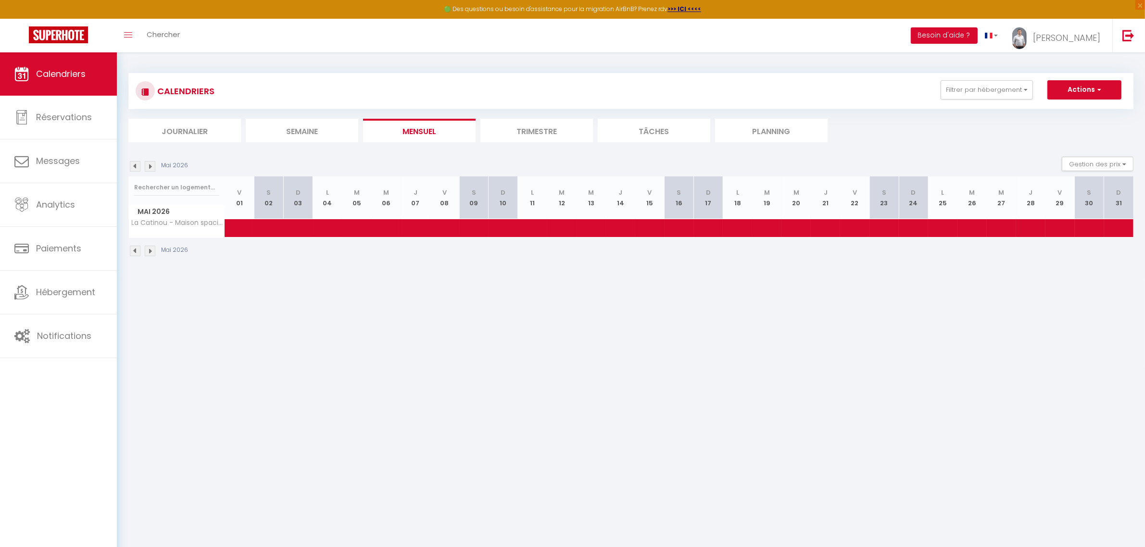
click at [134, 165] on img at bounding box center [135, 166] width 11 height 11
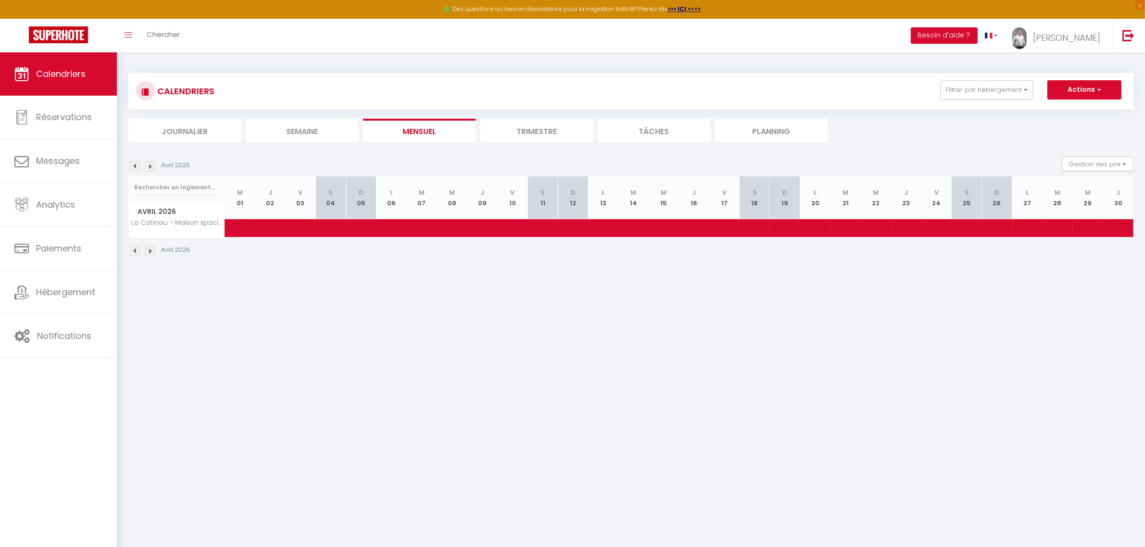
click at [134, 165] on img at bounding box center [135, 166] width 11 height 11
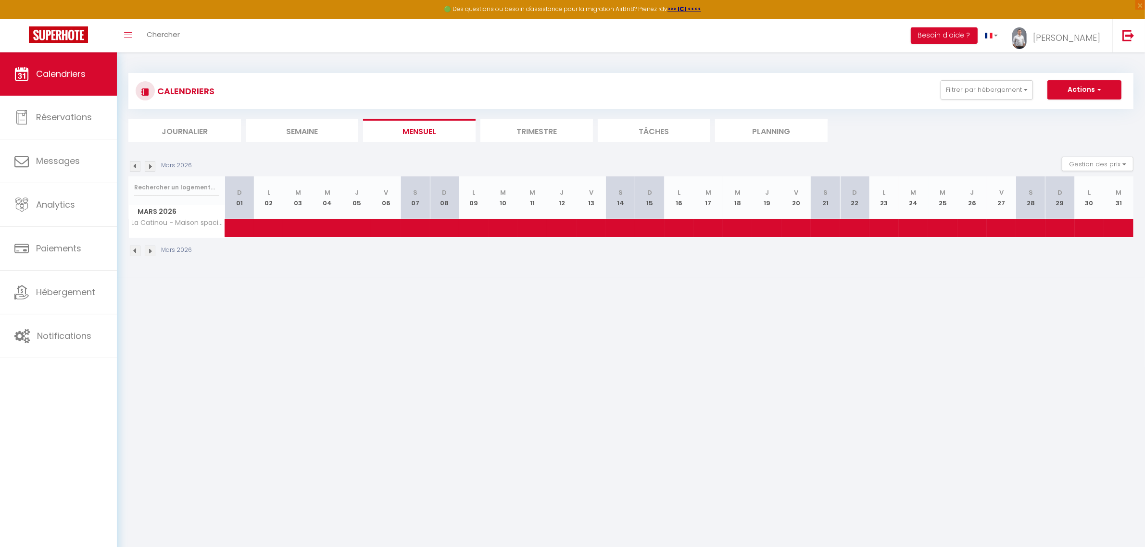
click at [139, 168] on img at bounding box center [135, 166] width 11 height 11
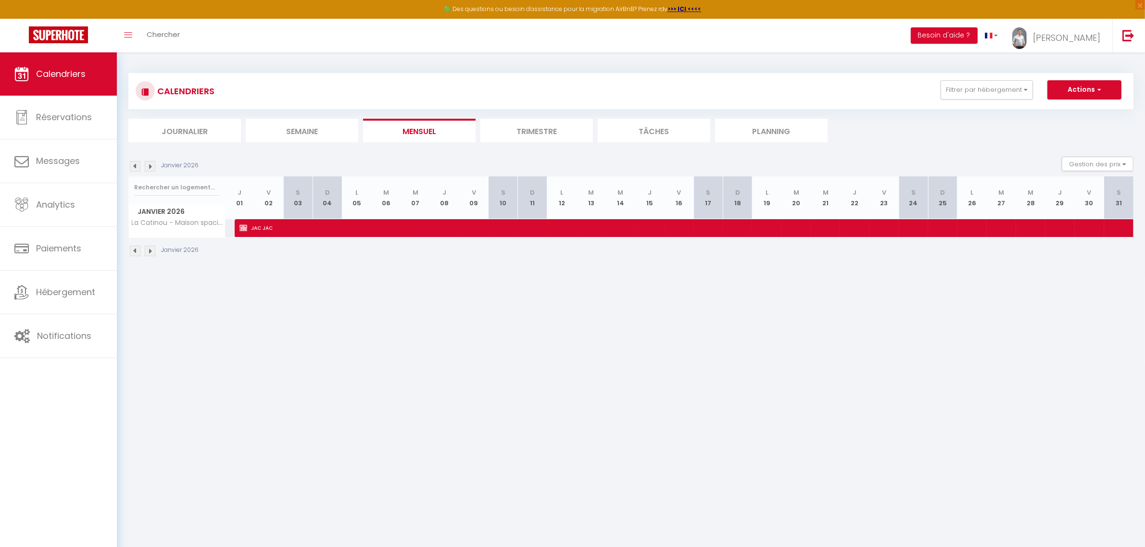
click at [139, 168] on img at bounding box center [135, 166] width 11 height 11
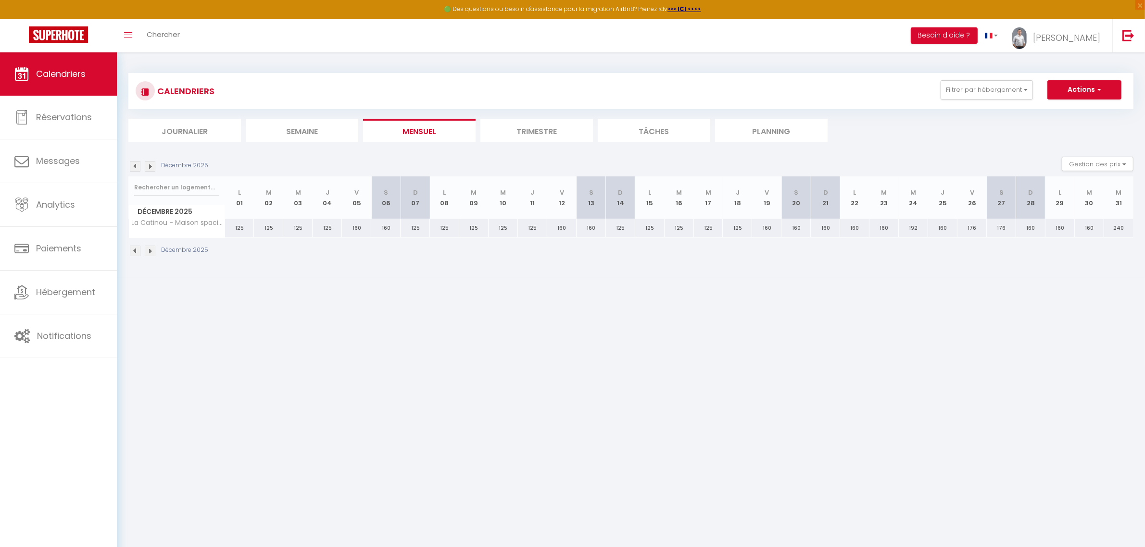
click at [139, 168] on img at bounding box center [135, 166] width 11 height 11
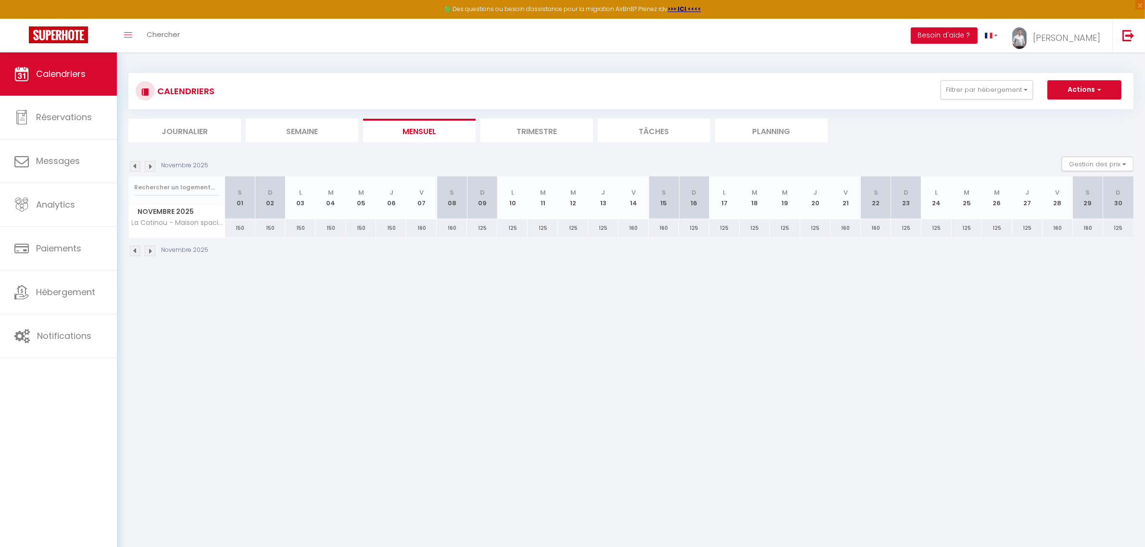
click at [146, 168] on img at bounding box center [150, 166] width 11 height 11
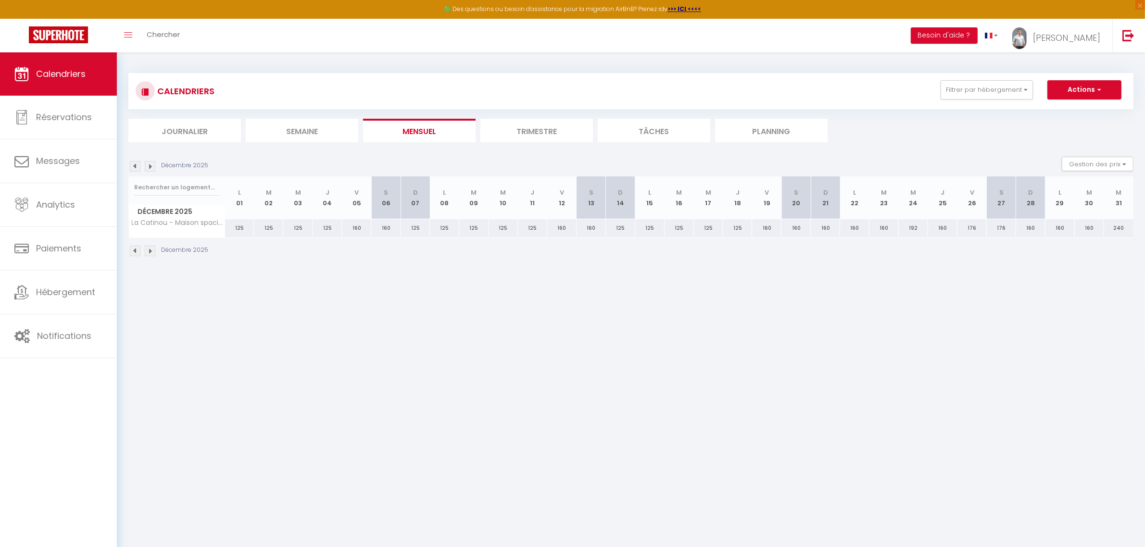
click at [146, 168] on img at bounding box center [150, 166] width 11 height 11
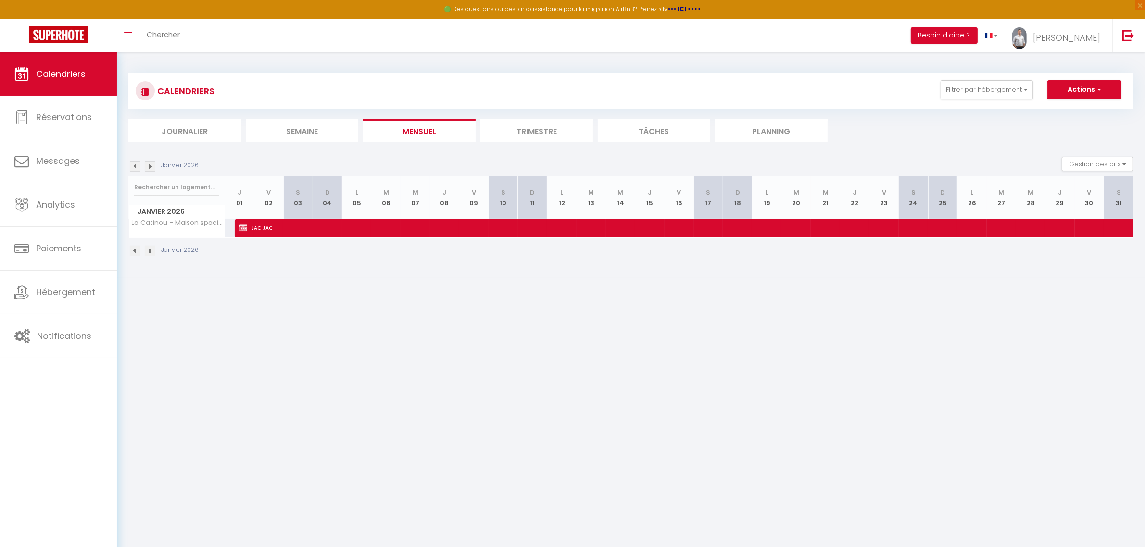
click at [136, 167] on img at bounding box center [135, 166] width 11 height 11
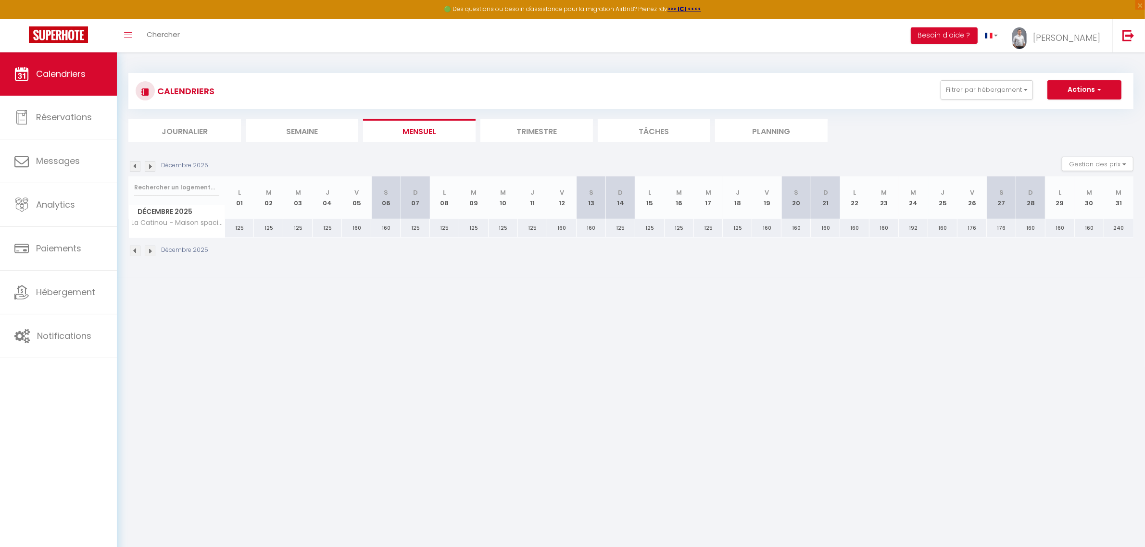
click at [136, 167] on img at bounding box center [135, 166] width 11 height 11
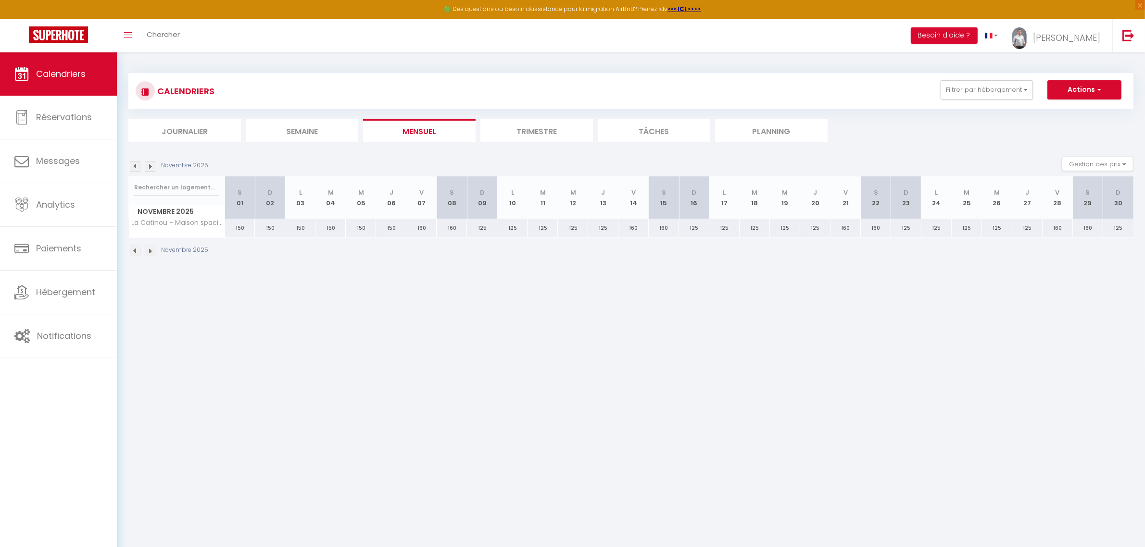
click at [136, 167] on img at bounding box center [135, 166] width 11 height 11
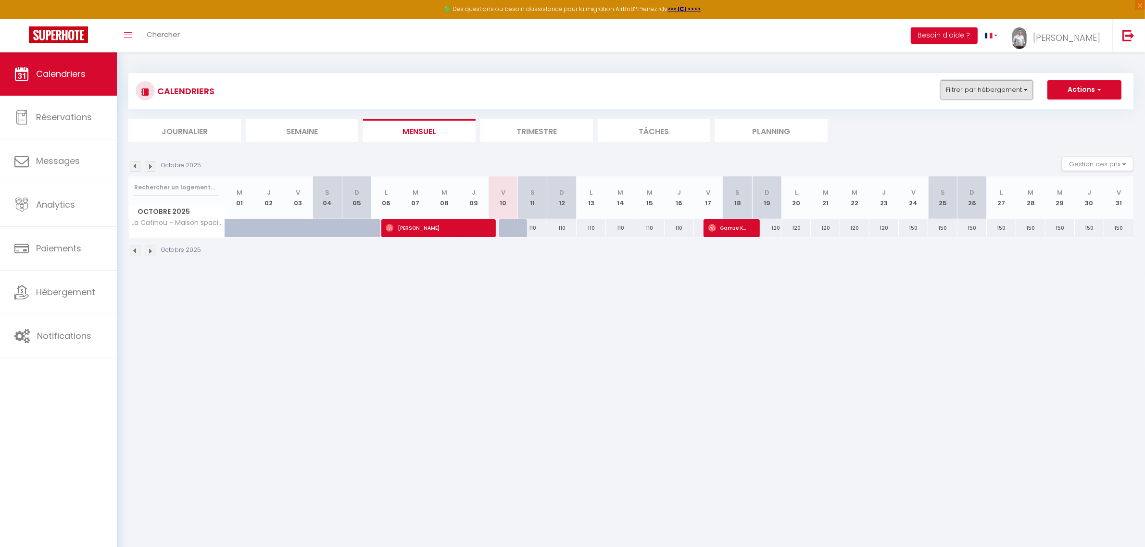
click at [916, 92] on button "Filtrer par hébergement" at bounding box center [987, 89] width 92 height 19
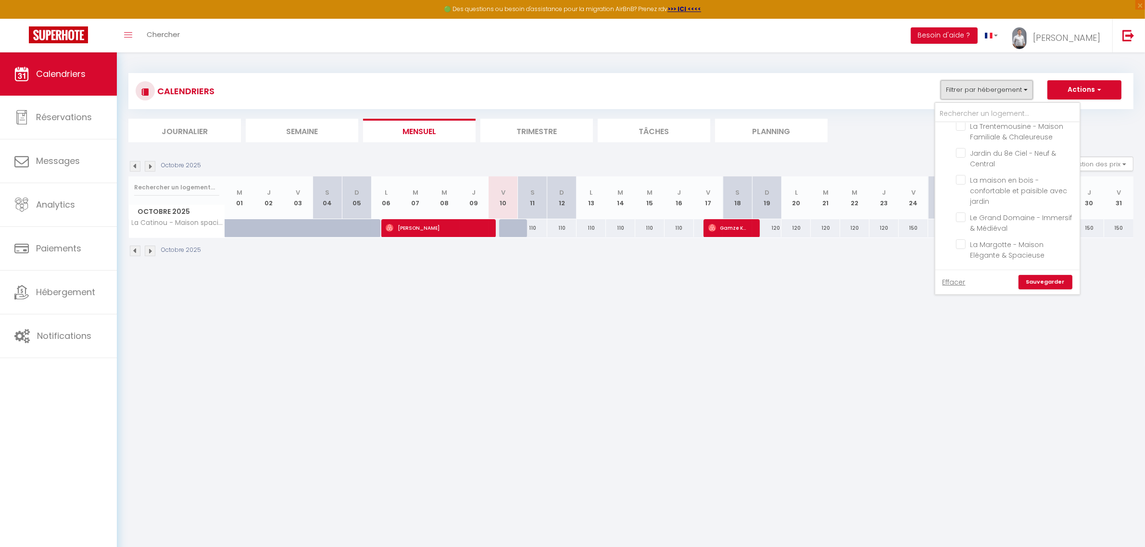
scroll to position [601, 0]
click at [916, 247] on input "Autres" at bounding box center [1017, 252] width 144 height 10
click at [916, 283] on link "Sauvegarder" at bounding box center [1046, 282] width 54 height 14
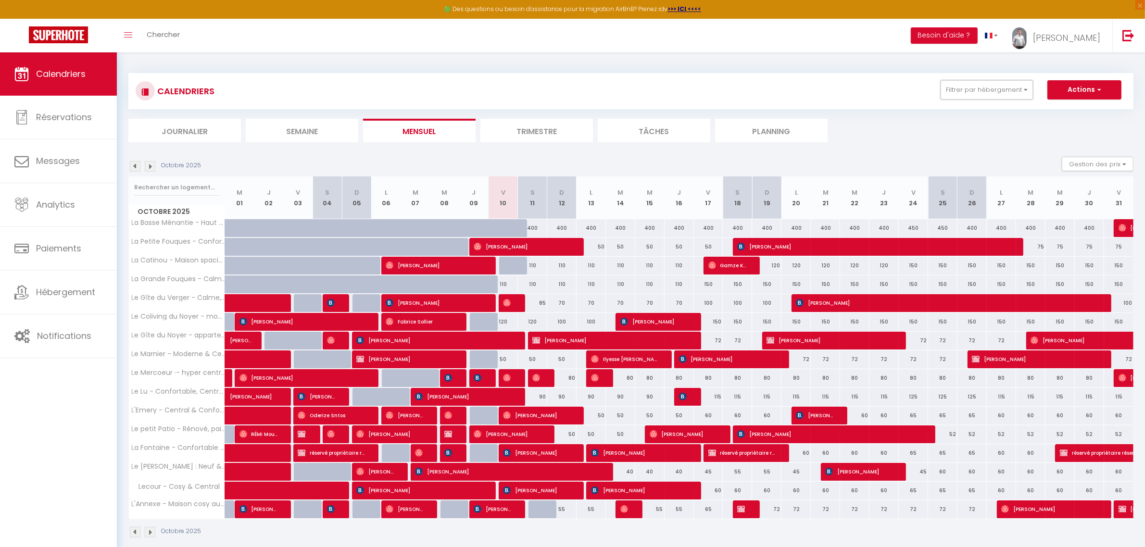
click at [916, 90] on button "Filtrer par hébergement" at bounding box center [987, 89] width 92 height 19
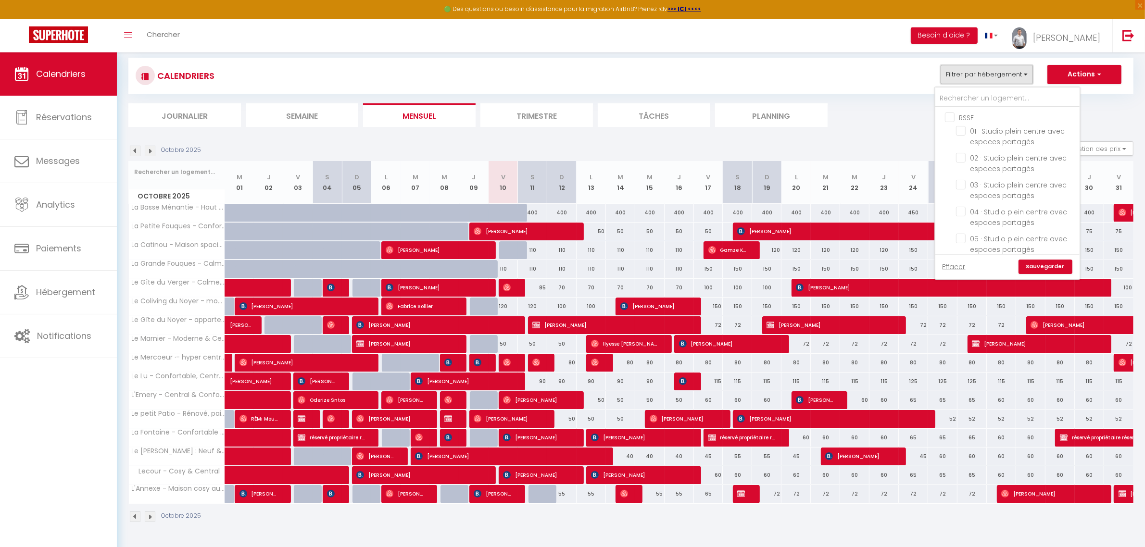
scroll to position [0, 0]
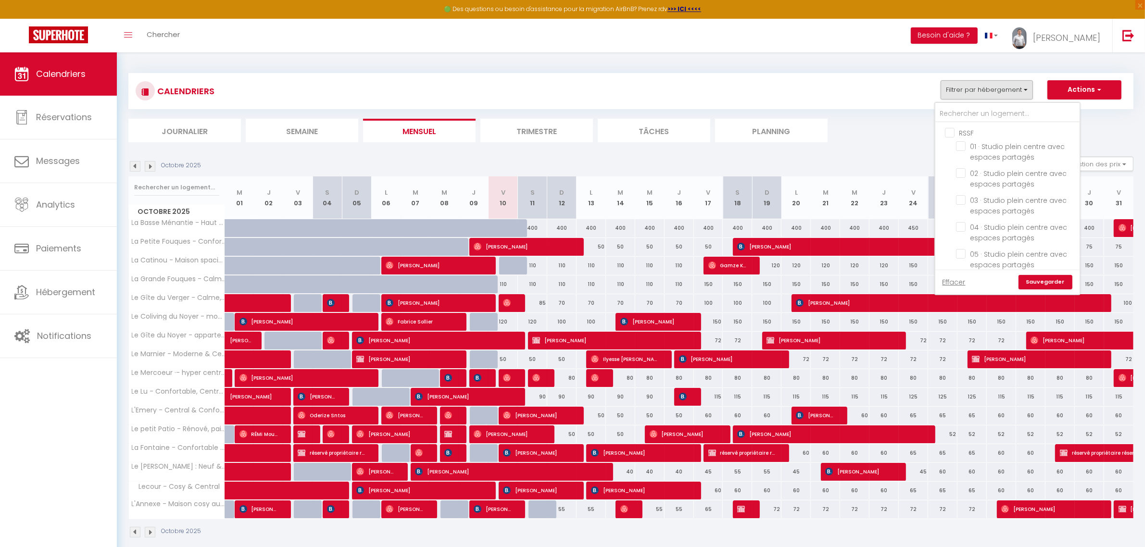
click at [916, 131] on input "RSSF" at bounding box center [1017, 132] width 144 height 10
click at [916, 277] on link "Sauvegarder" at bounding box center [1046, 282] width 54 height 14
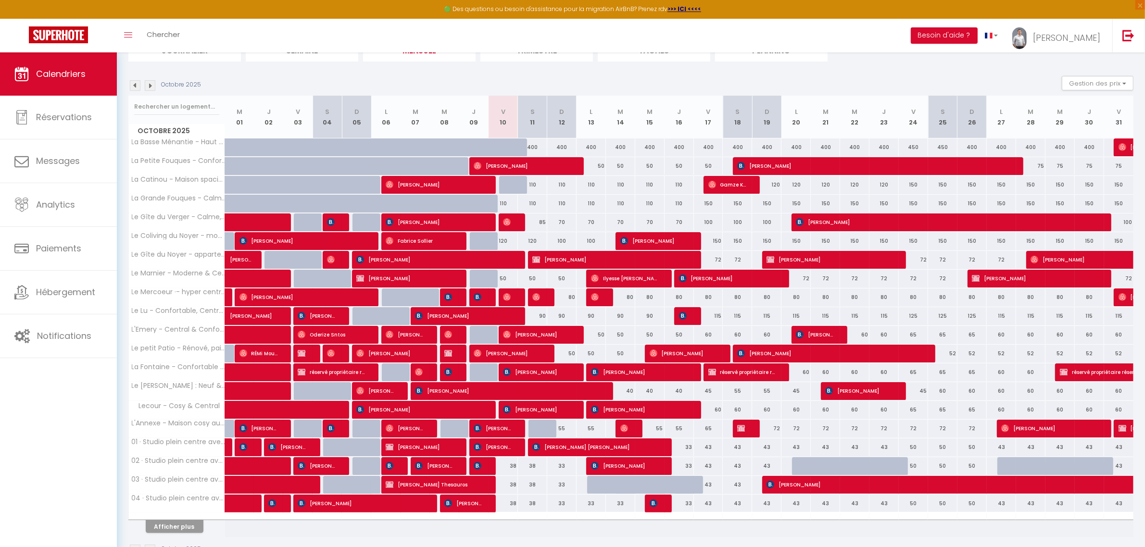
scroll to position [52, 0]
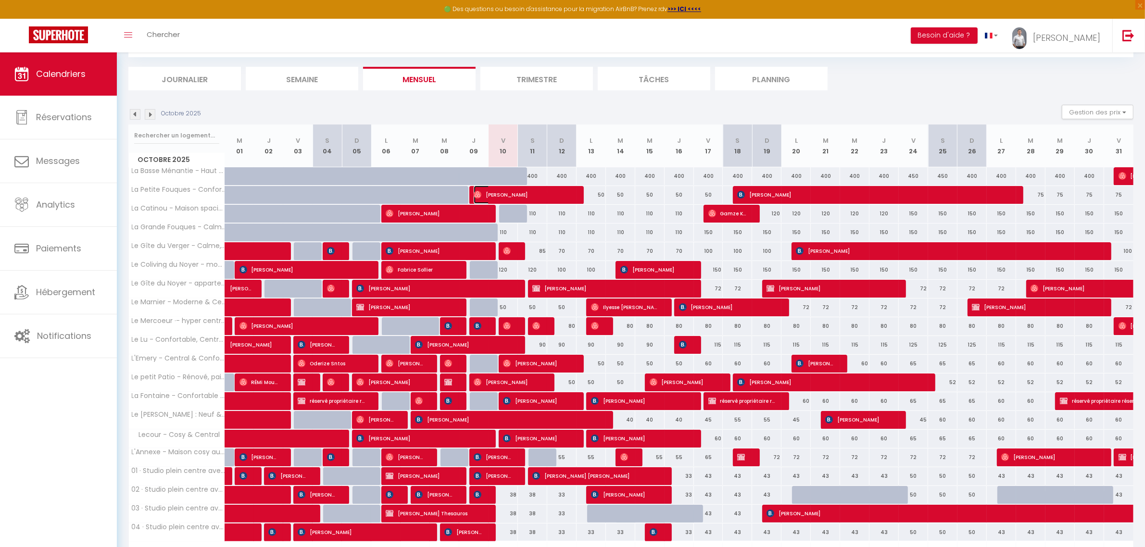
click at [516, 195] on span "[PERSON_NAME]" at bounding box center [523, 195] width 98 height 18
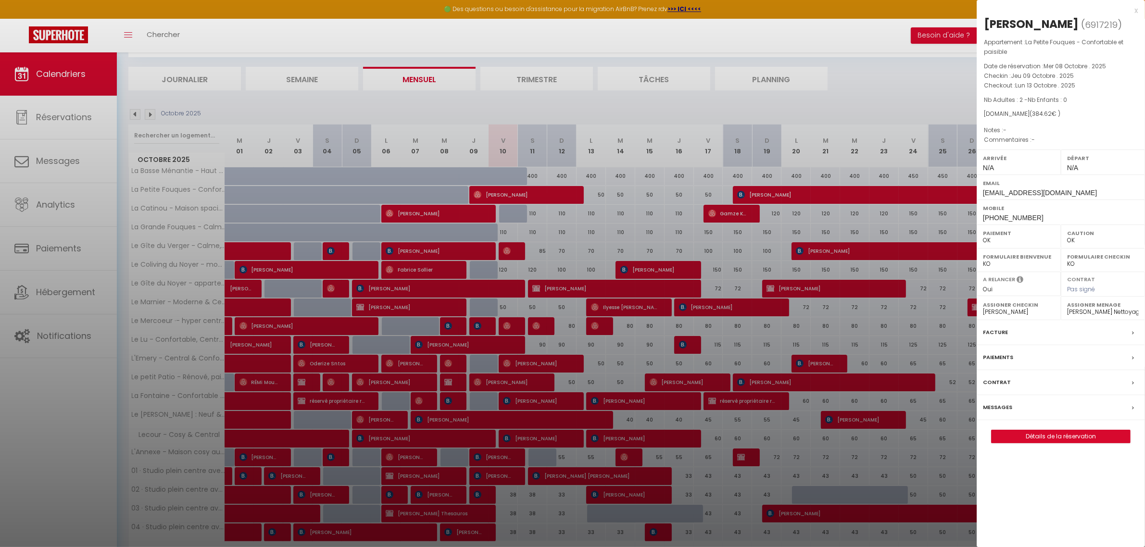
click at [516, 195] on div at bounding box center [572, 273] width 1145 height 547
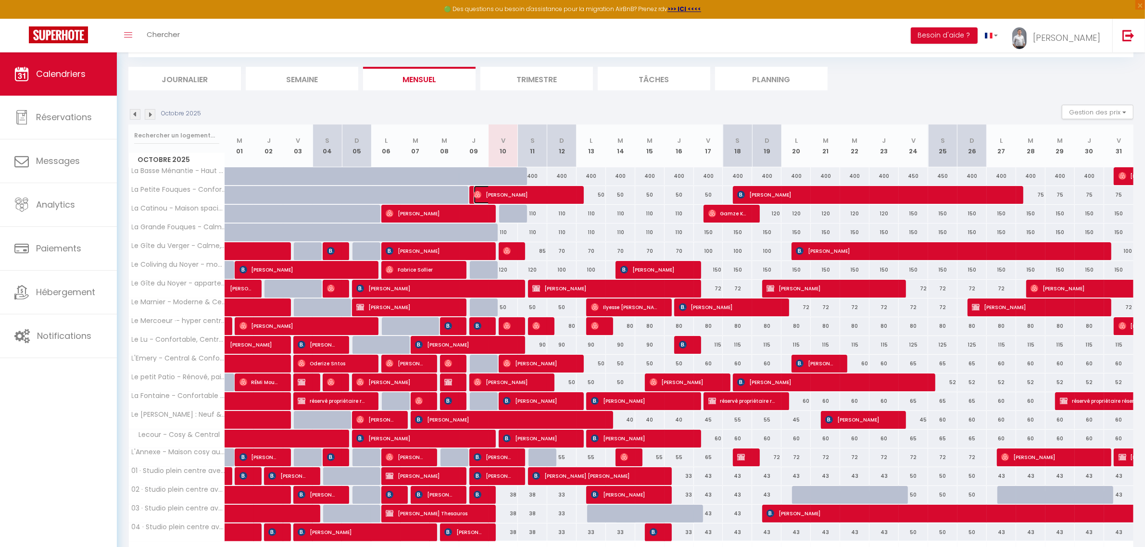
click at [547, 193] on span "[PERSON_NAME]" at bounding box center [523, 195] width 98 height 18
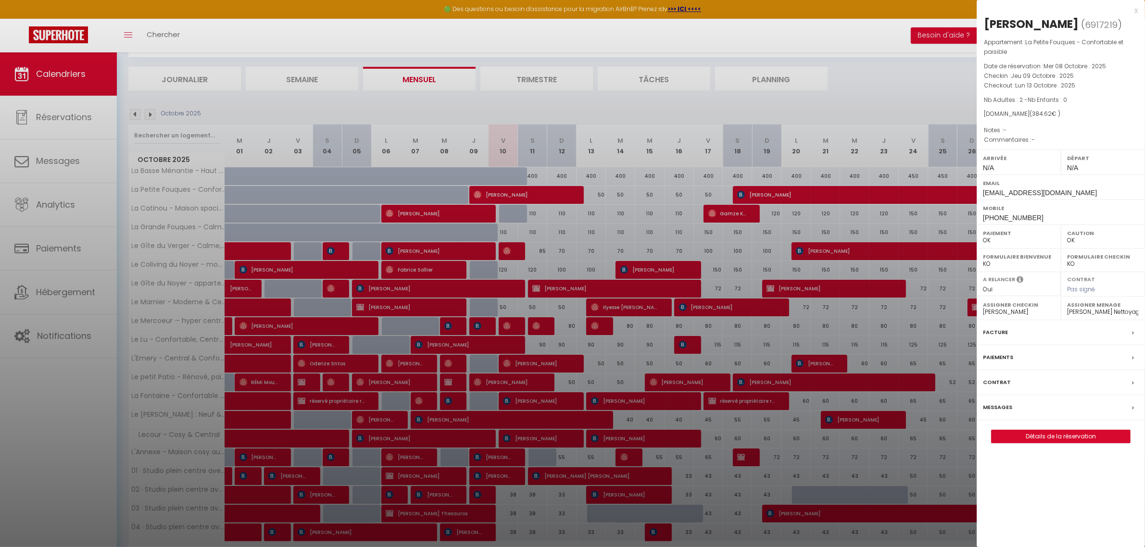
click at [547, 193] on div at bounding box center [572, 273] width 1145 height 547
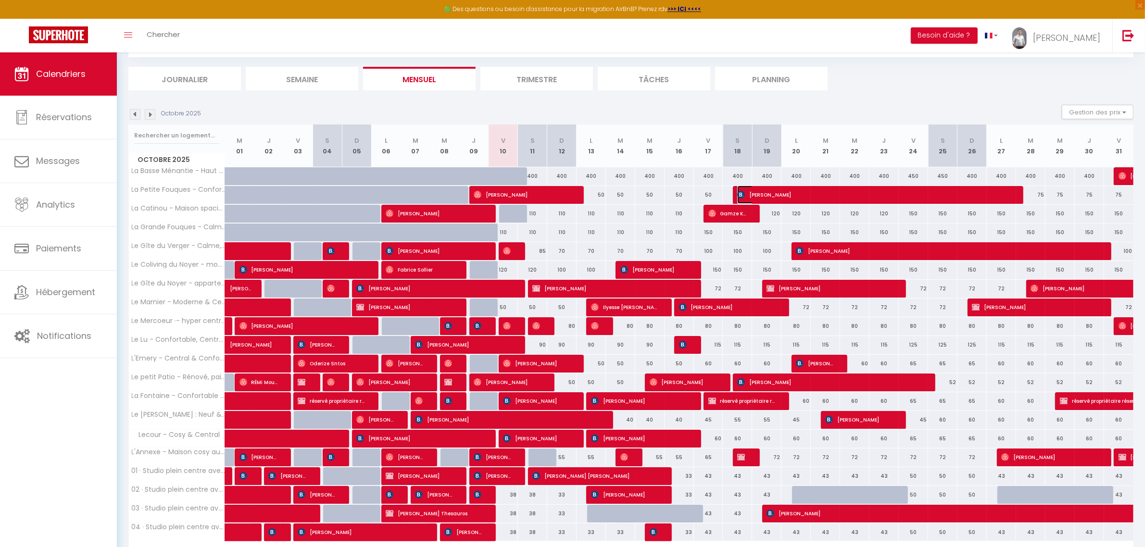
click at [757, 195] on span "[PERSON_NAME]" at bounding box center [874, 195] width 274 height 18
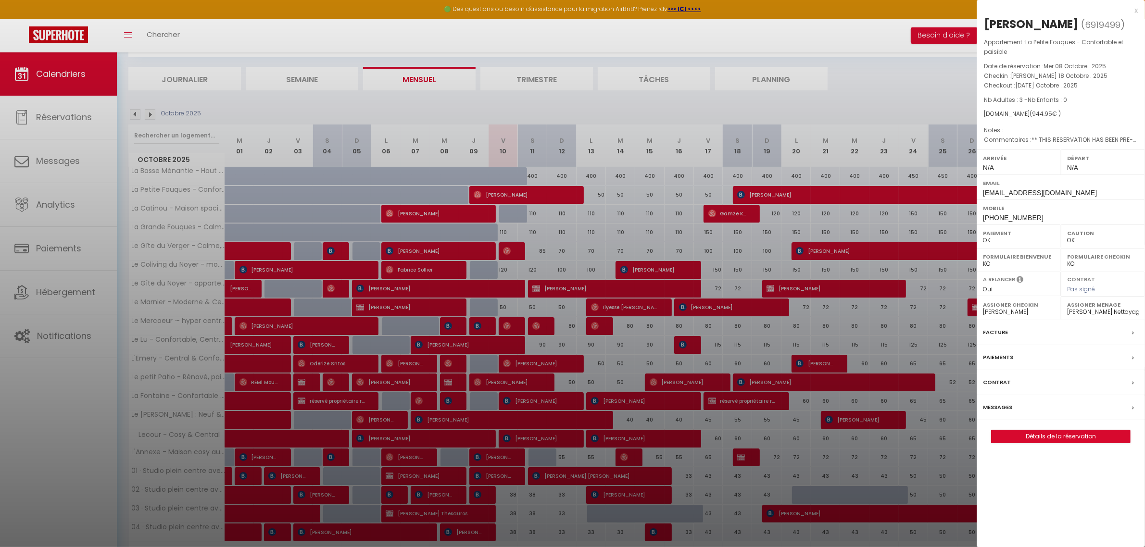
click at [757, 195] on div at bounding box center [572, 273] width 1145 height 547
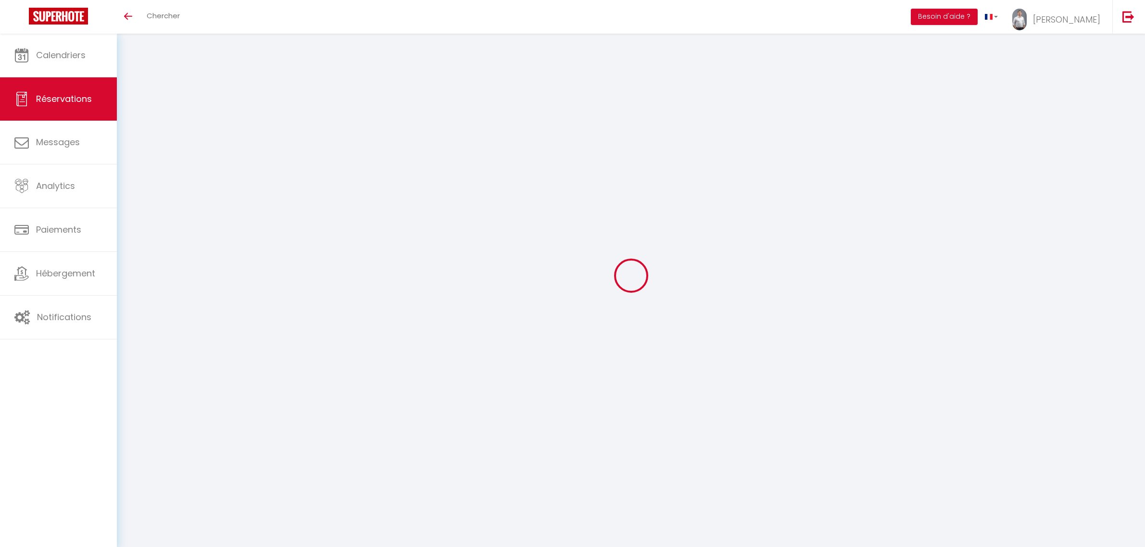
select select
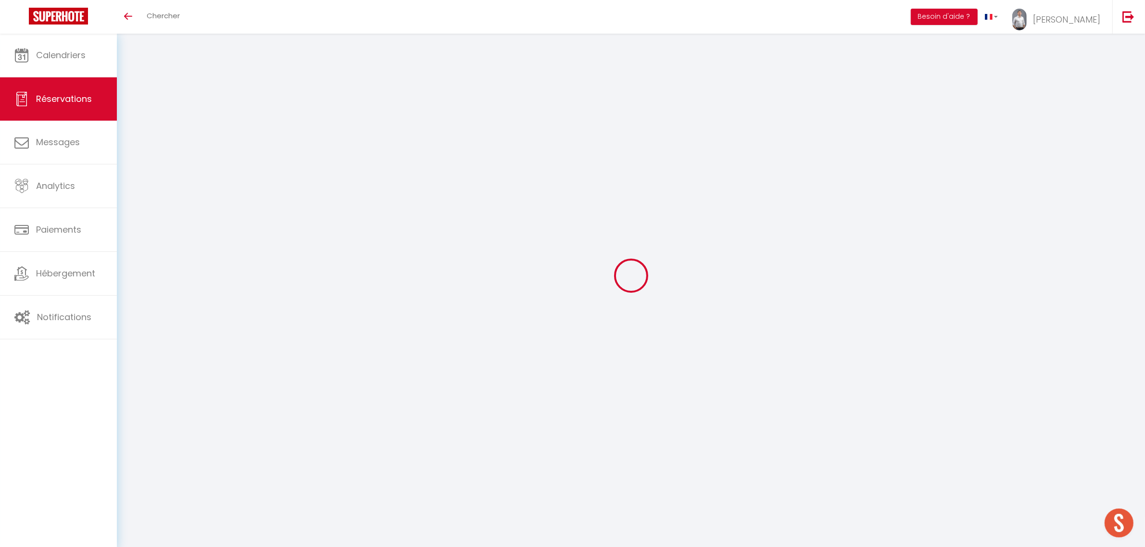
type input "Rébecca"
type input "Herter"
type input "[EMAIL_ADDRESS][DOMAIN_NAME]"
select select
type input "84.41"
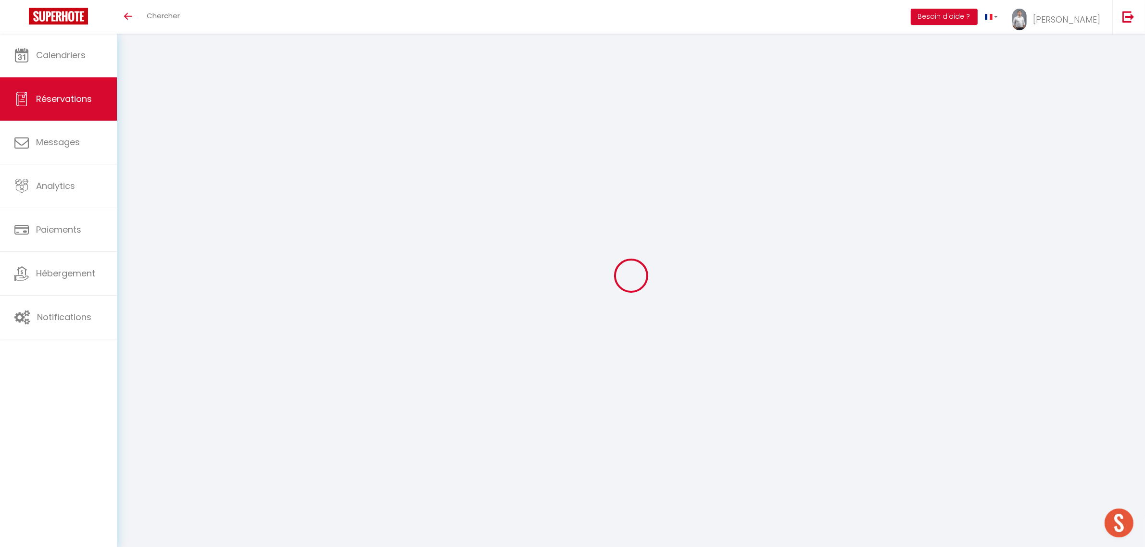
select select "35765"
select select "1"
select select
type input "6"
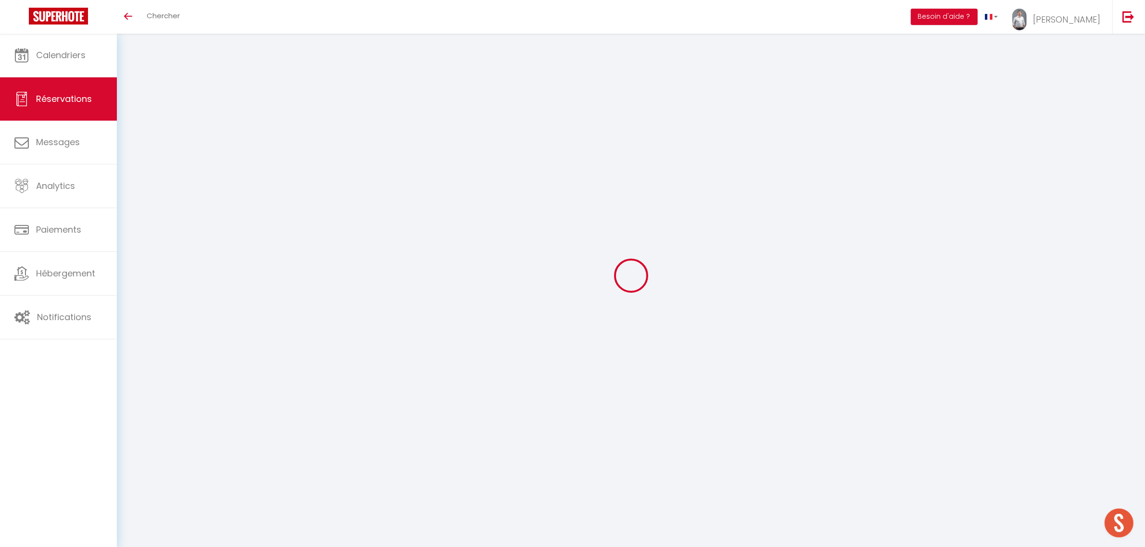
select select "12"
select select
type input "2264.8"
checkbox input "false"
type input "0"
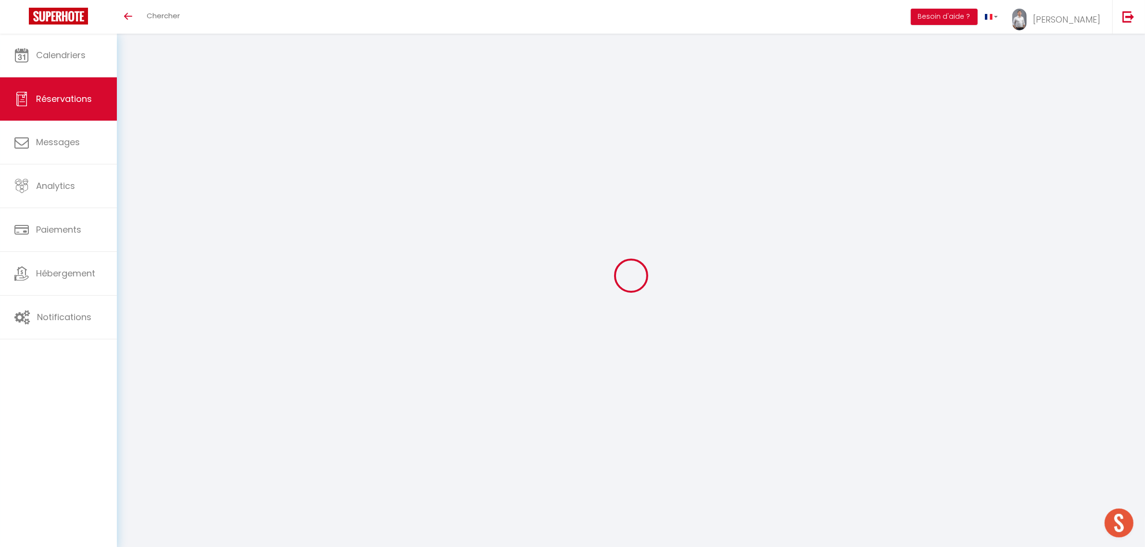
select select "1"
type input "80"
type input "0"
select select
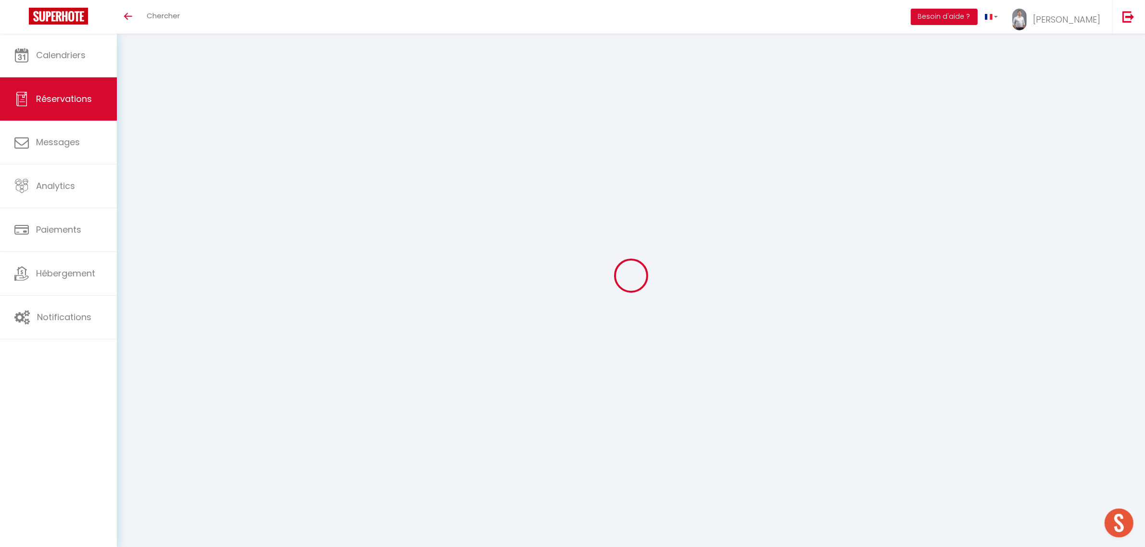
select select
select select "15"
checkbox input "false"
select select
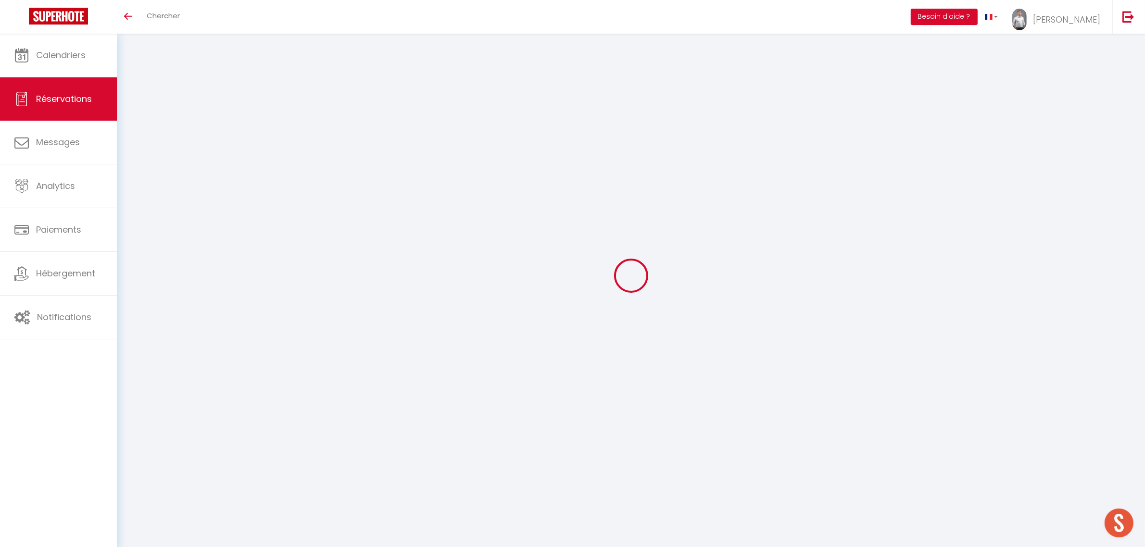
select select
checkbox input "false"
select select
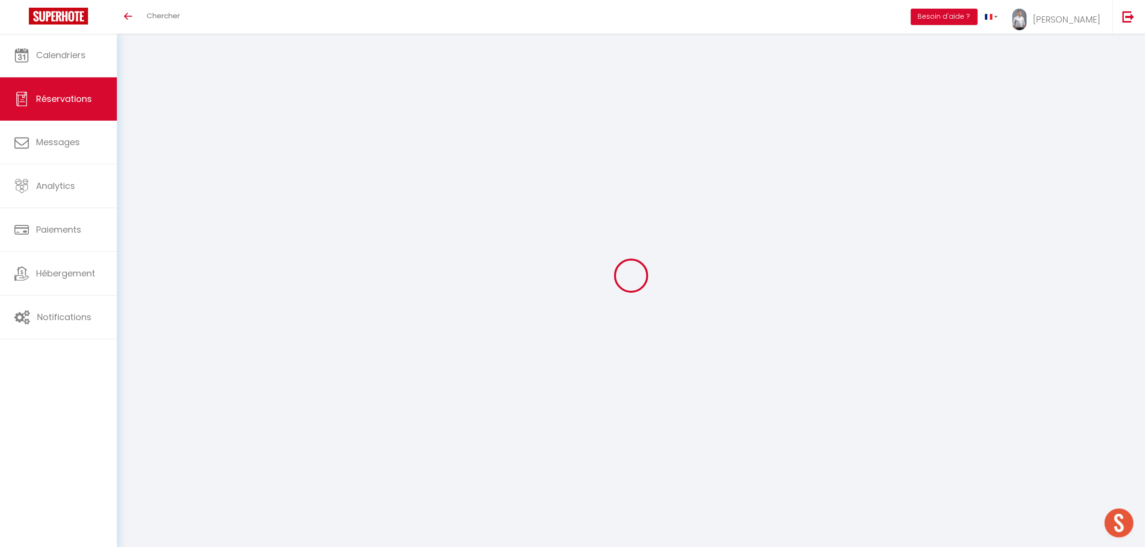
select select
checkbox input "false"
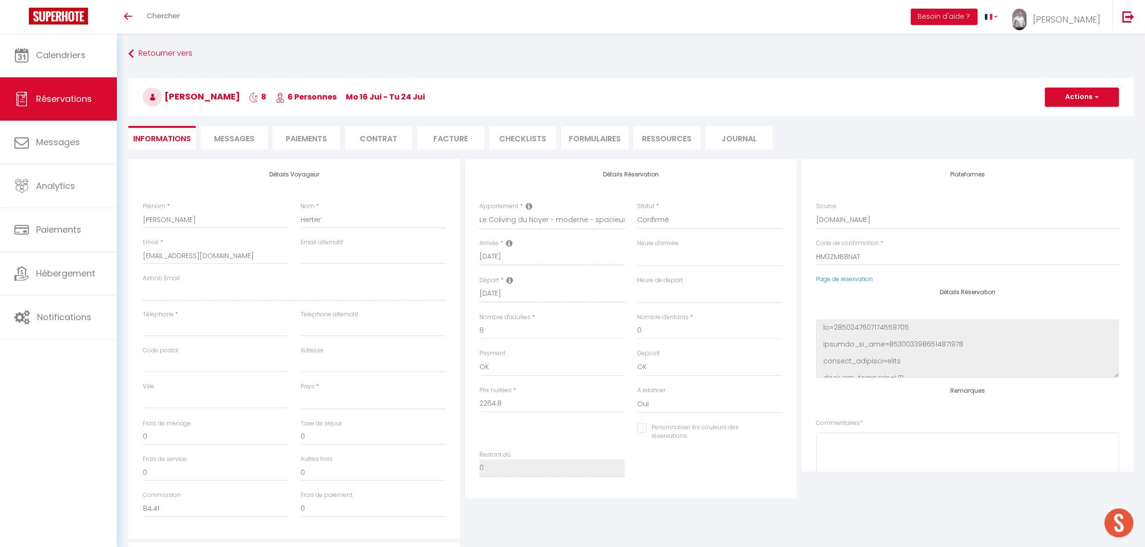
select select
type input "80"
type input "124.56"
select select
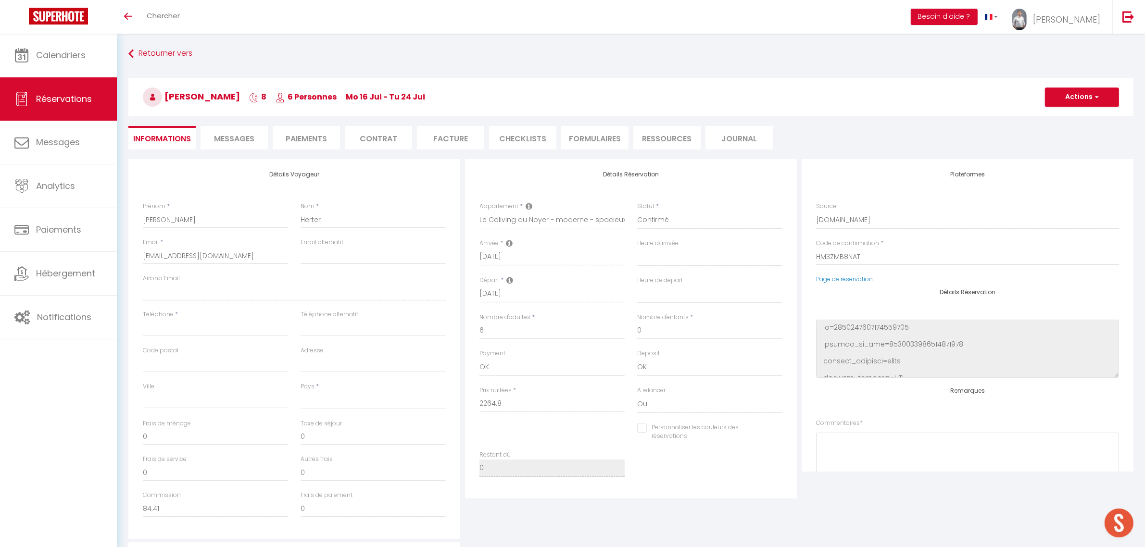
checkbox input "false"
select select
checkbox input "false"
select select
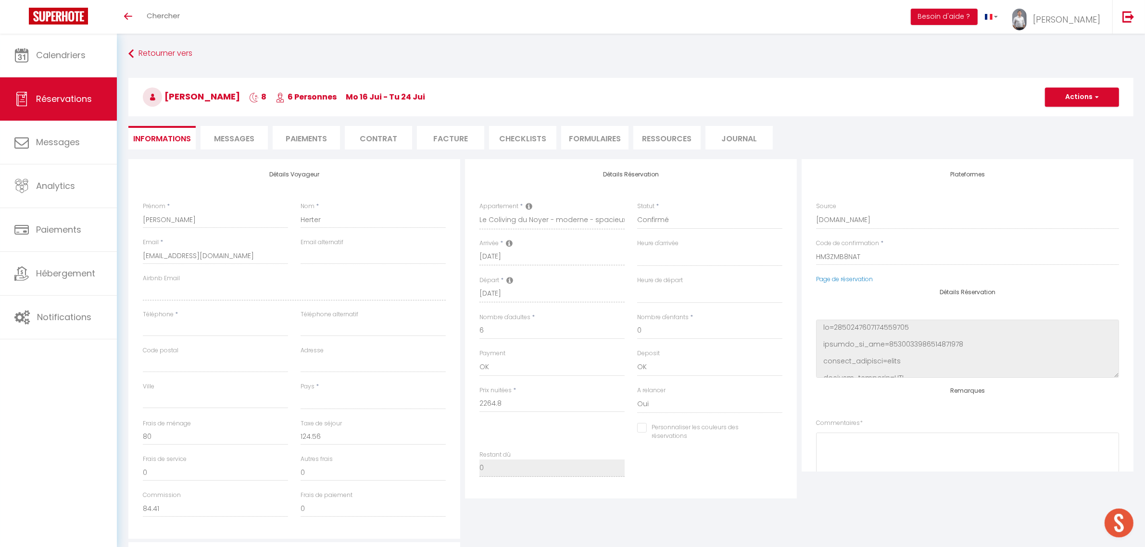
click at [452, 135] on li "Facture" at bounding box center [450, 138] width 67 height 24
